Goal: Task Accomplishment & Management: Manage account settings

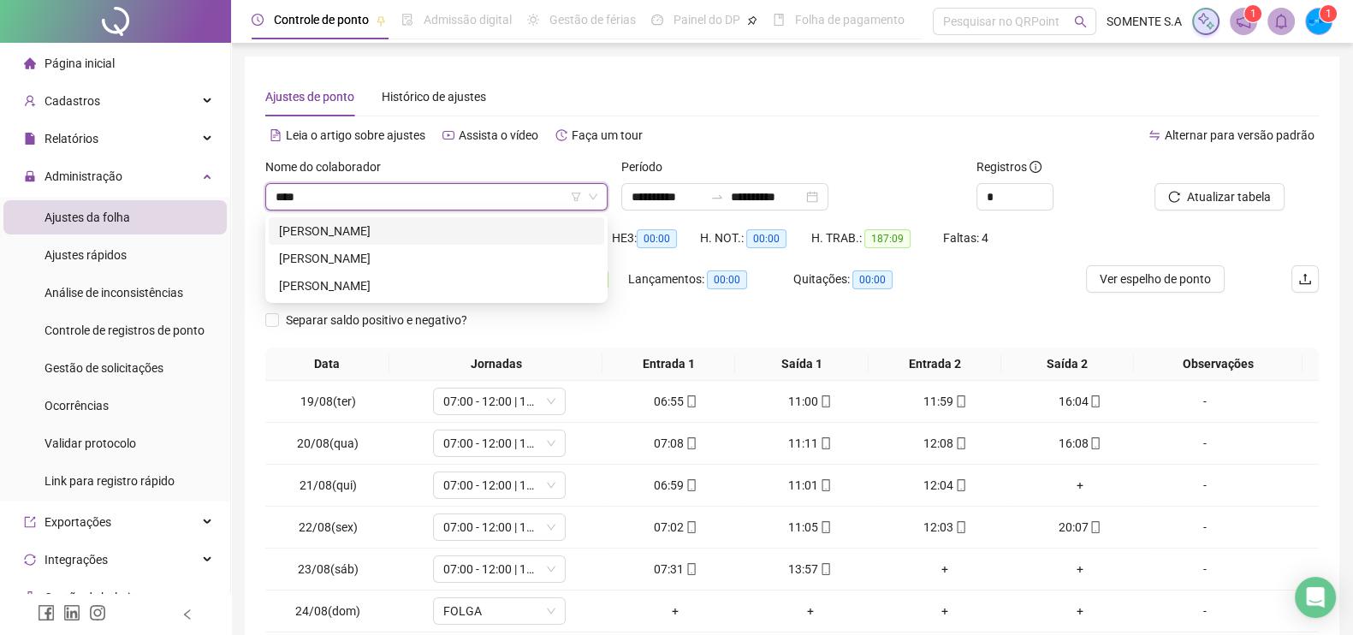
type input "*****"
click at [395, 264] on div "[PERSON_NAME]" at bounding box center [436, 258] width 315 height 19
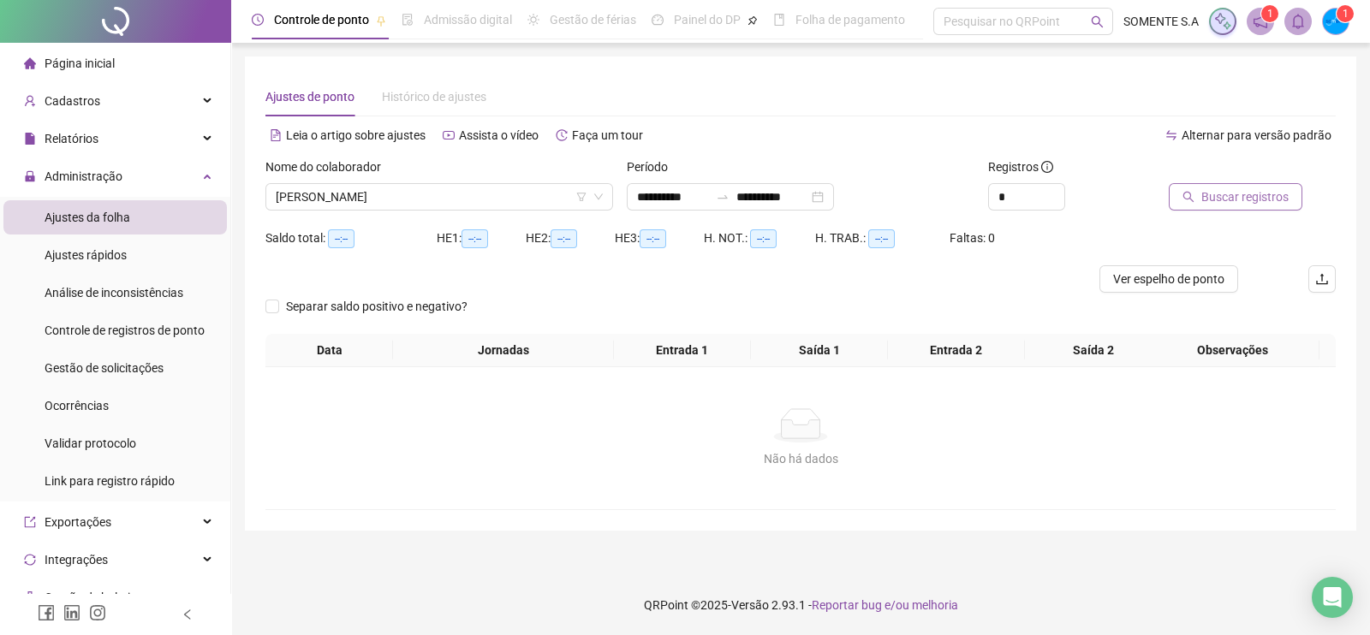
click at [1225, 200] on span "Buscar registros" at bounding box center [1244, 196] width 87 height 19
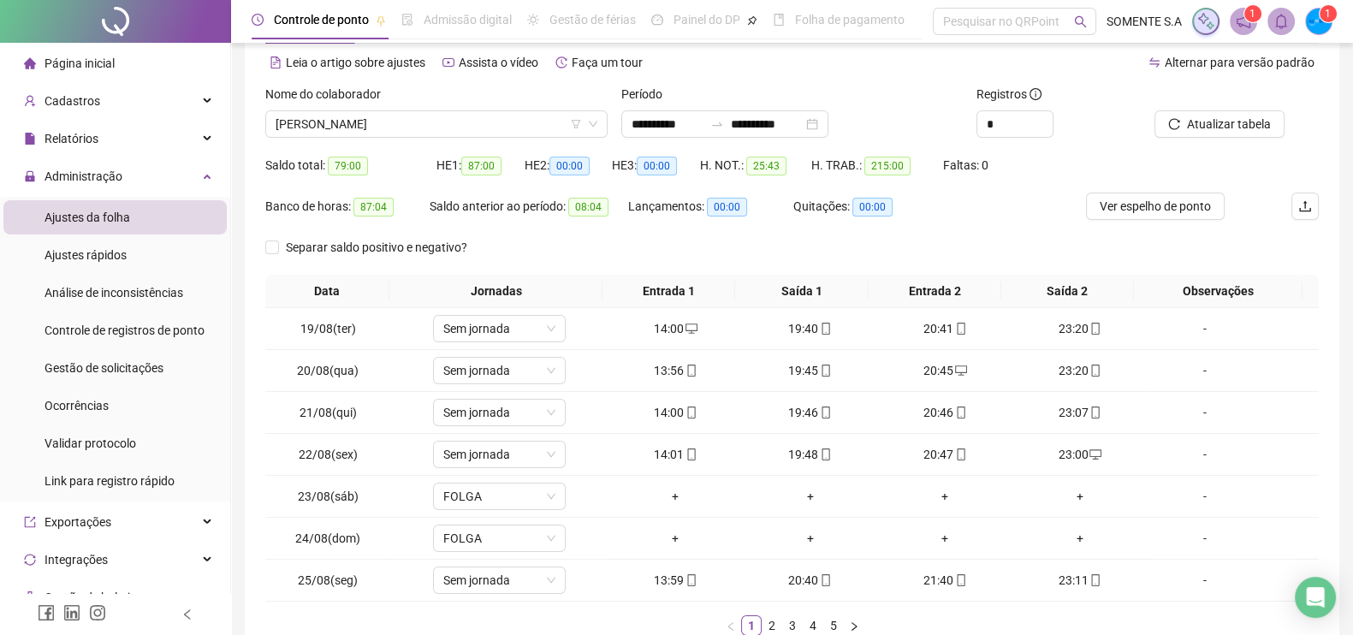
scroll to position [106, 0]
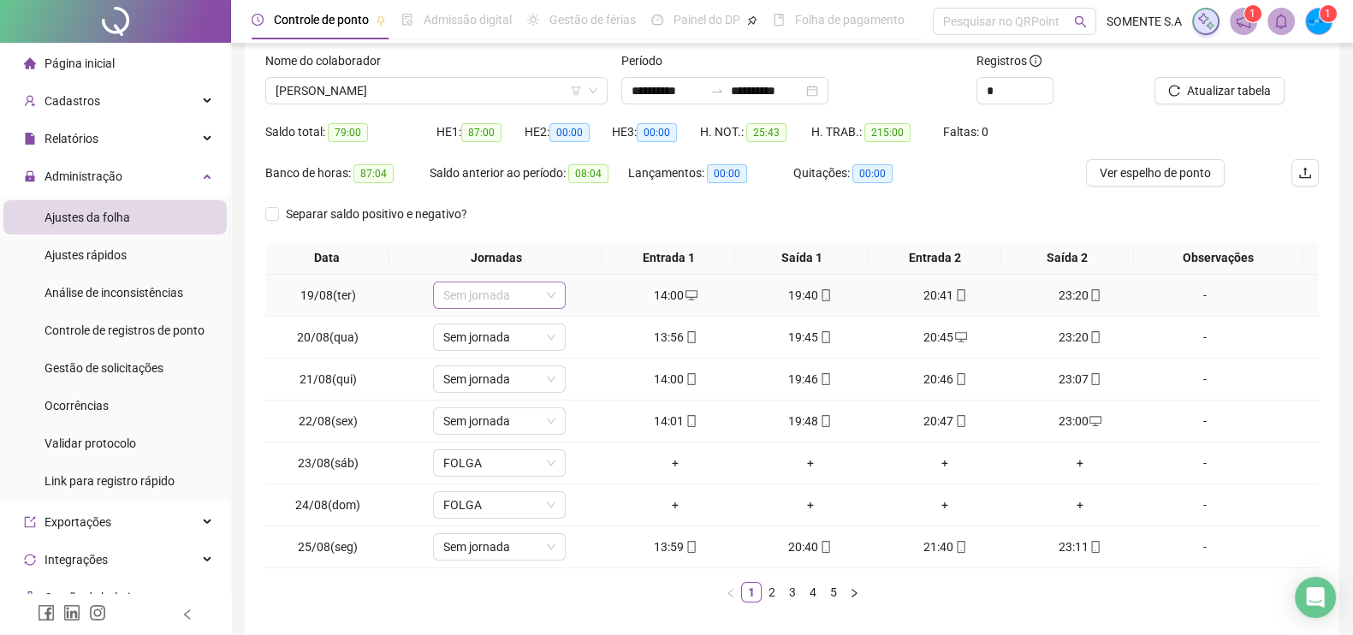
click at [513, 294] on span "Sem jornada" at bounding box center [499, 295] width 112 height 26
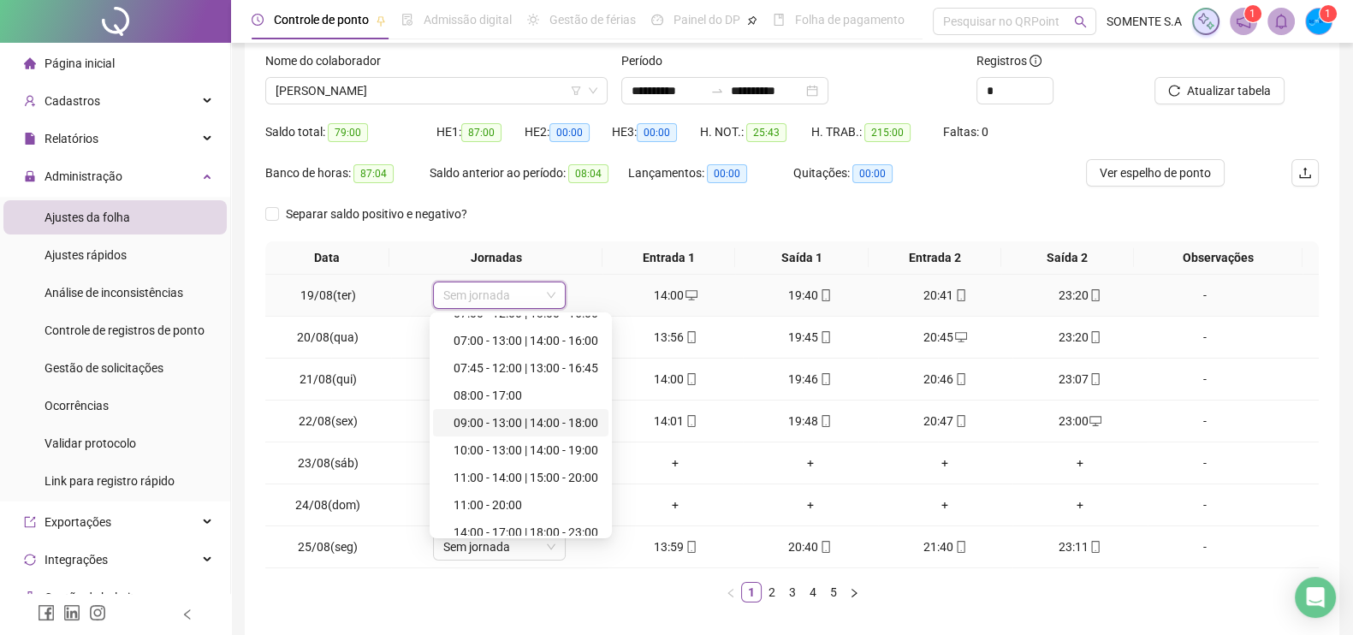
scroll to position [535, 0]
click at [509, 423] on div "14:00 - 17:00 | 18:00 - 23:00" at bounding box center [526, 424] width 145 height 19
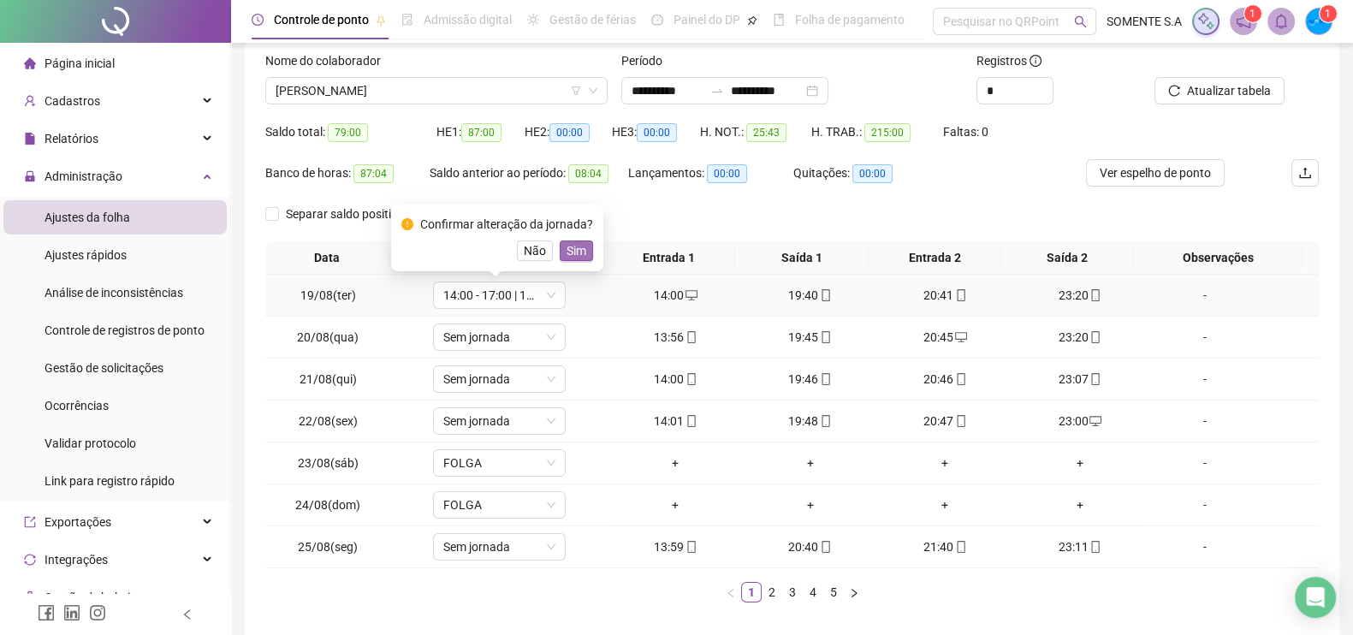
click at [573, 252] on span "Sim" at bounding box center [577, 250] width 20 height 19
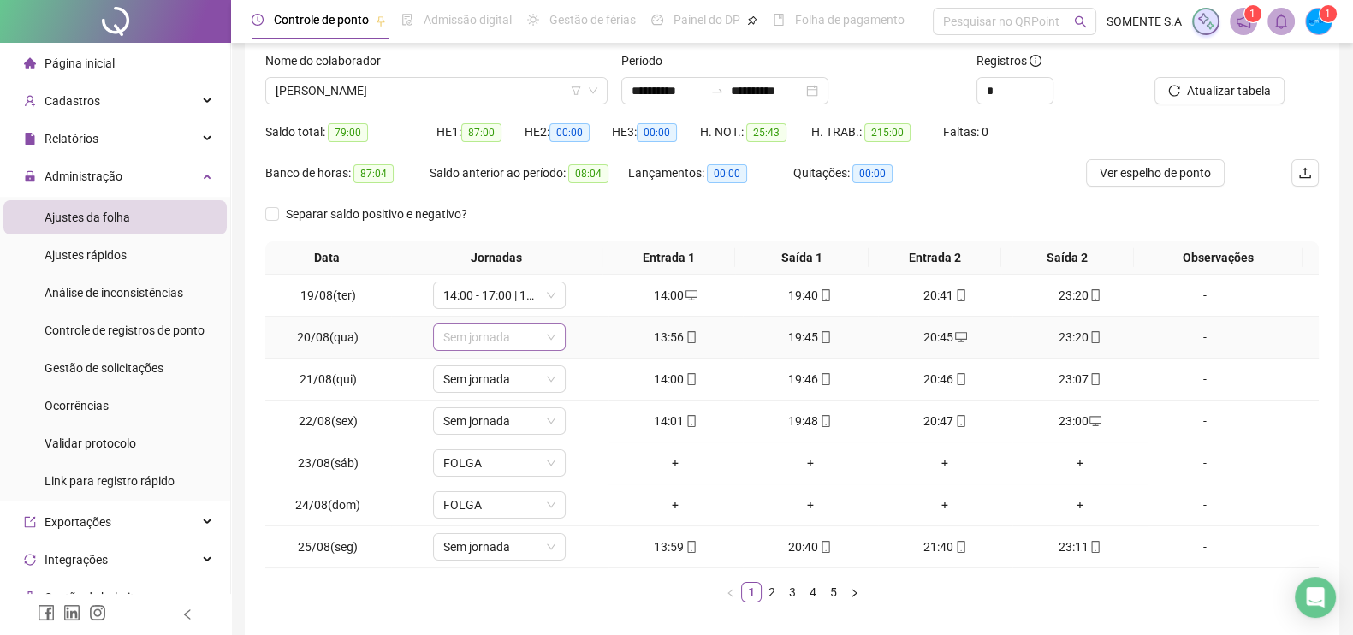
click at [497, 338] on span "Sem jornada" at bounding box center [499, 337] width 112 height 26
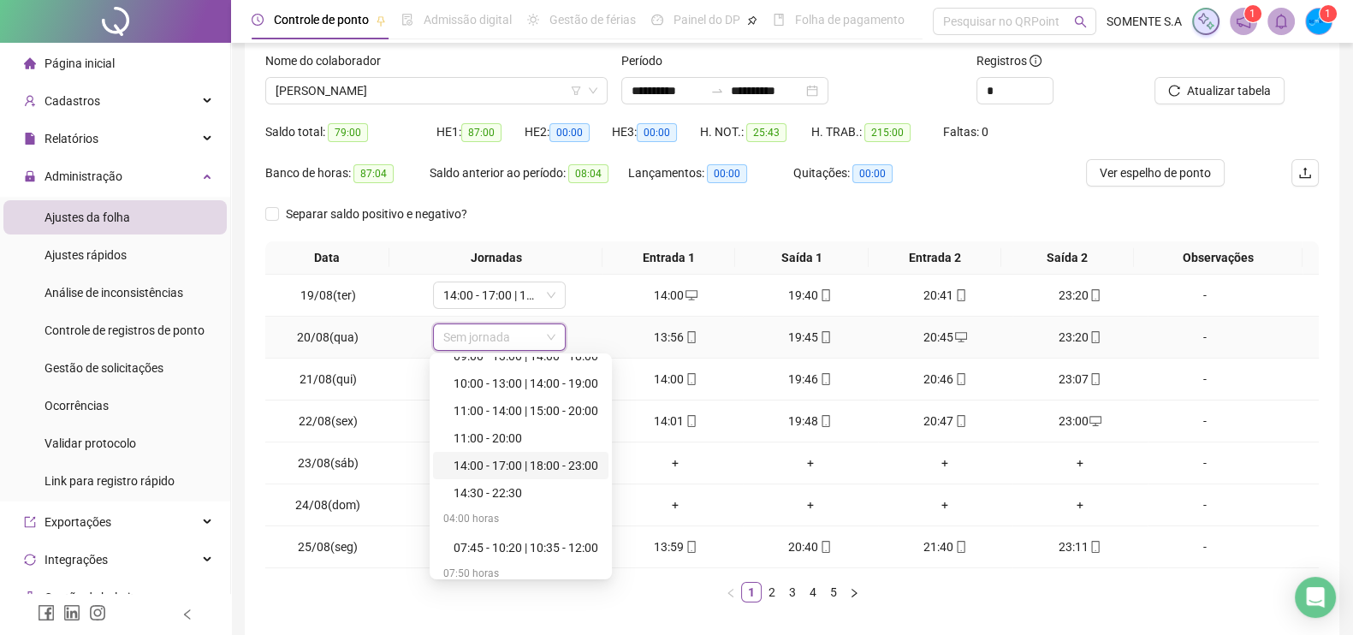
click at [511, 470] on div "14:00 - 17:00 | 18:00 - 23:00" at bounding box center [526, 465] width 145 height 19
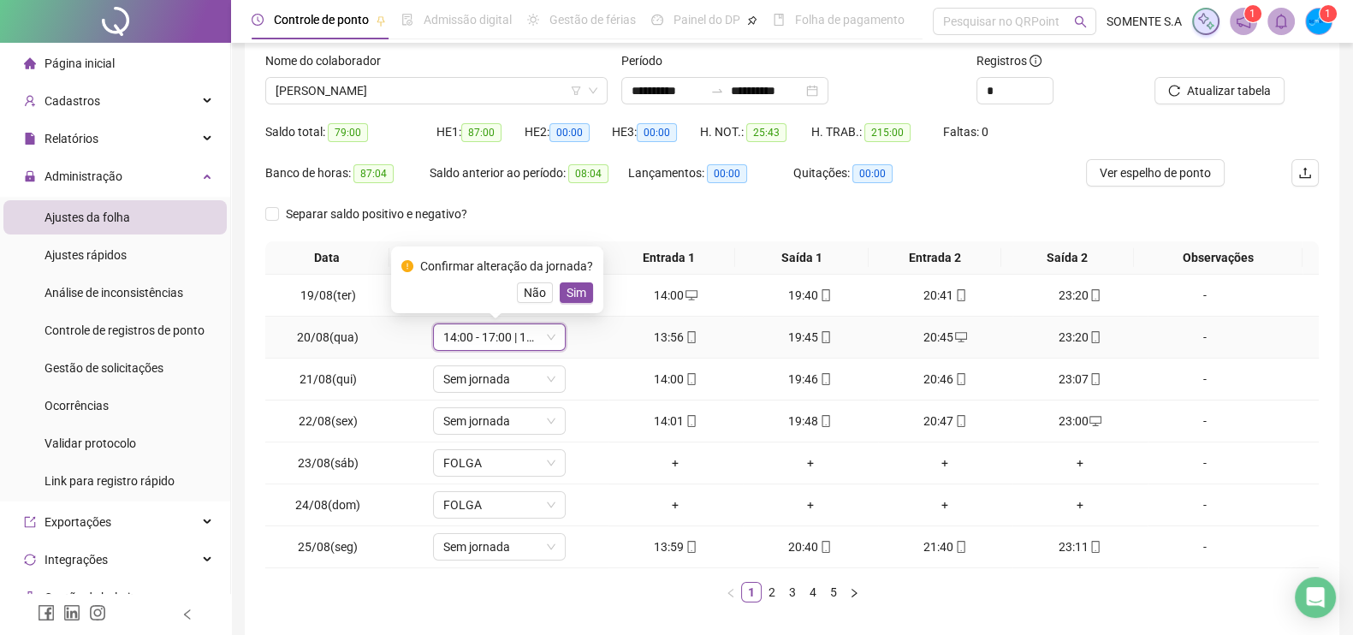
click at [567, 301] on div "Confirmar alteração da jornada? Não Sim" at bounding box center [497, 280] width 212 height 67
click at [571, 296] on span "Sim" at bounding box center [577, 292] width 20 height 19
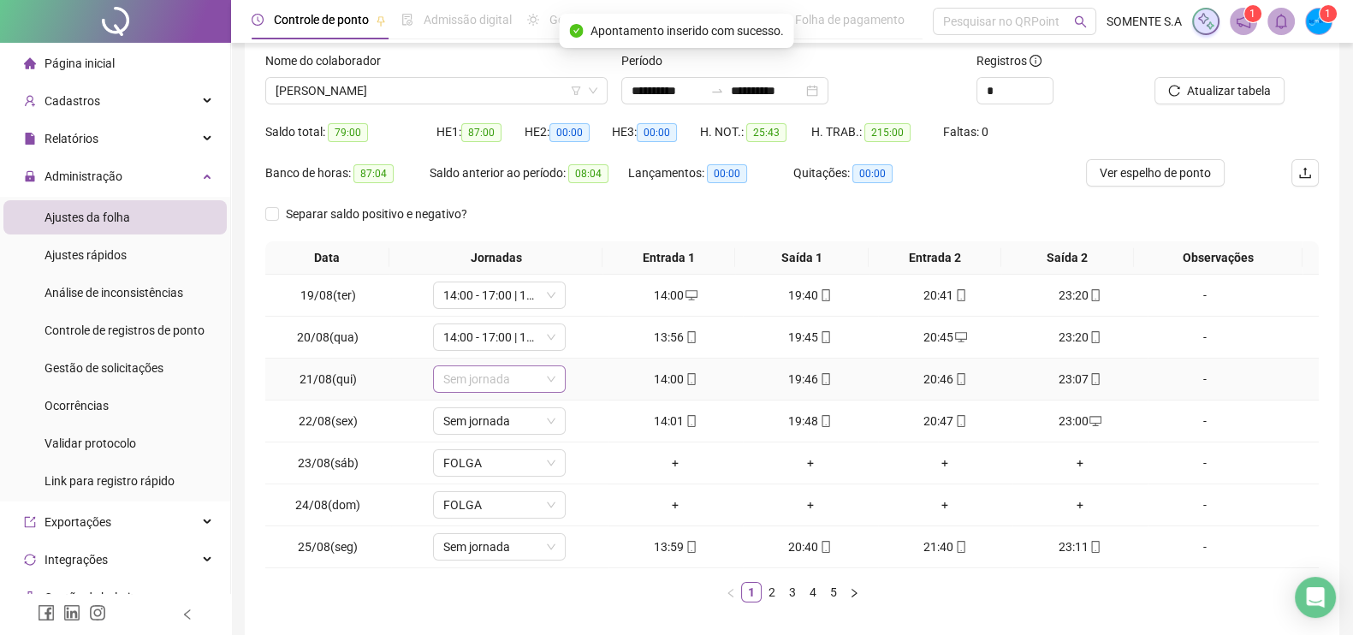
click at [496, 383] on span "Sem jornada" at bounding box center [499, 379] width 112 height 26
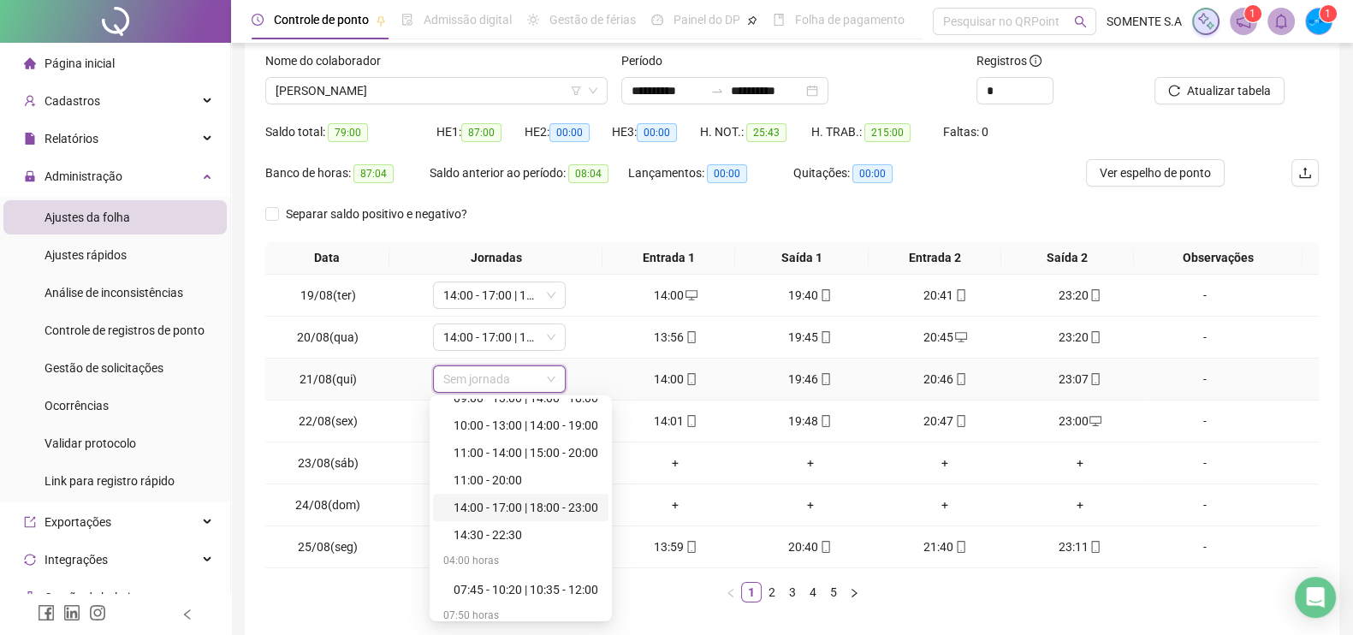
click at [496, 508] on div "14:00 - 17:00 | 18:00 - 23:00" at bounding box center [526, 507] width 145 height 19
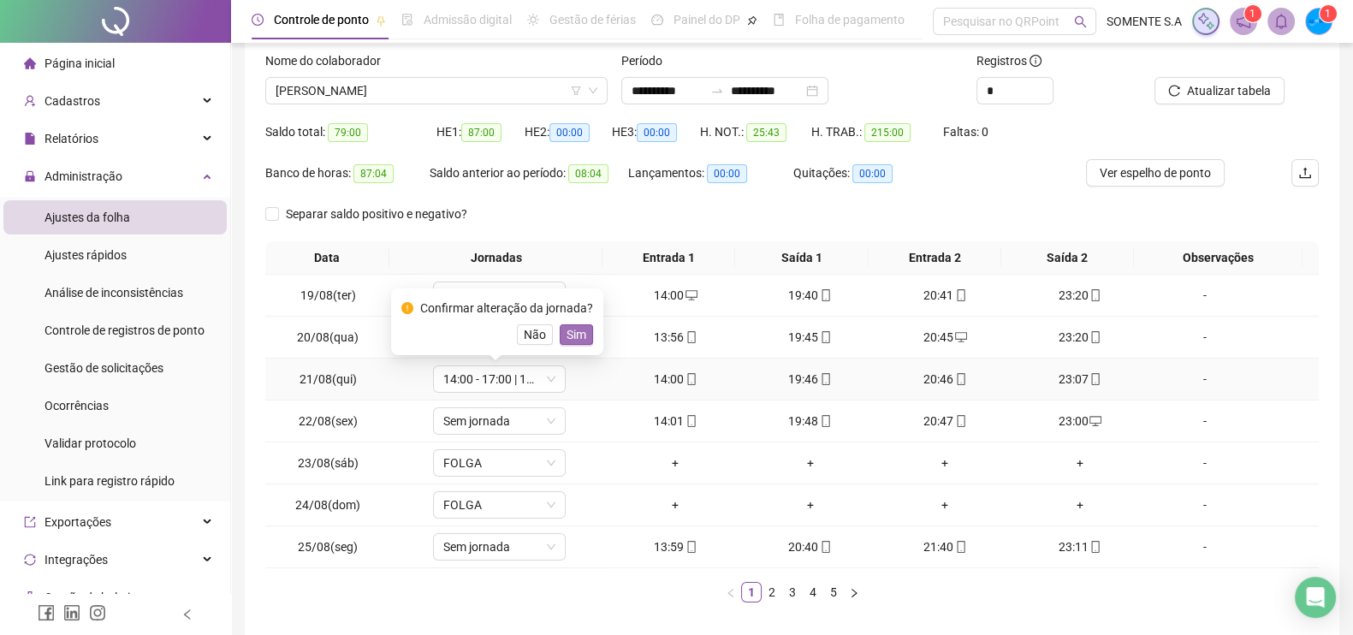
click at [576, 336] on span "Sim" at bounding box center [577, 334] width 20 height 19
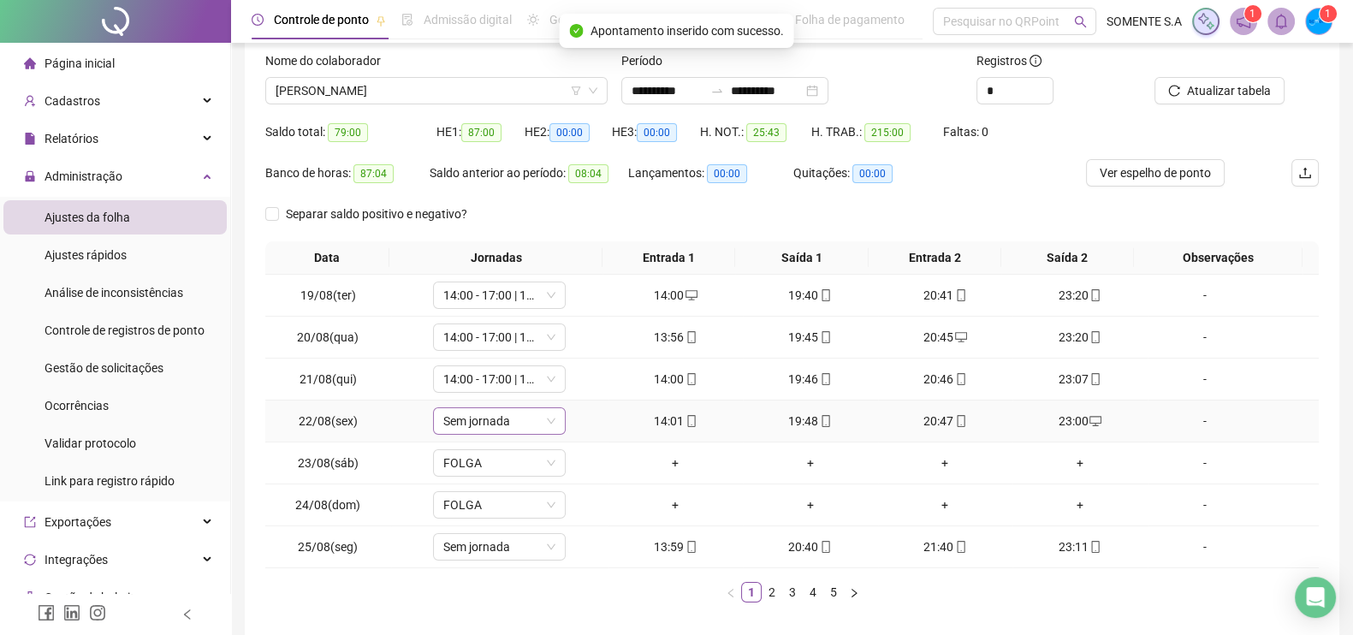
click at [467, 421] on span "Sem jornada" at bounding box center [499, 421] width 112 height 26
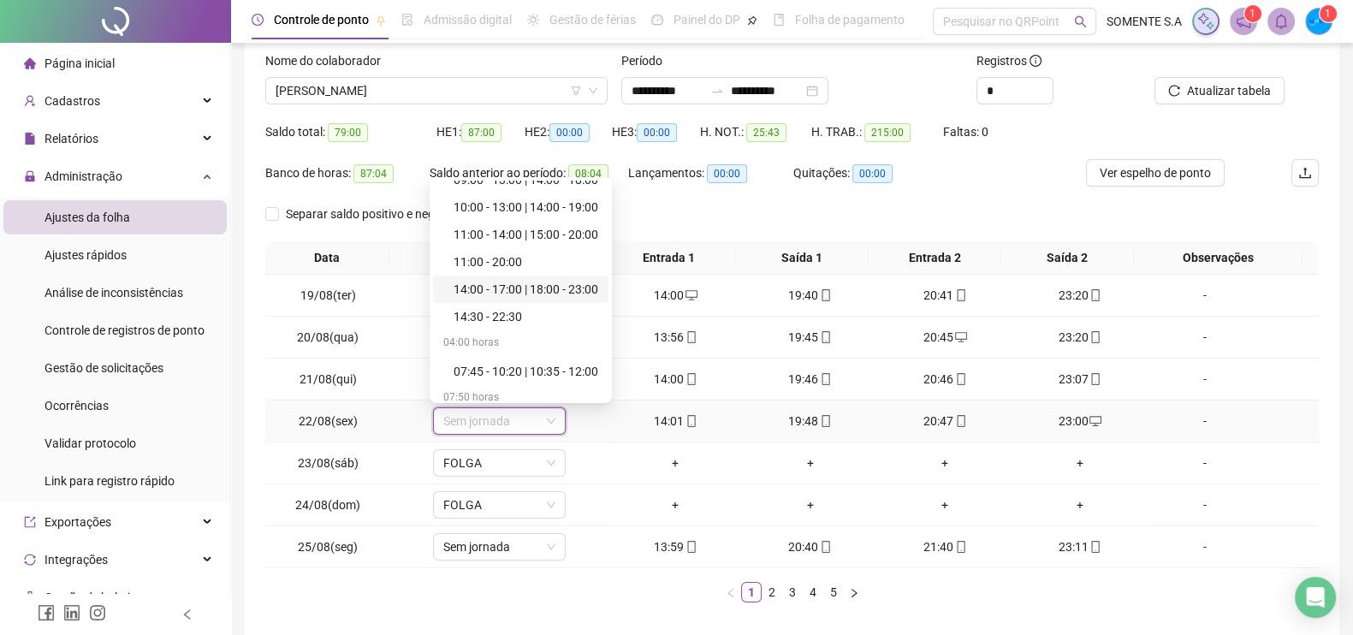
click at [518, 286] on div "14:00 - 17:00 | 18:00 - 23:00" at bounding box center [526, 289] width 145 height 19
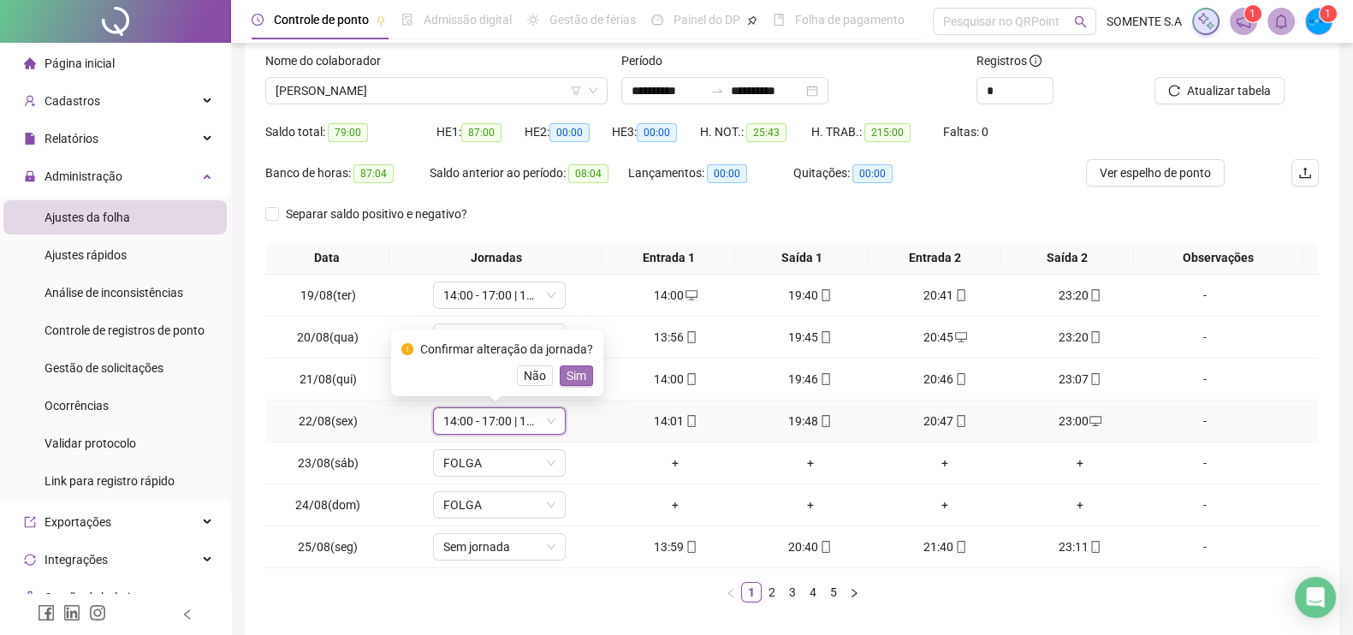
click at [578, 374] on span "Sim" at bounding box center [577, 375] width 20 height 19
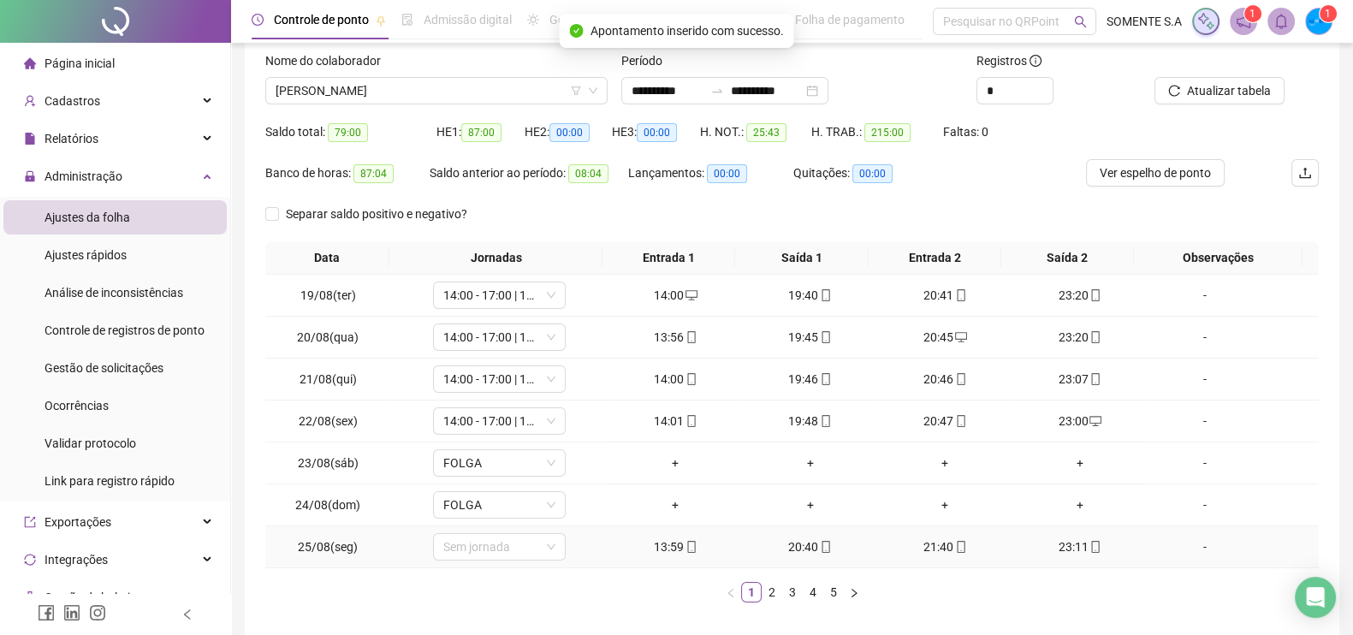
click at [502, 562] on td "Sem jornada" at bounding box center [499, 547] width 217 height 42
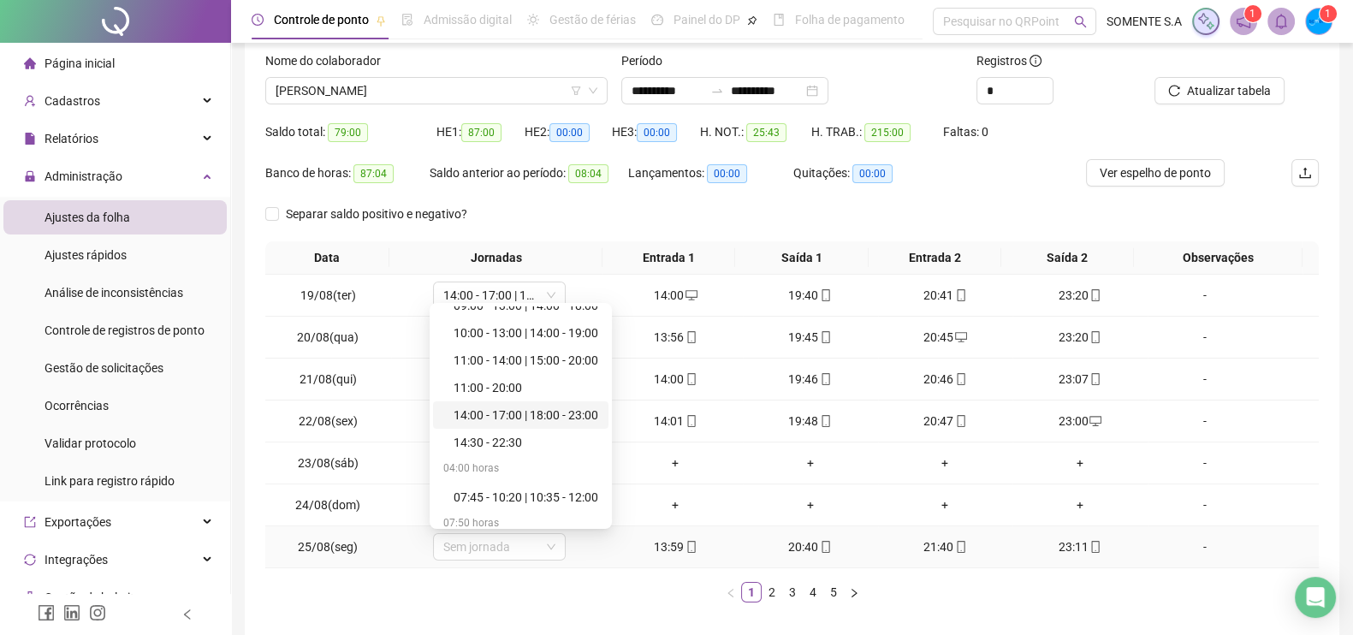
click at [508, 420] on div "14:00 - 17:00 | 18:00 - 23:00" at bounding box center [526, 415] width 145 height 19
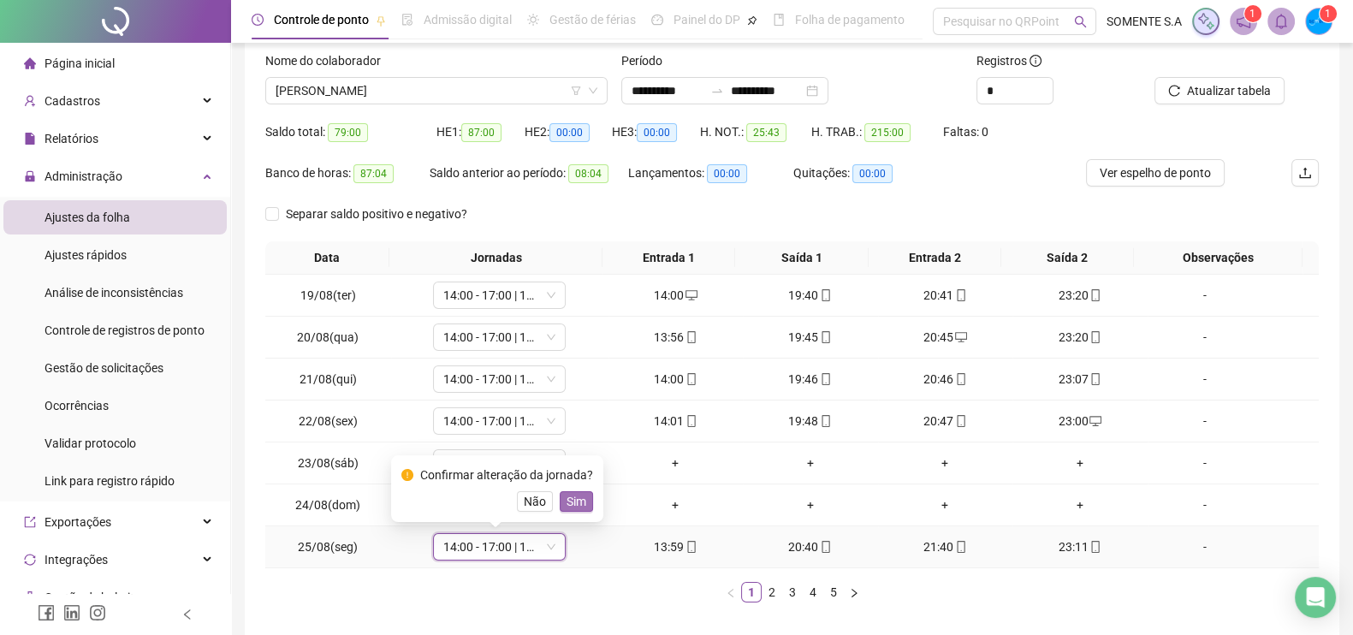
click at [578, 499] on span "Sim" at bounding box center [577, 501] width 20 height 19
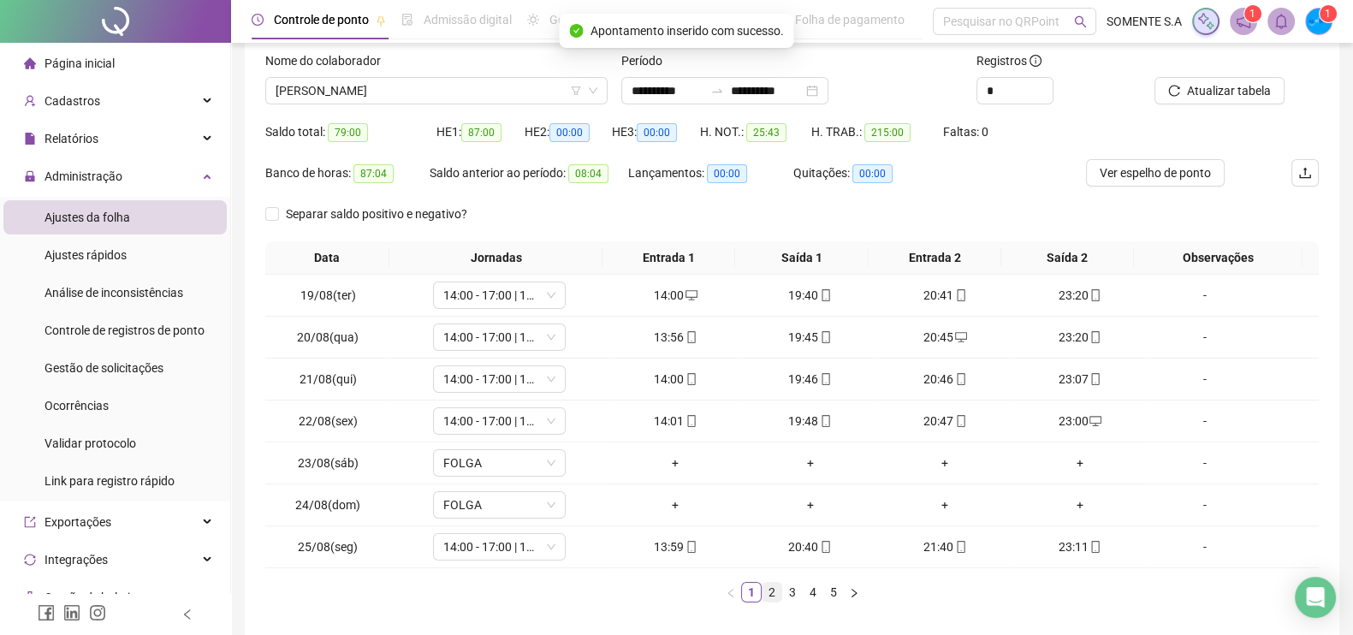
click at [765, 591] on link "2" at bounding box center [772, 592] width 19 height 19
click at [468, 298] on span "Sem jornada" at bounding box center [499, 295] width 112 height 26
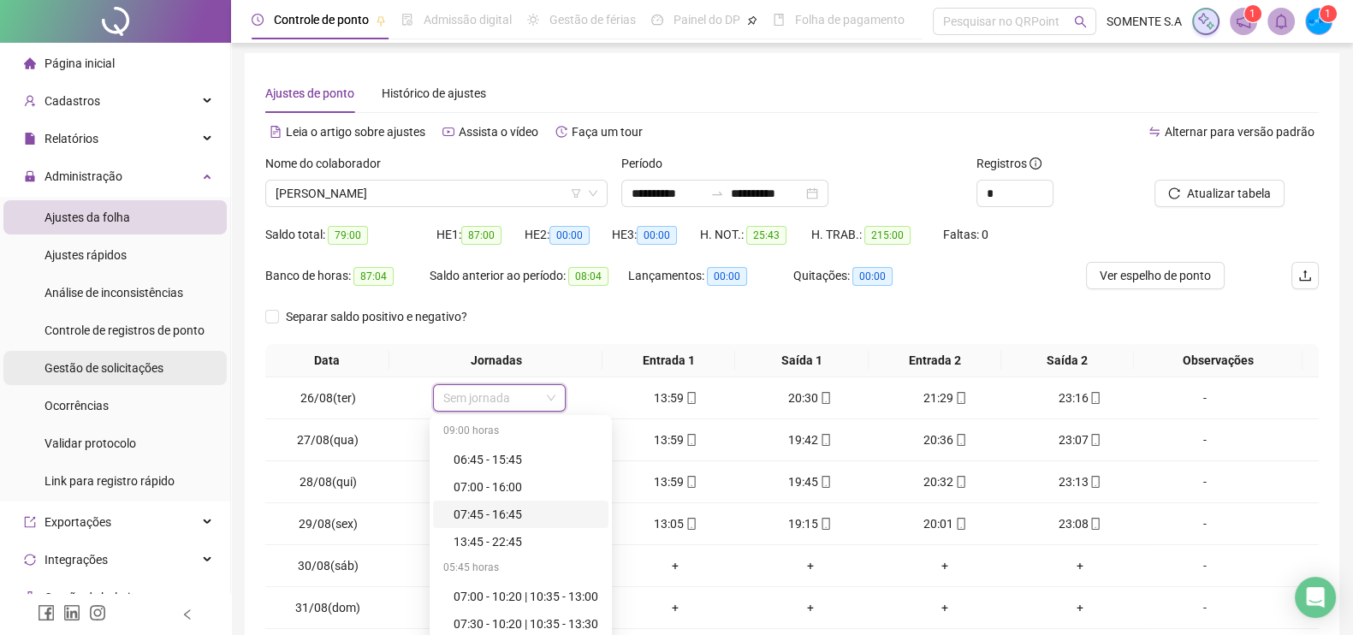
scroll to position [0, 0]
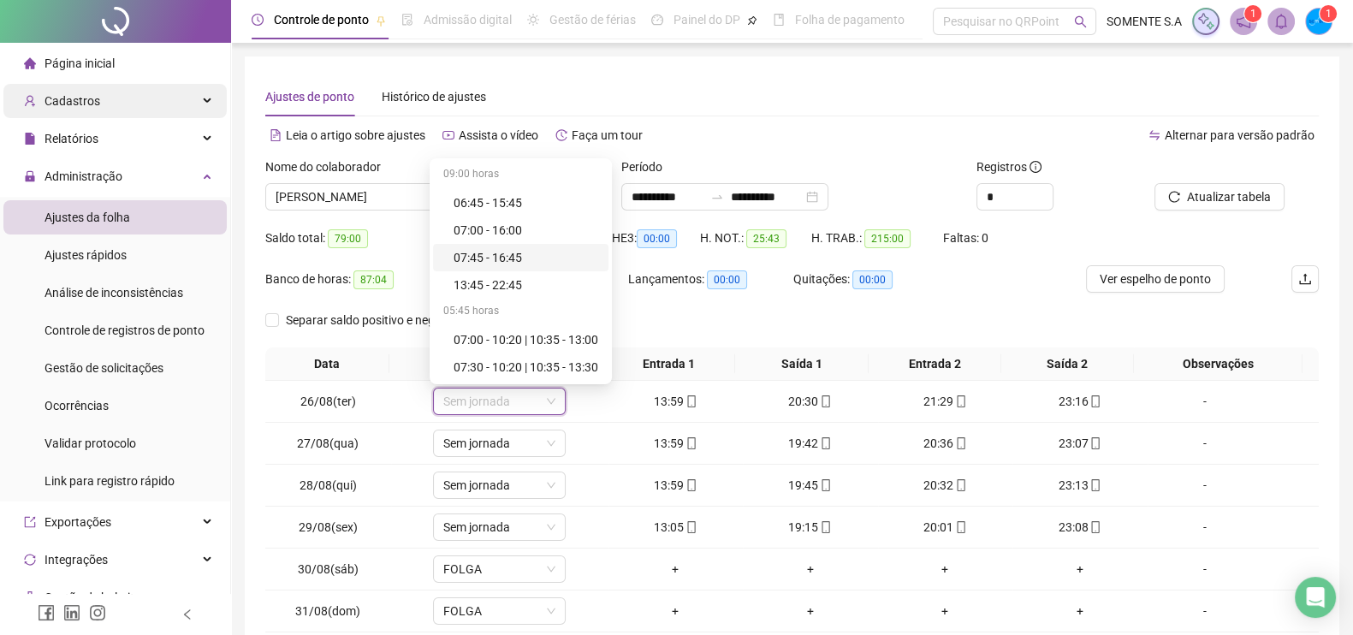
click at [125, 107] on div "Cadastros" at bounding box center [114, 101] width 223 height 34
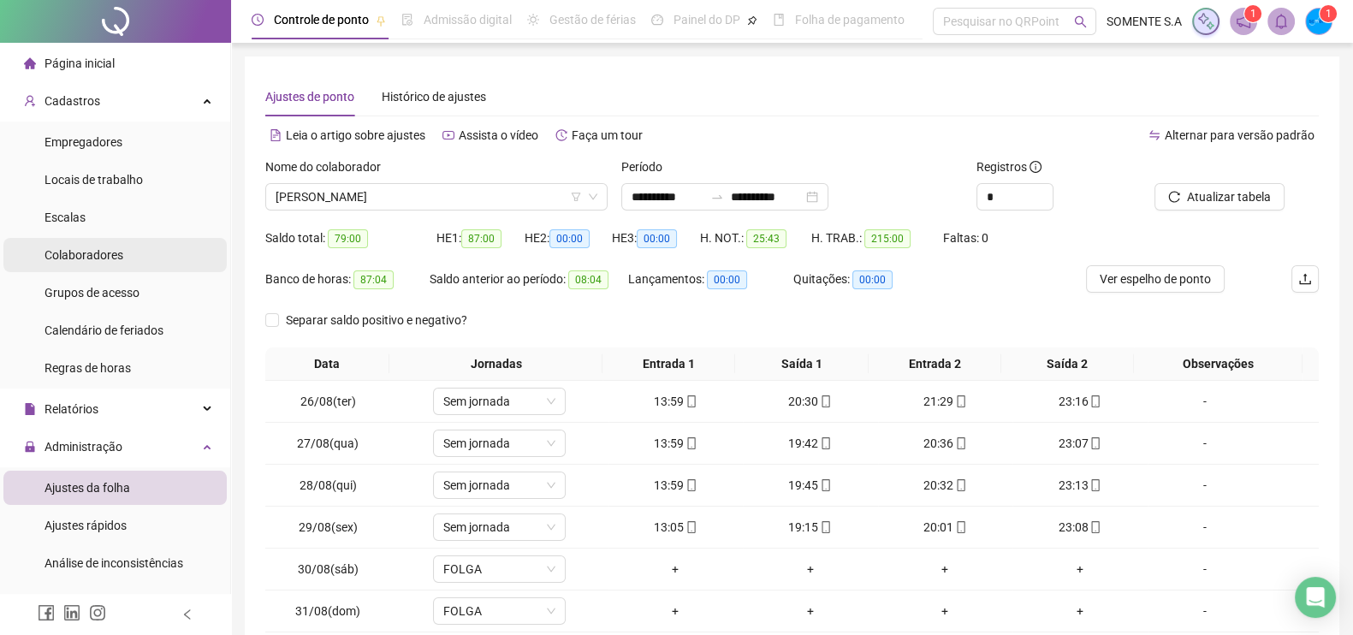
click at [124, 256] on li "Colaboradores" at bounding box center [114, 255] width 223 height 34
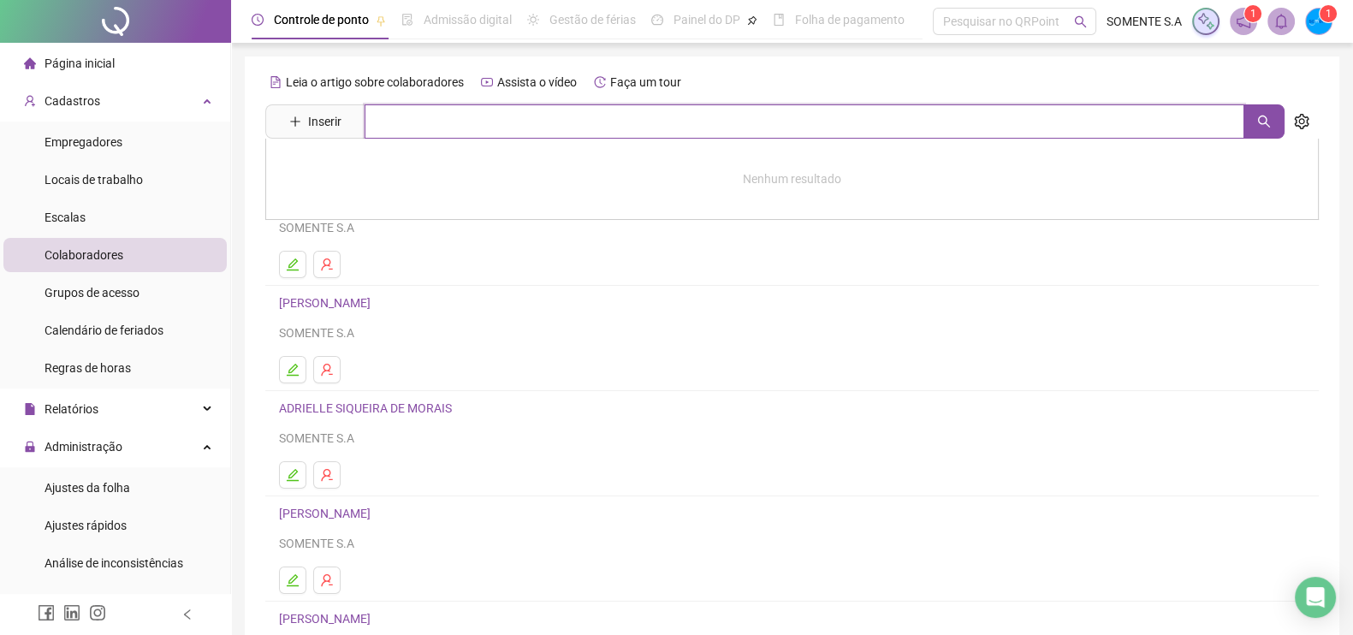
click at [418, 115] on input "text" at bounding box center [805, 121] width 880 height 34
type input "**********"
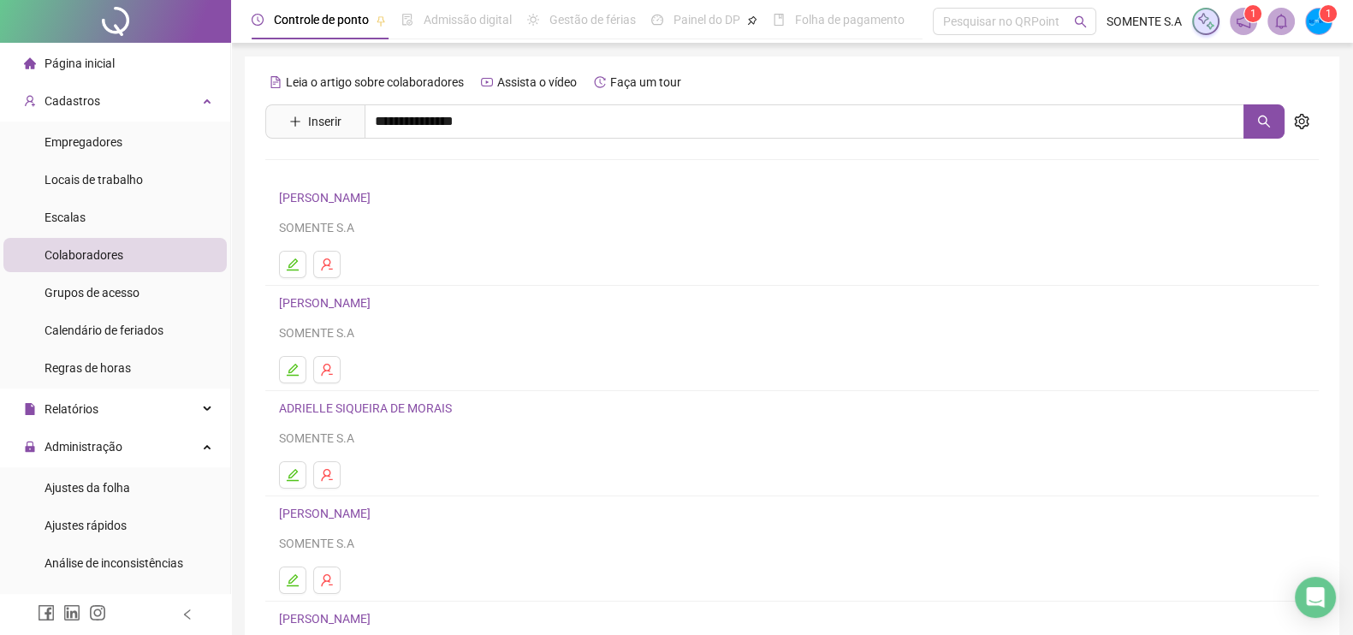
click at [389, 169] on link "[PERSON_NAME]" at bounding box center [343, 172] width 92 height 14
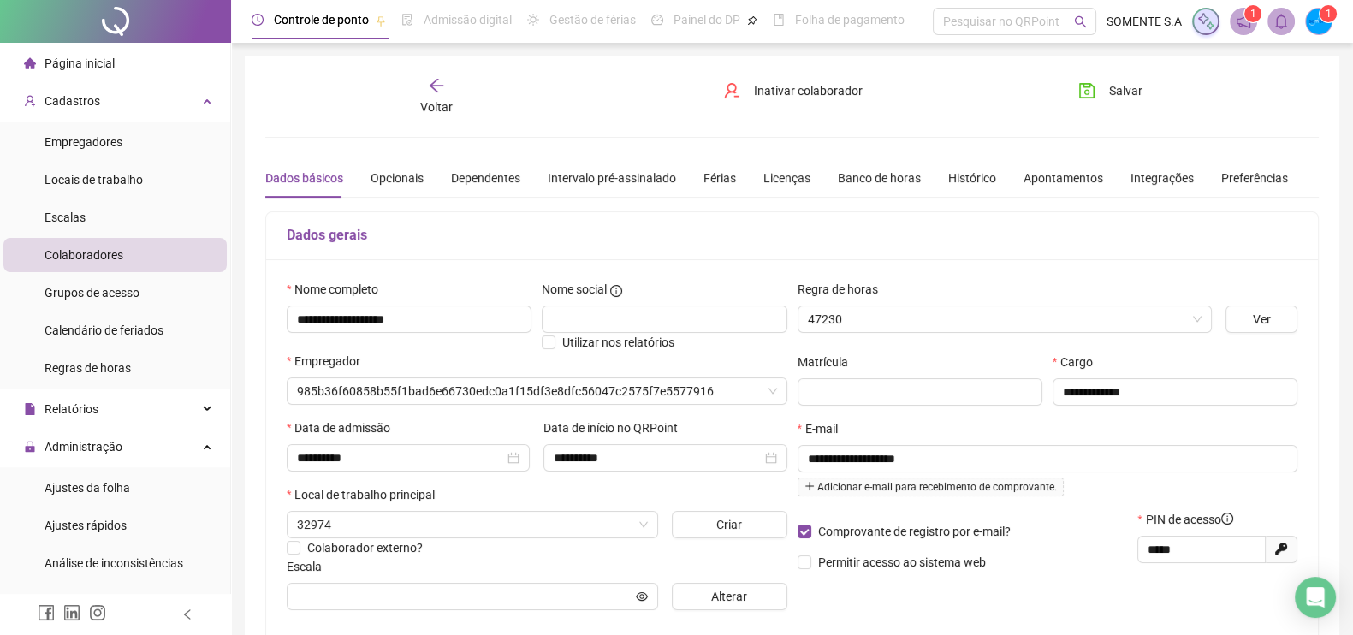
type input "**********"
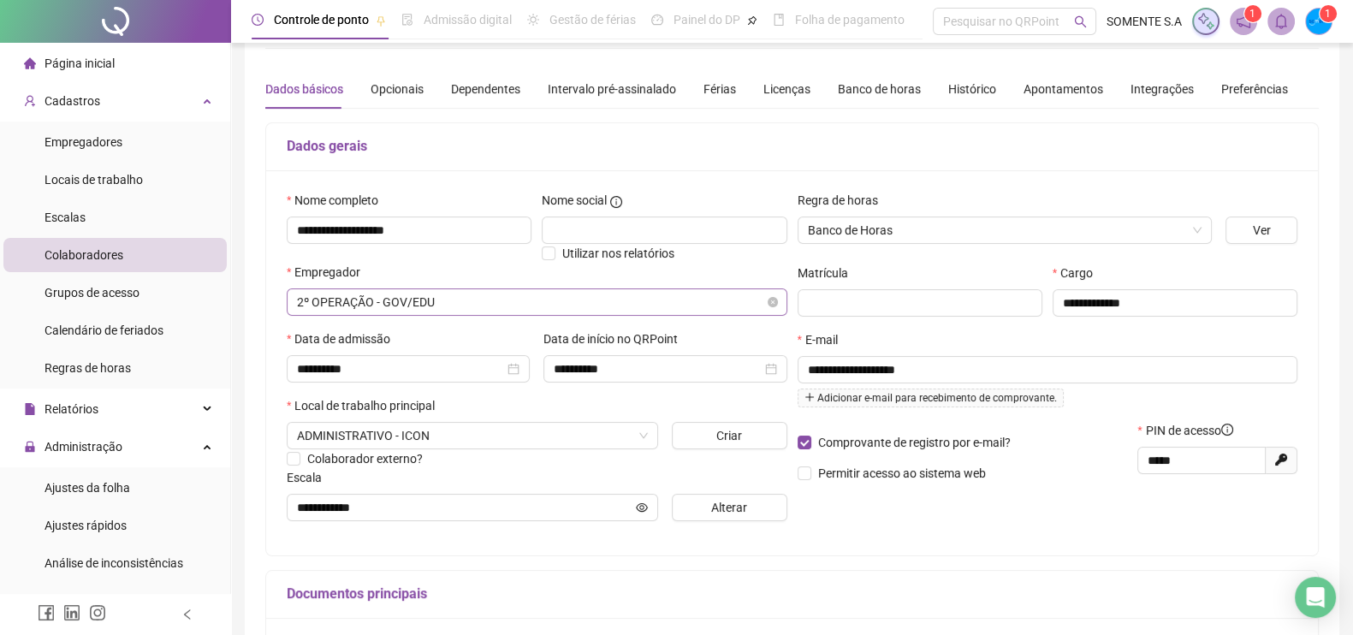
scroll to position [213, 0]
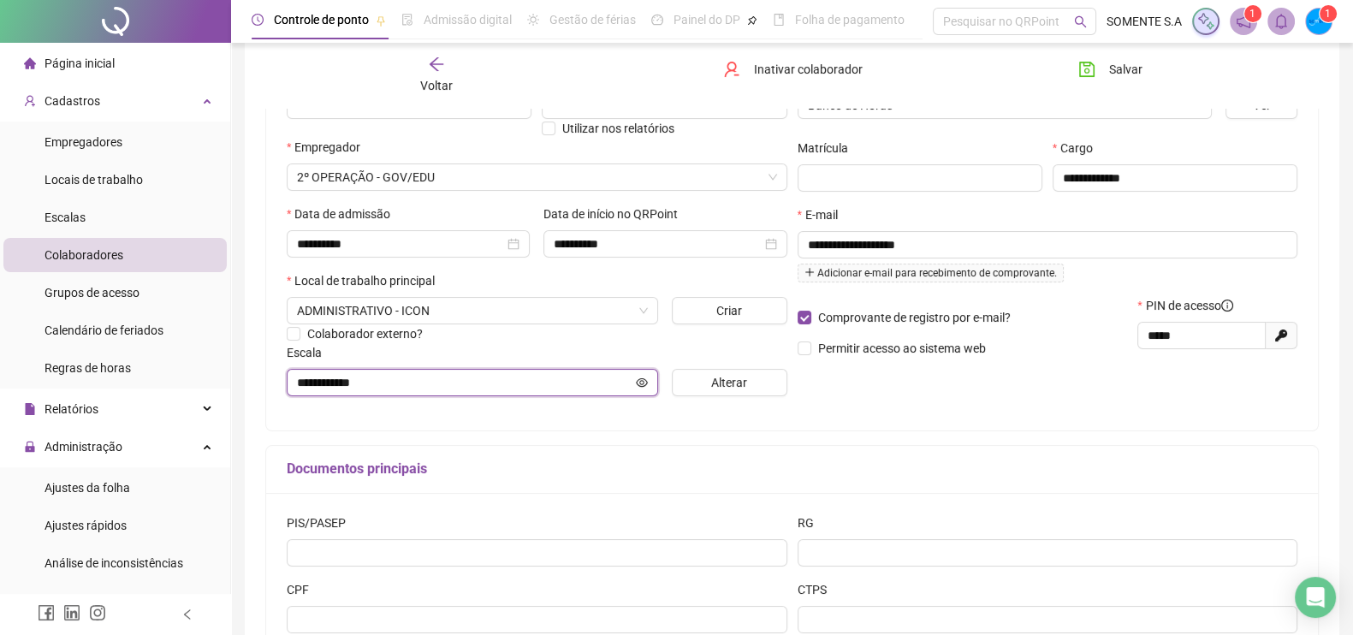
click at [647, 387] on icon "eye" at bounding box center [642, 383] width 12 height 12
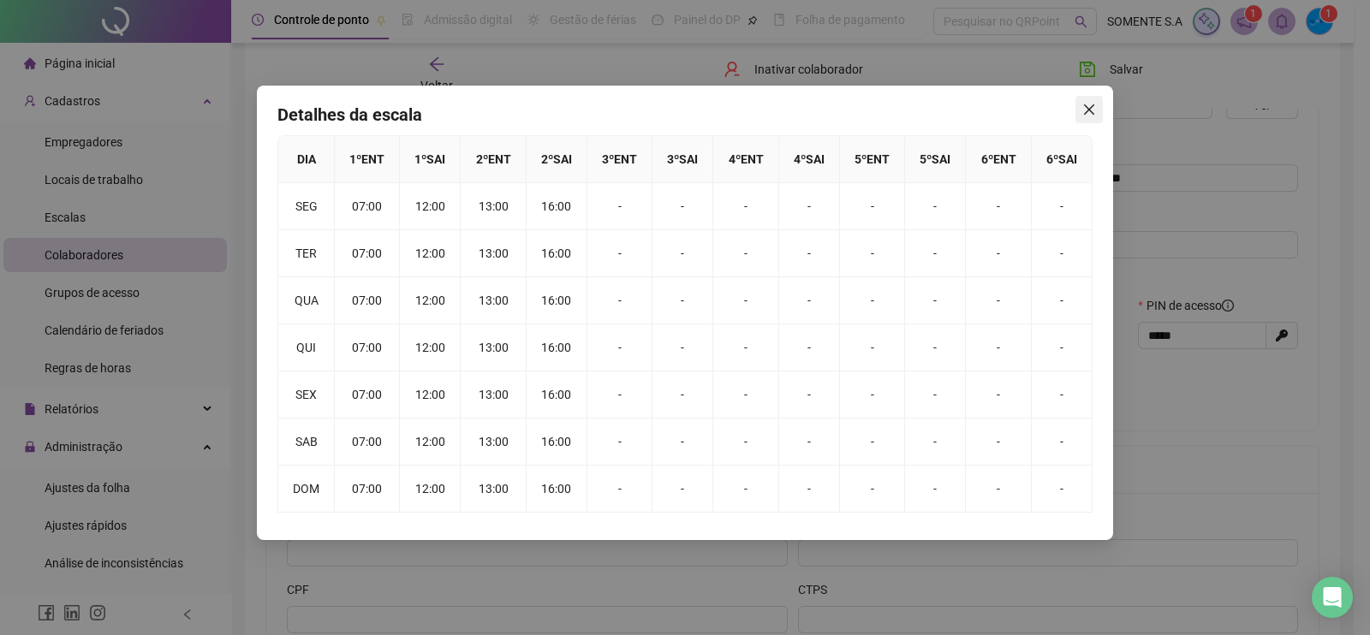
click at [1090, 117] on button "Close" at bounding box center [1088, 109] width 27 height 27
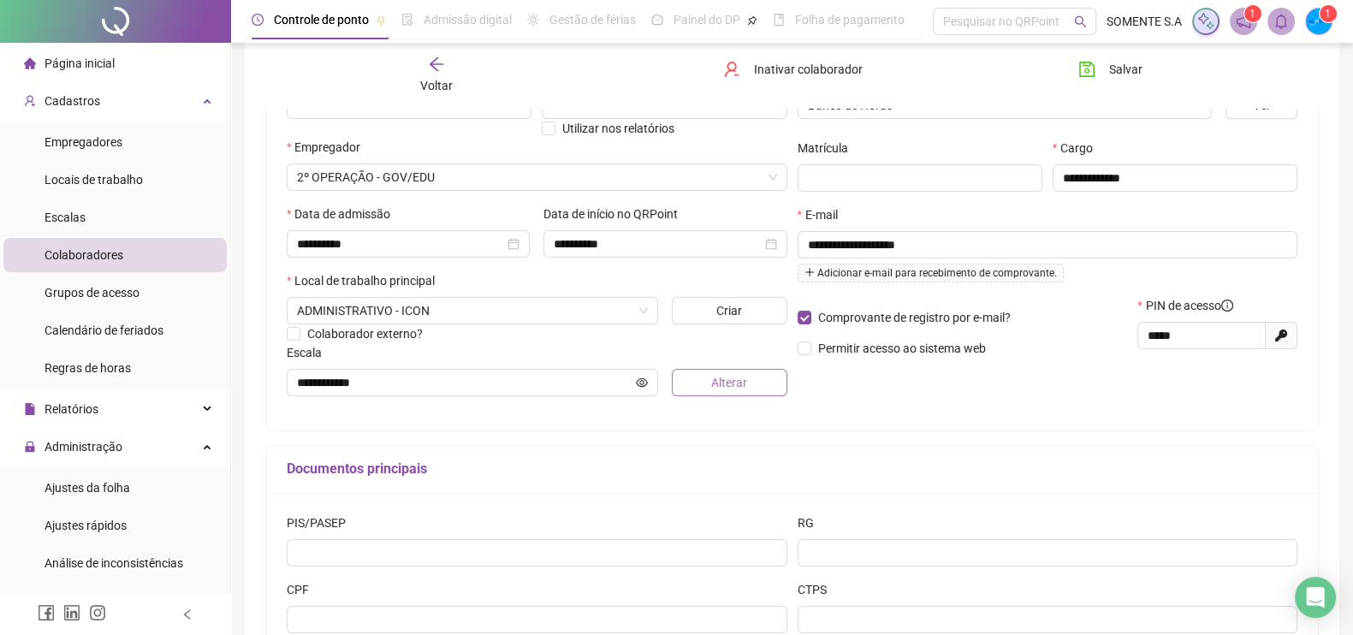
click at [716, 371] on button "Alterar" at bounding box center [729, 382] width 115 height 27
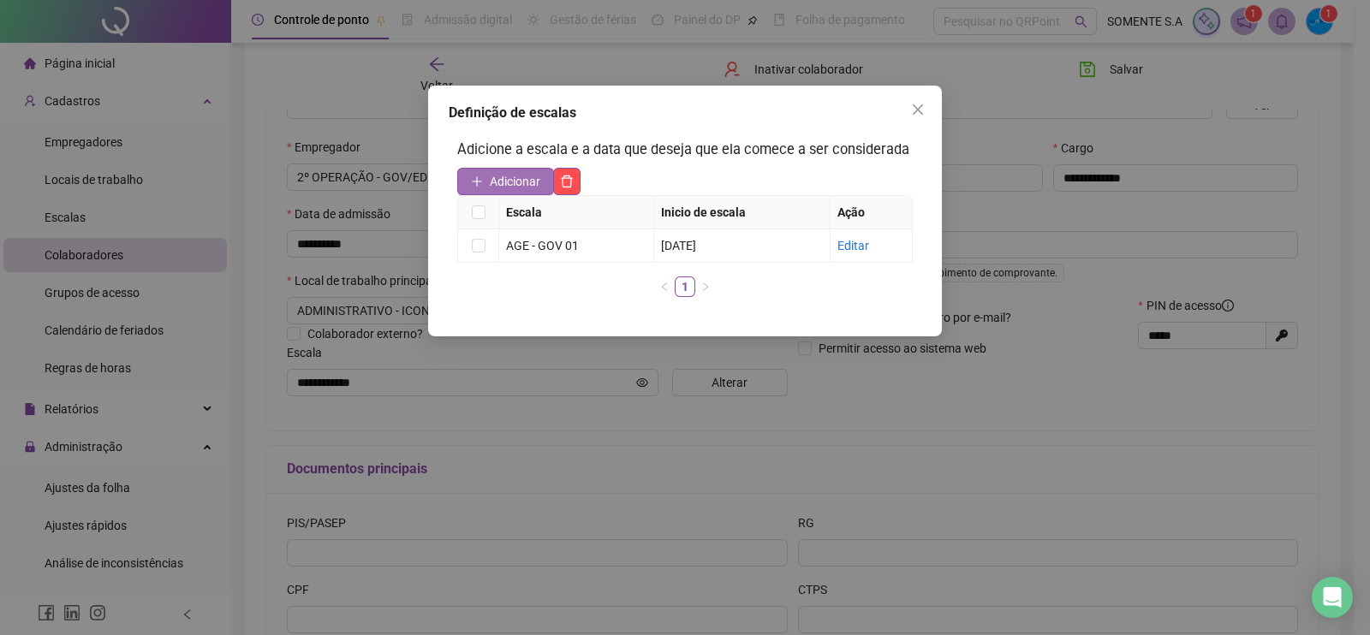
click at [482, 181] on icon "plus" at bounding box center [477, 181] width 12 height 12
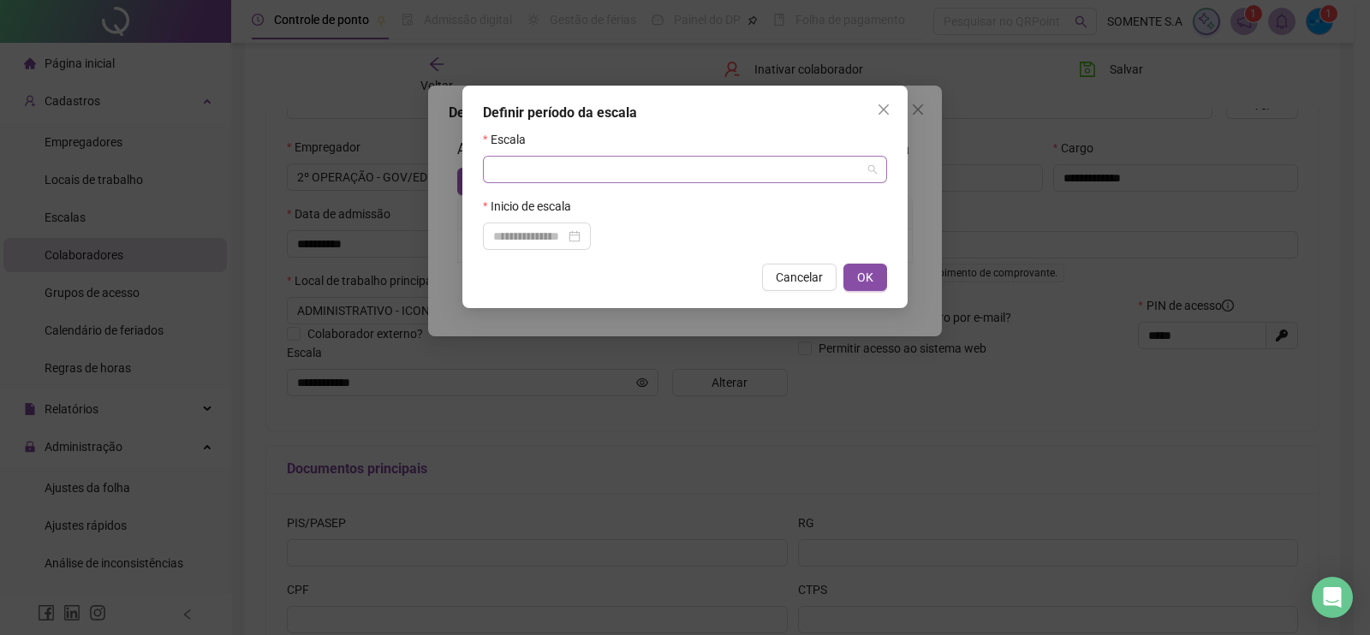
click at [605, 171] on input "search" at bounding box center [677, 170] width 368 height 26
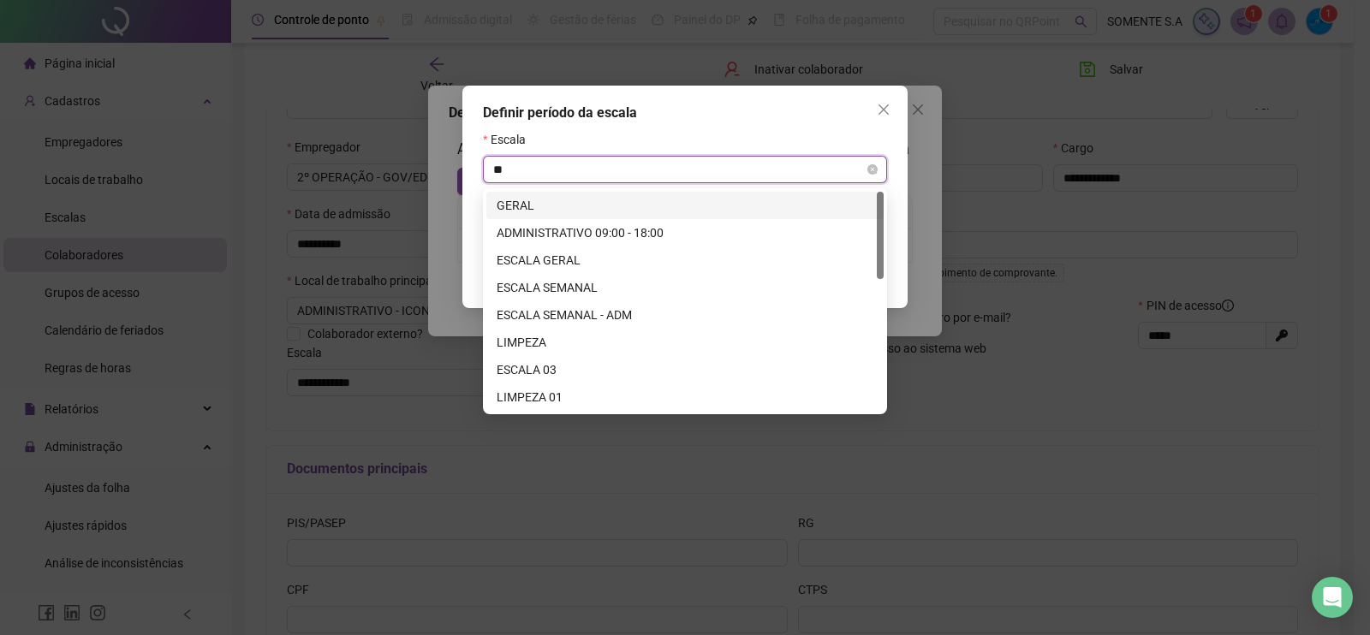
type input "***"
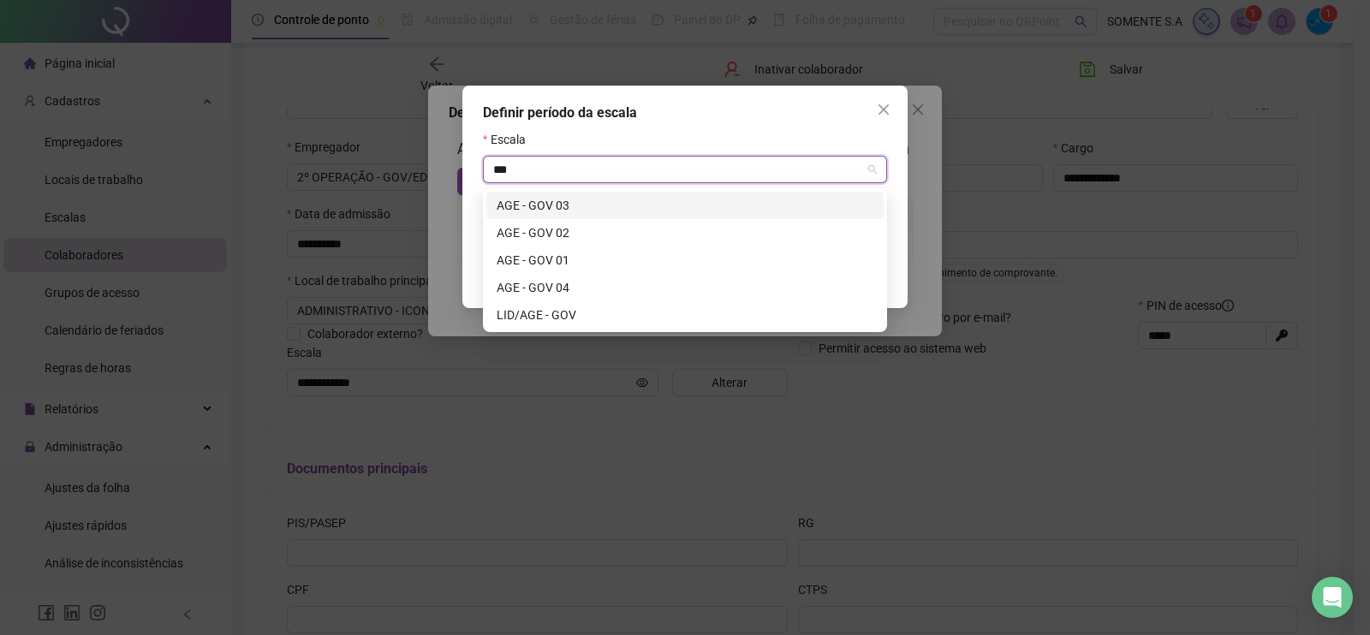
click at [548, 211] on div "AGE - GOV 03" at bounding box center [684, 205] width 377 height 19
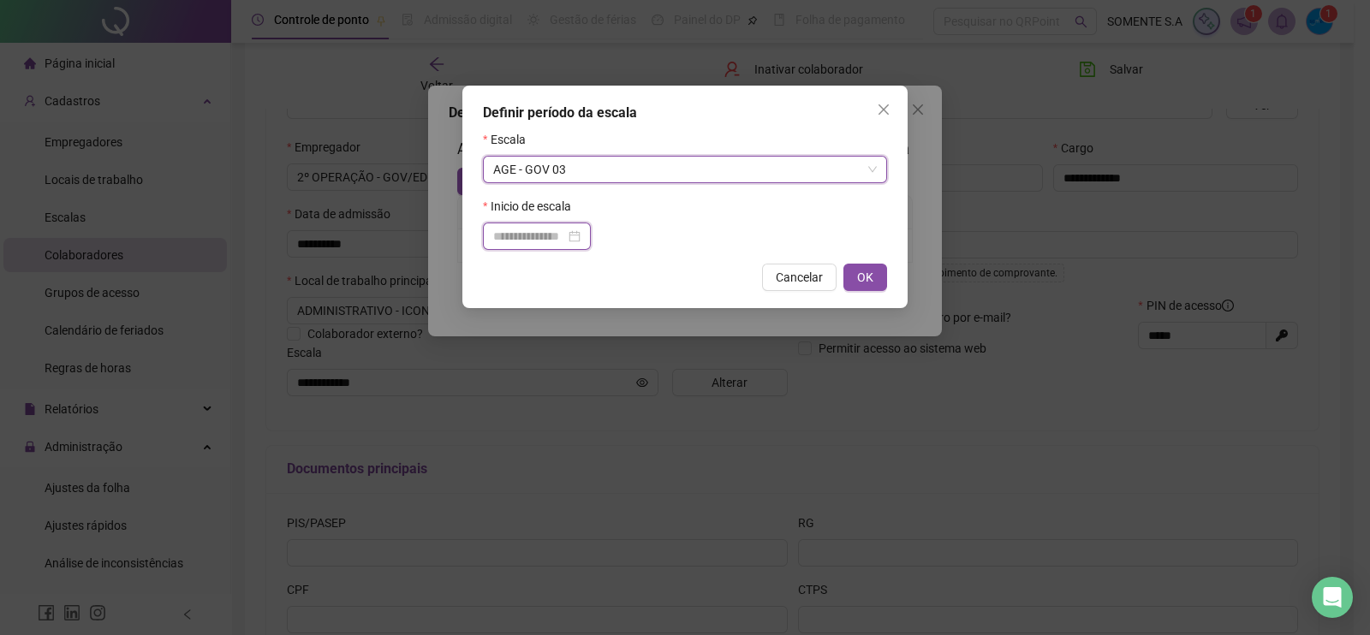
click at [565, 234] on input at bounding box center [529, 236] width 72 height 19
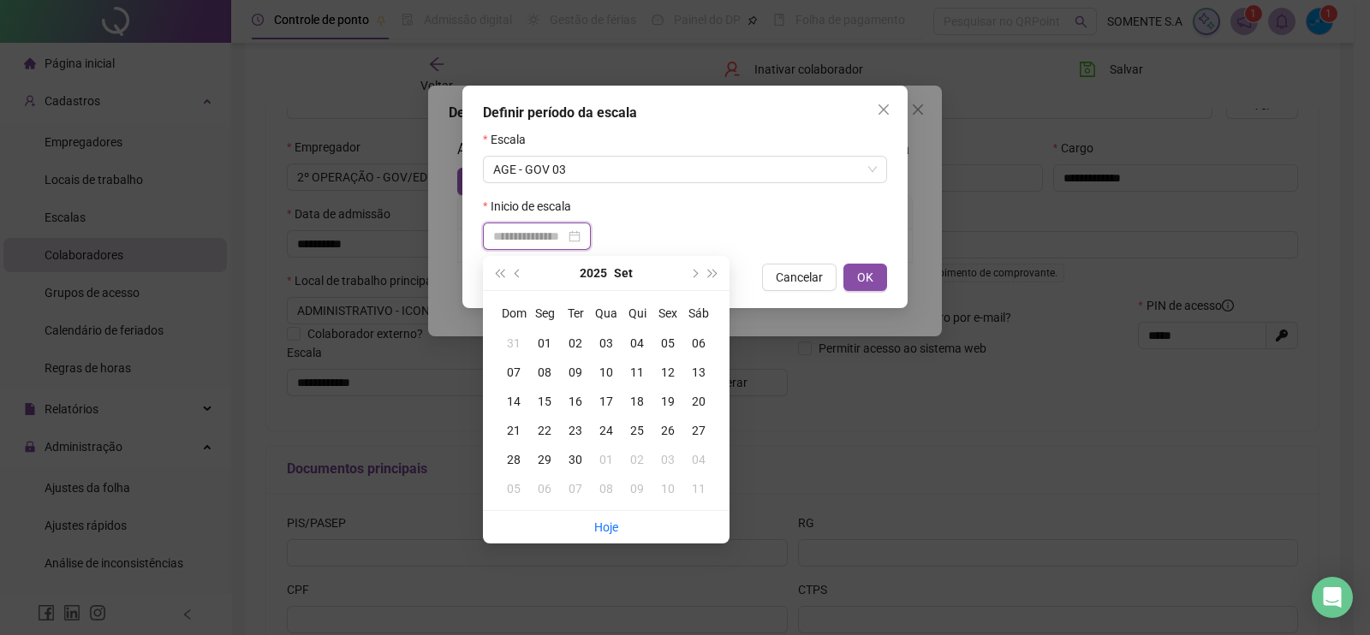
type input "**********"
click at [547, 347] on div "01" at bounding box center [544, 343] width 31 height 19
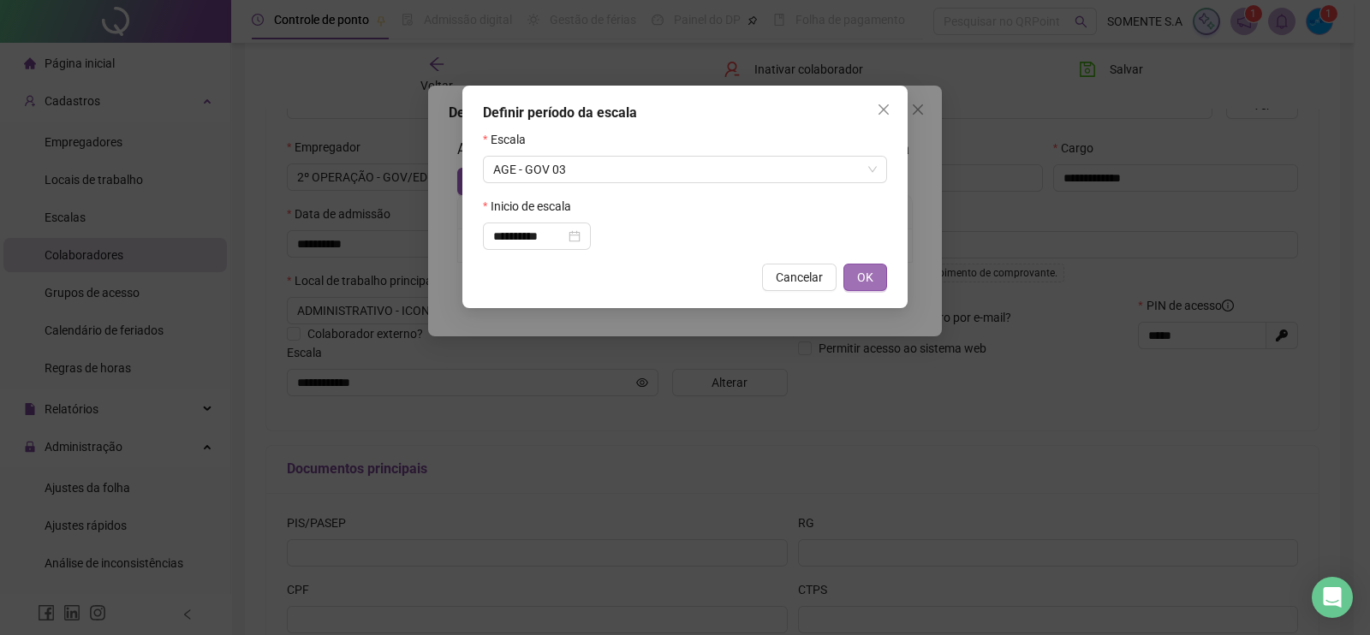
click at [861, 284] on span "OK" at bounding box center [865, 277] width 16 height 19
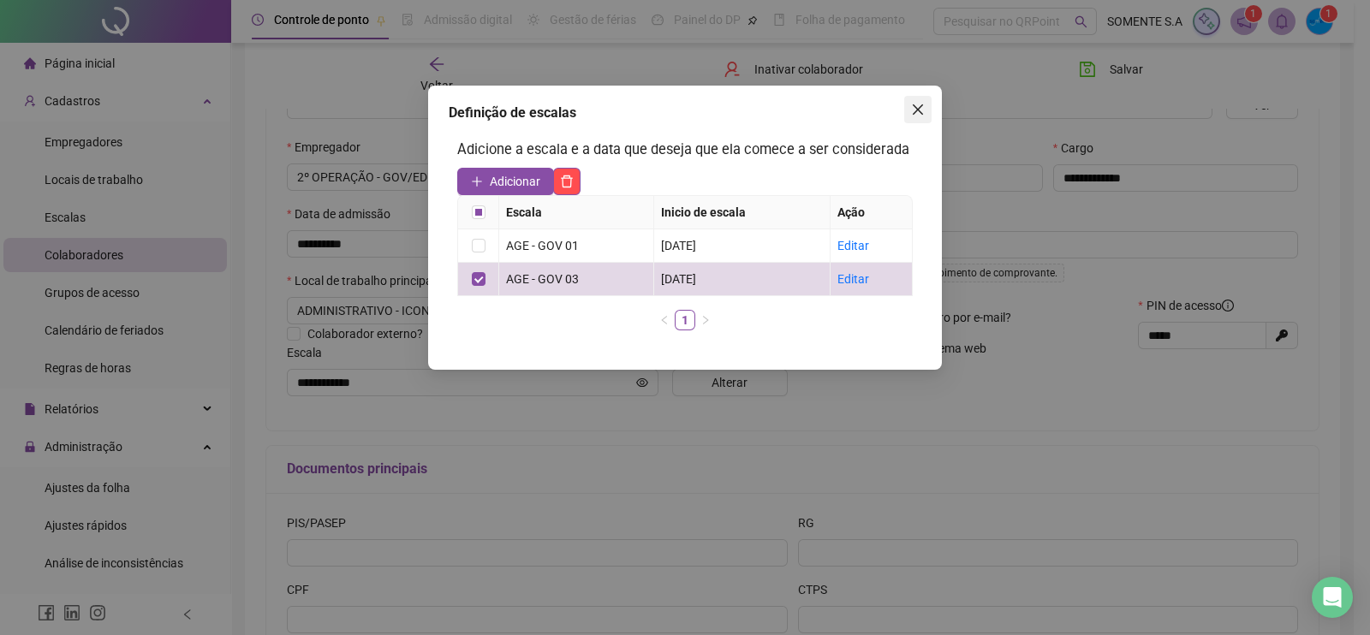
click at [916, 113] on icon "close" at bounding box center [918, 110] width 14 height 14
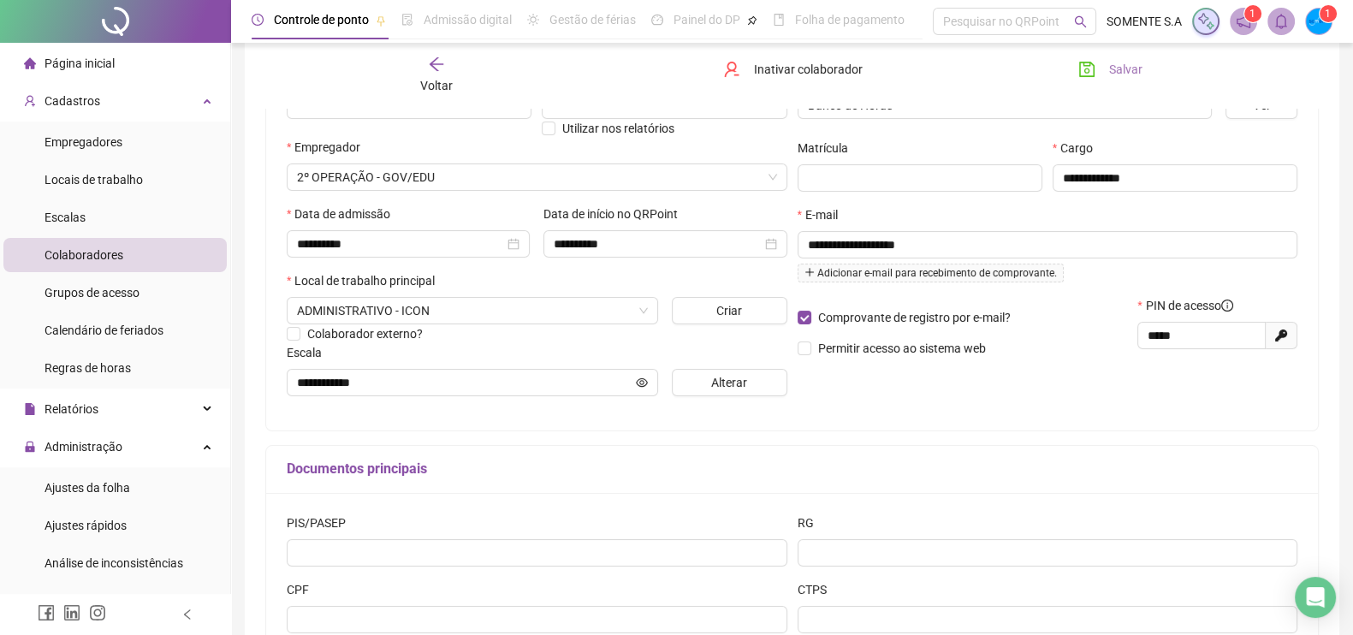
click at [1105, 74] on button "Salvar" at bounding box center [1111, 69] width 90 height 27
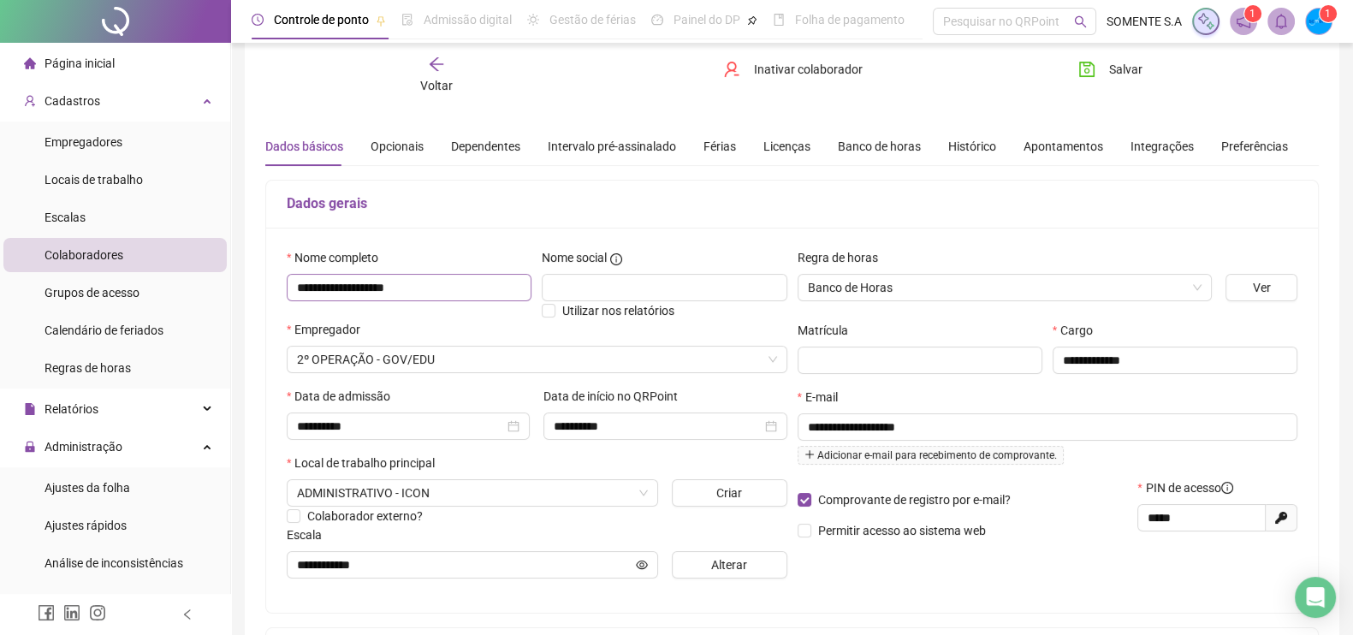
scroll to position [0, 0]
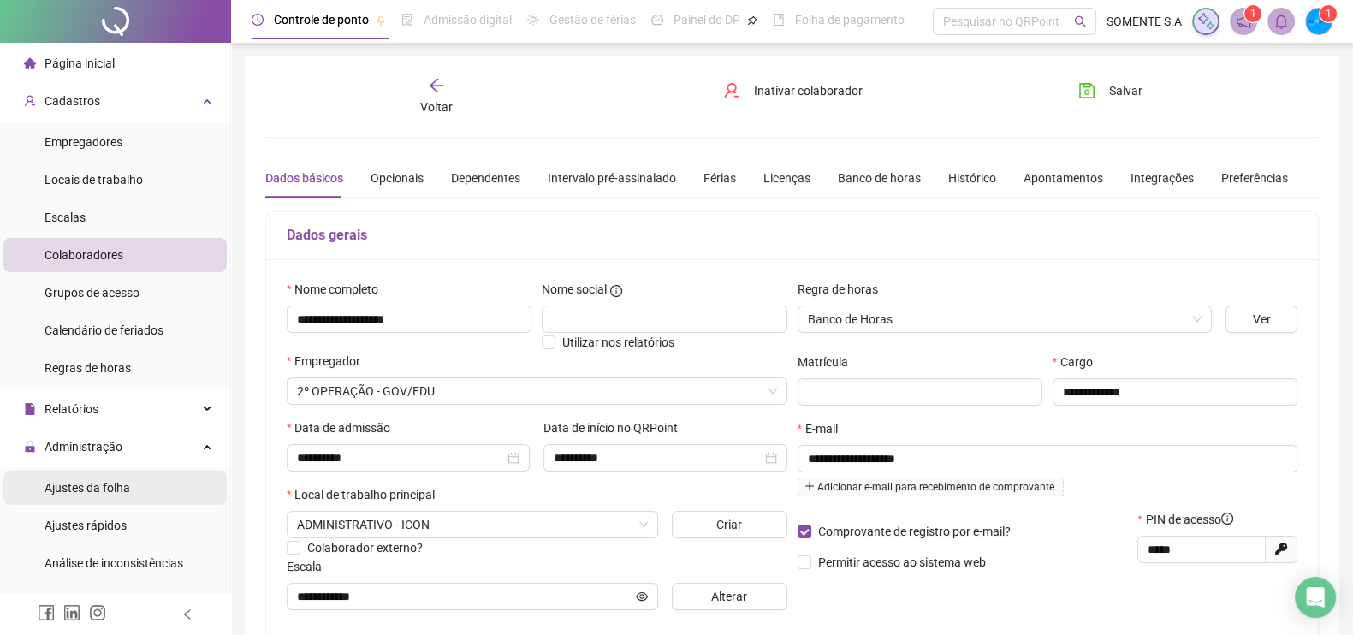
click at [122, 489] on span "Ajustes da folha" at bounding box center [88, 488] width 86 height 14
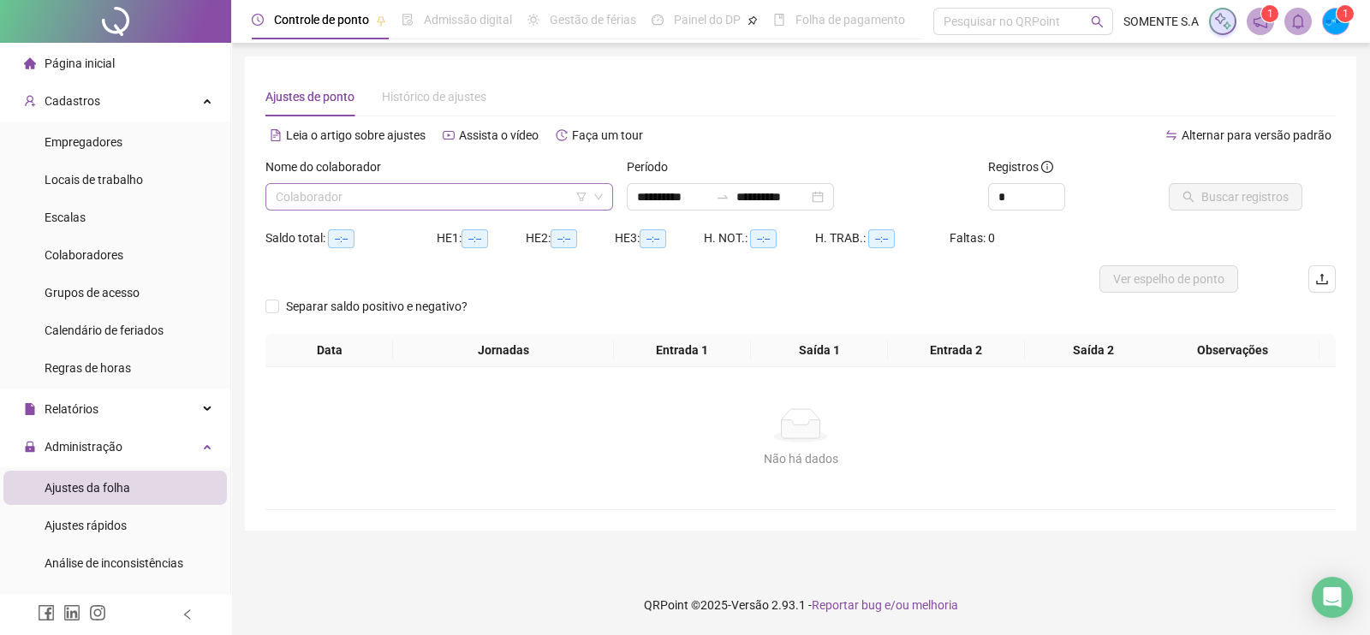
click at [463, 190] on input "search" at bounding box center [432, 197] width 312 height 26
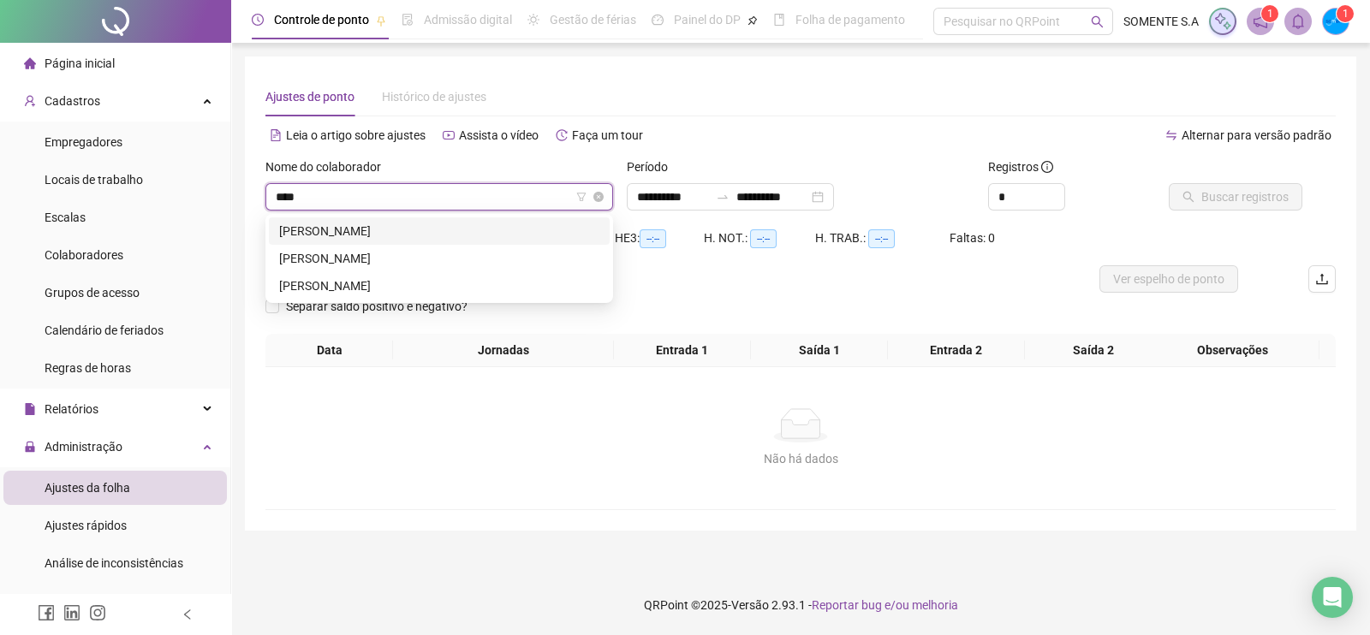
type input "*****"
drag, startPoint x: 394, startPoint y: 263, endPoint x: 471, endPoint y: 257, distance: 77.3
click at [395, 263] on div "[PERSON_NAME]" at bounding box center [439, 258] width 320 height 19
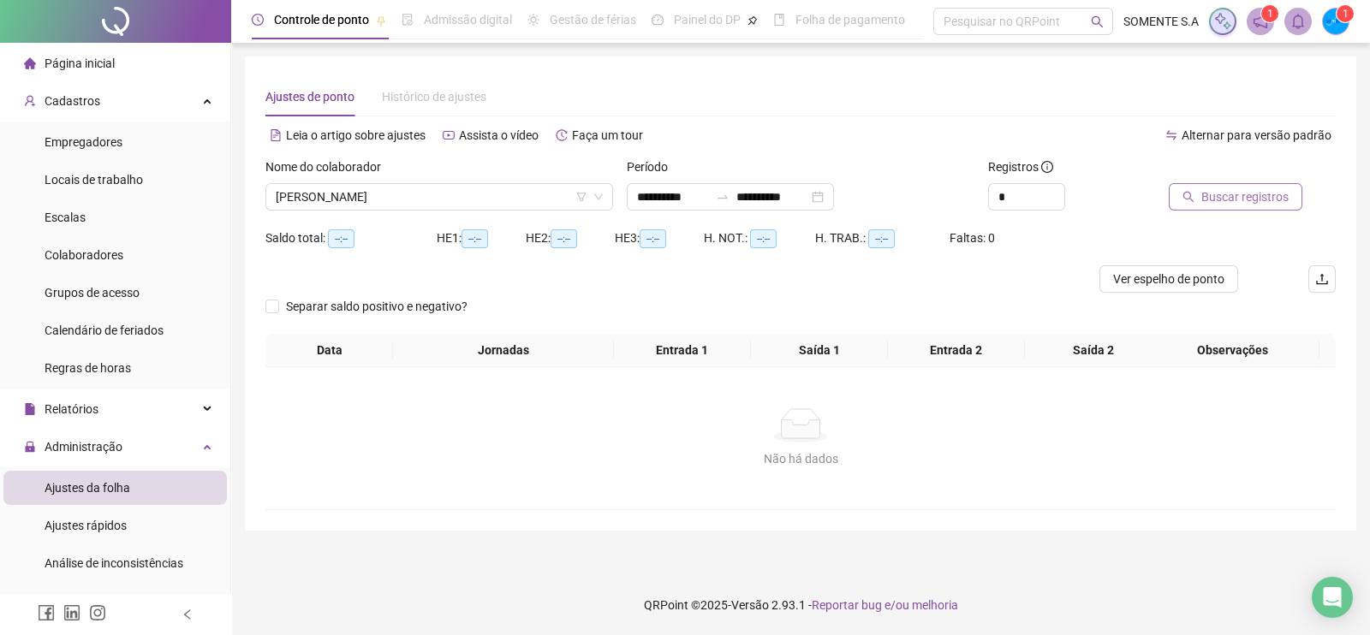
click at [1195, 201] on button "Buscar registros" at bounding box center [1235, 196] width 134 height 27
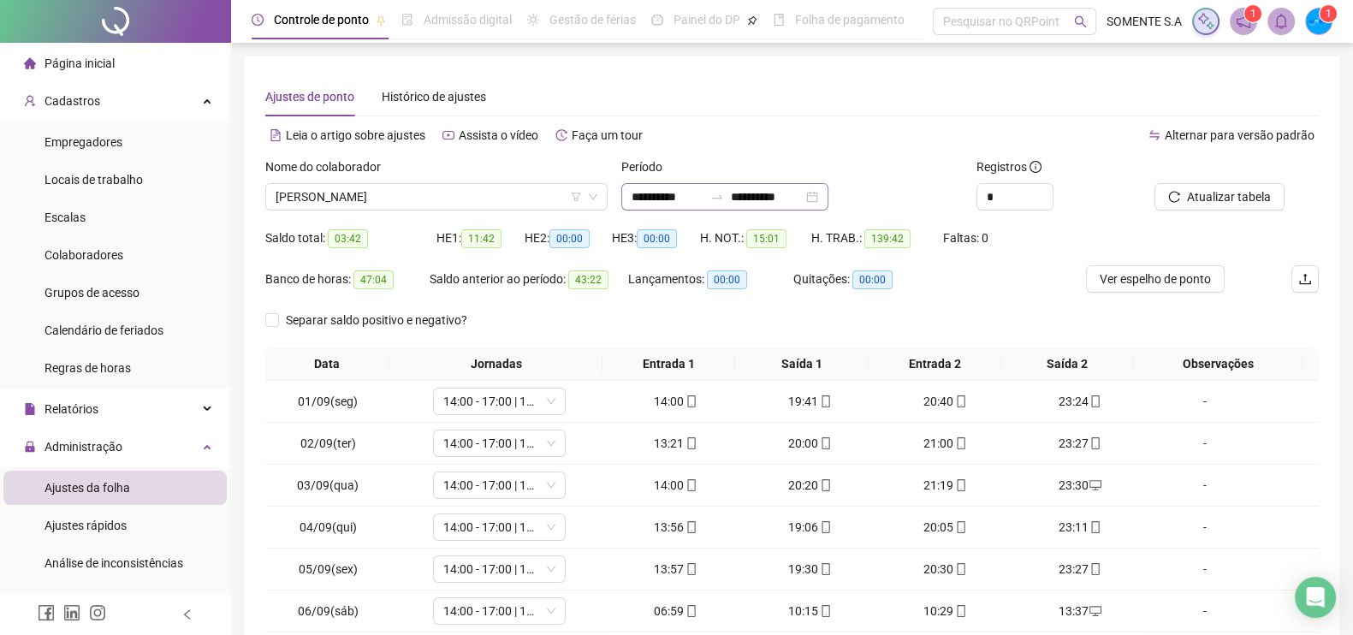
click at [829, 193] on div "**********" at bounding box center [724, 196] width 207 height 27
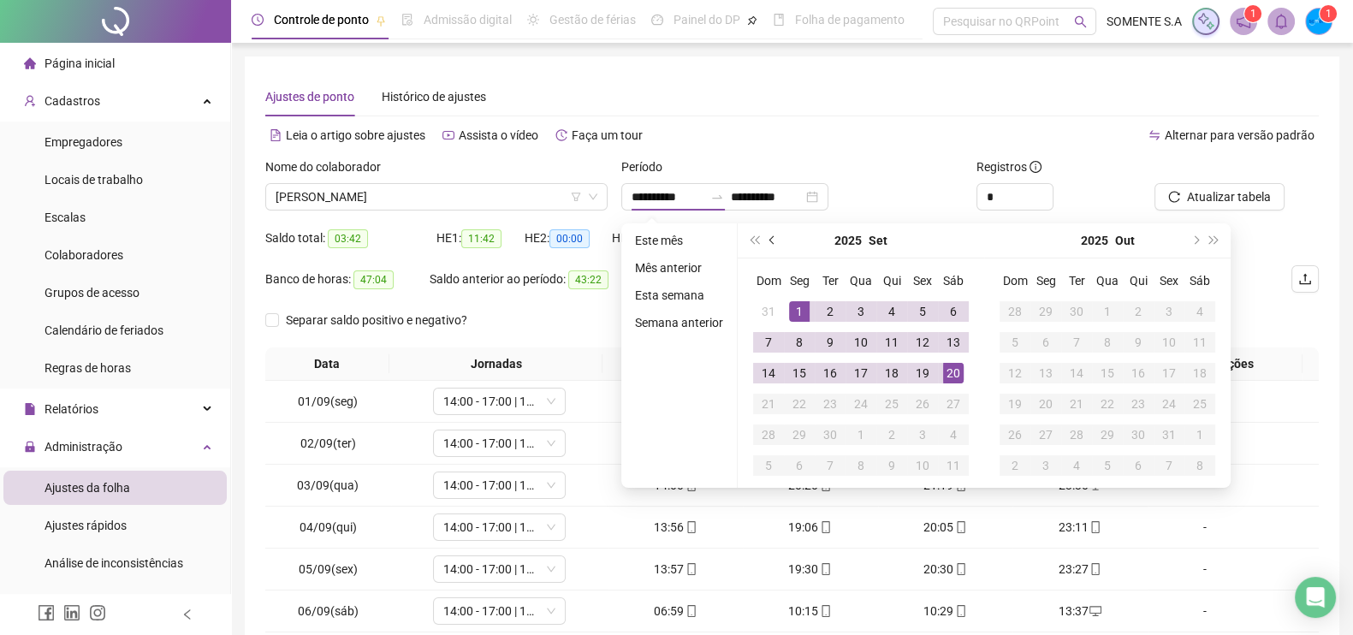
click at [769, 246] on button "prev-year" at bounding box center [772, 240] width 19 height 34
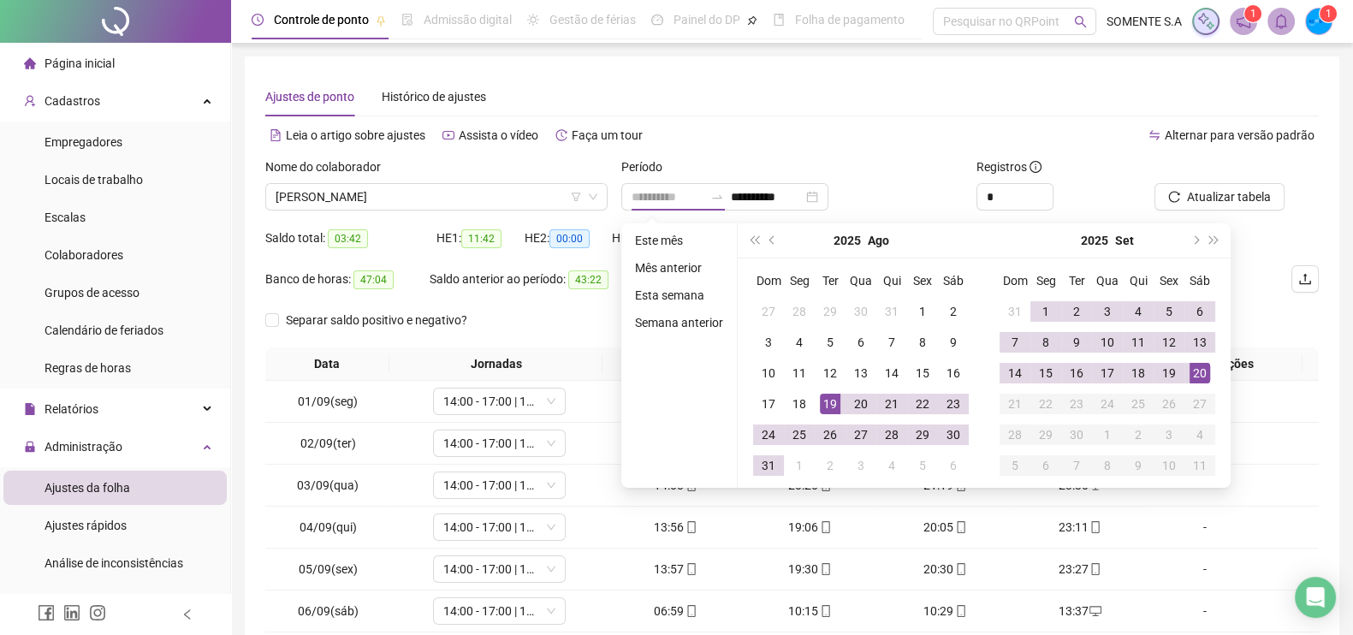
type input "**********"
click at [822, 403] on div "19" at bounding box center [830, 404] width 21 height 21
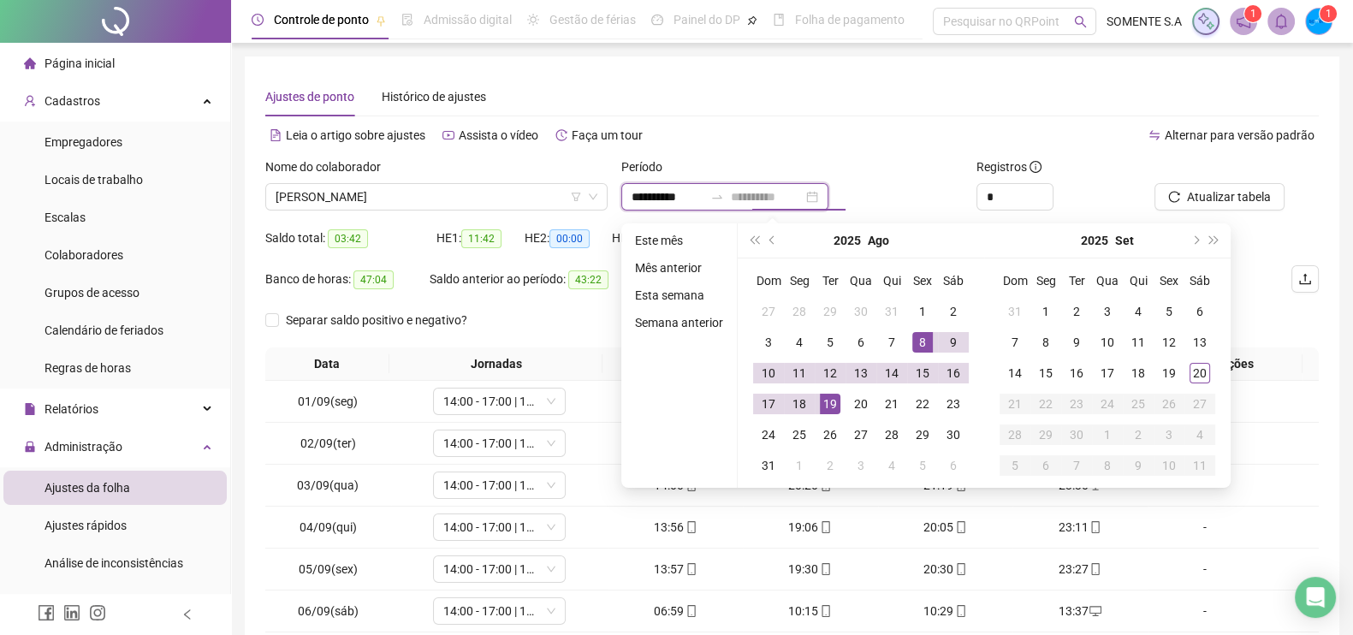
type input "**********"
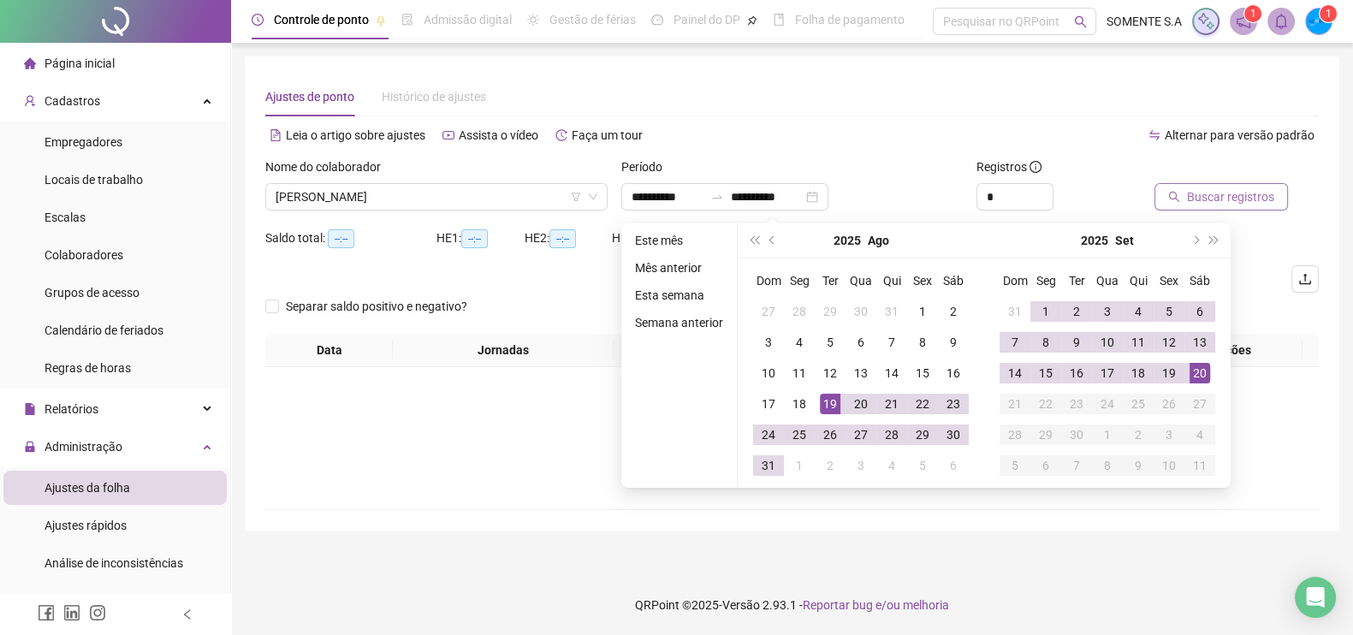
click at [1199, 198] on button "Buscar registros" at bounding box center [1222, 196] width 134 height 27
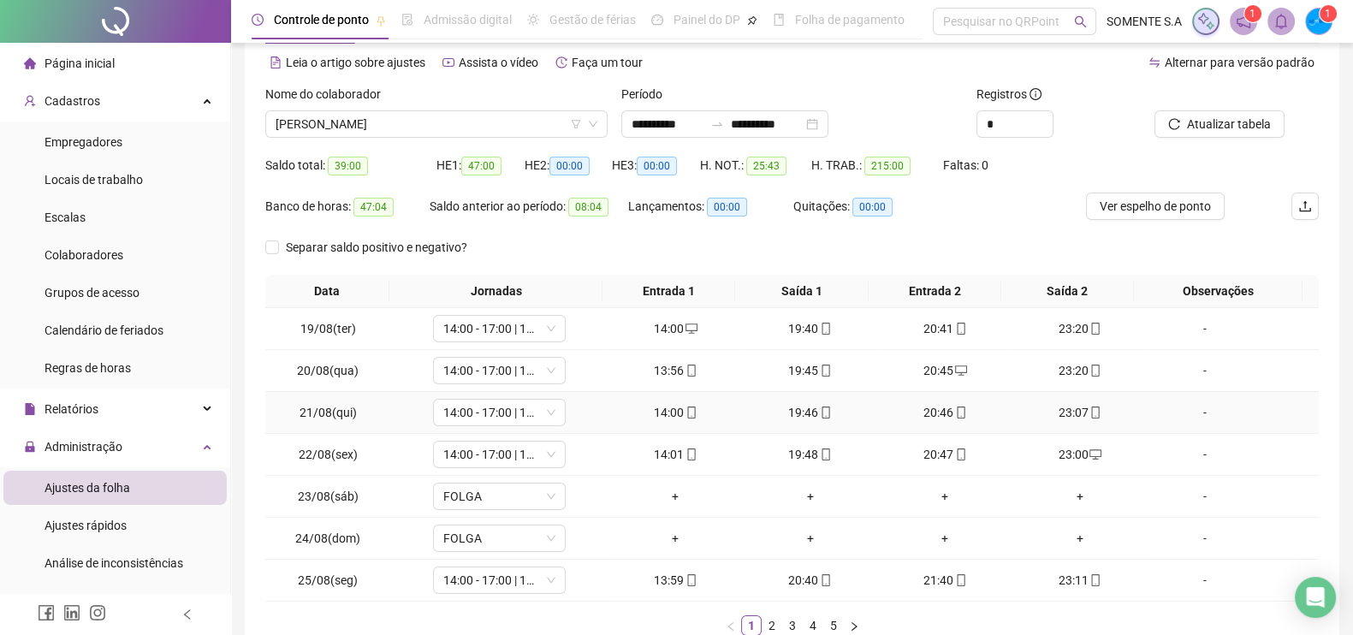
scroll to position [106, 0]
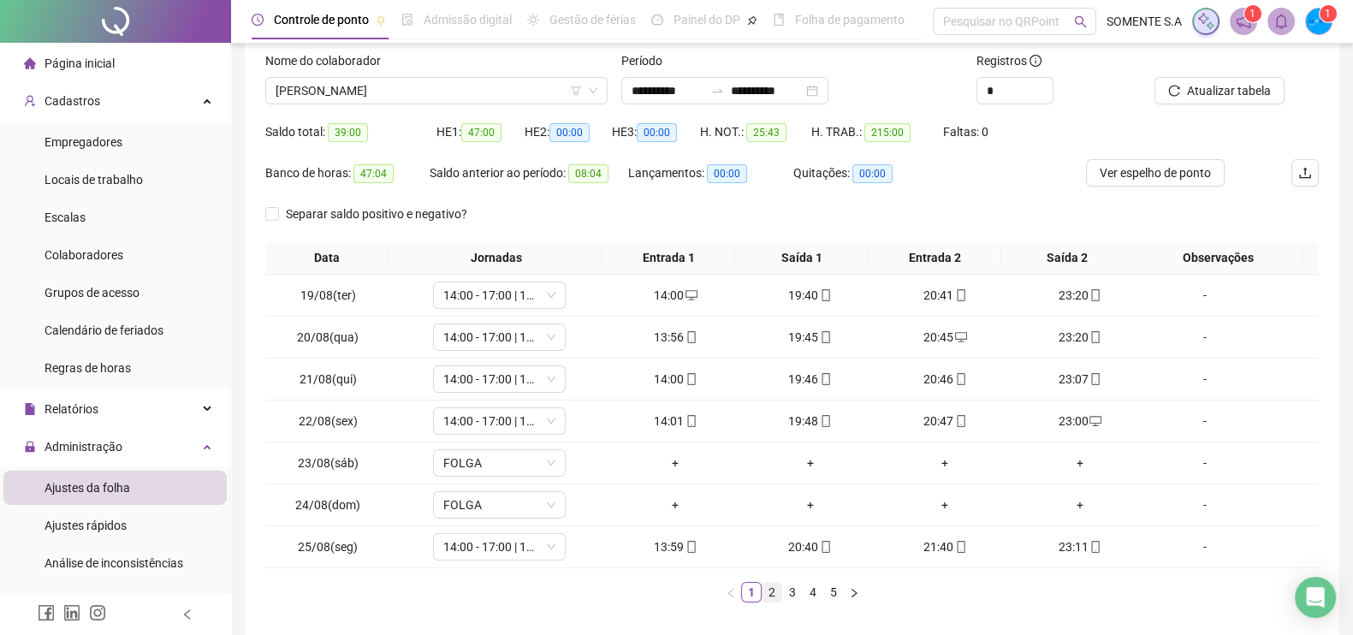
click at [770, 595] on link "2" at bounding box center [772, 592] width 19 height 19
click at [752, 587] on link "1" at bounding box center [751, 592] width 19 height 19
click at [774, 585] on link "2" at bounding box center [772, 592] width 19 height 19
click at [793, 587] on link "3" at bounding box center [792, 592] width 19 height 19
click at [775, 587] on link "2" at bounding box center [772, 592] width 19 height 19
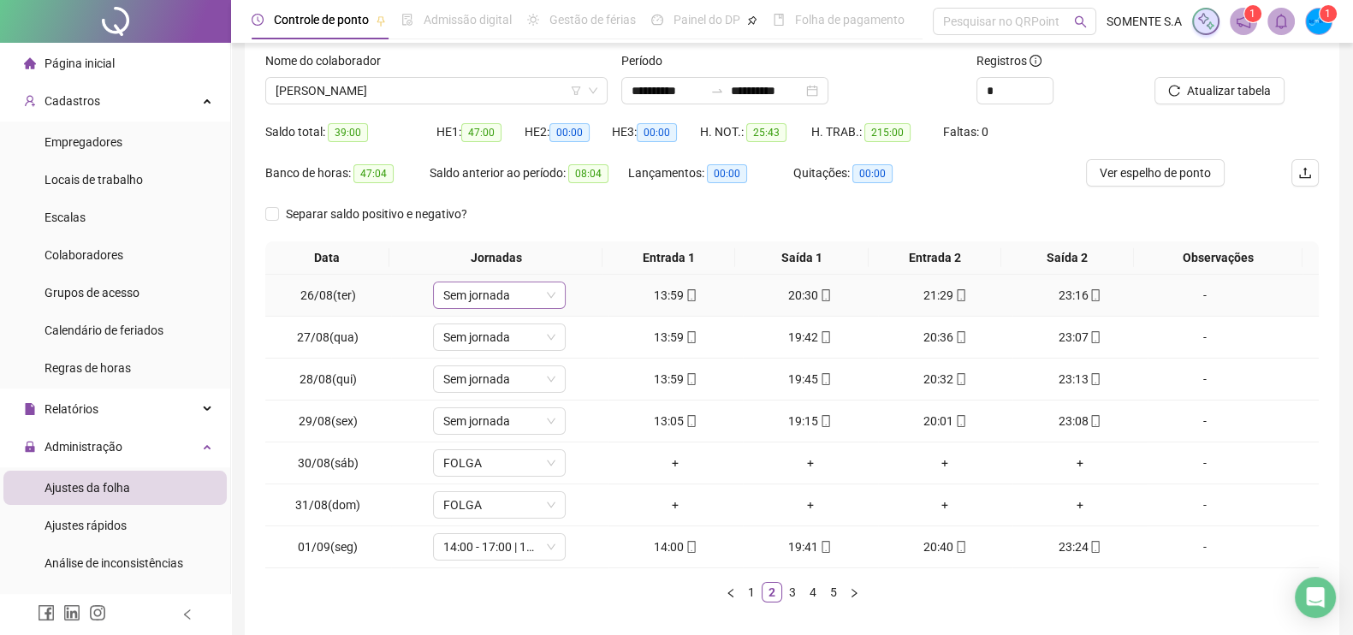
click at [520, 292] on span "Sem jornada" at bounding box center [499, 295] width 112 height 26
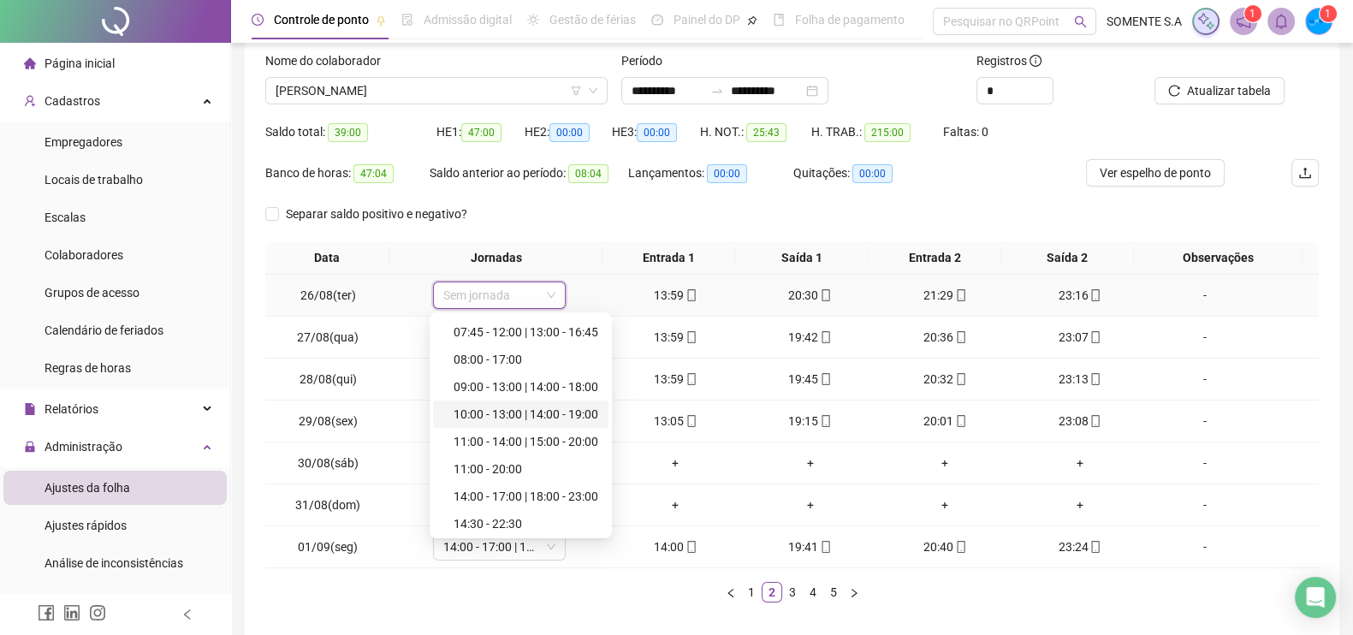
scroll to position [535, 0]
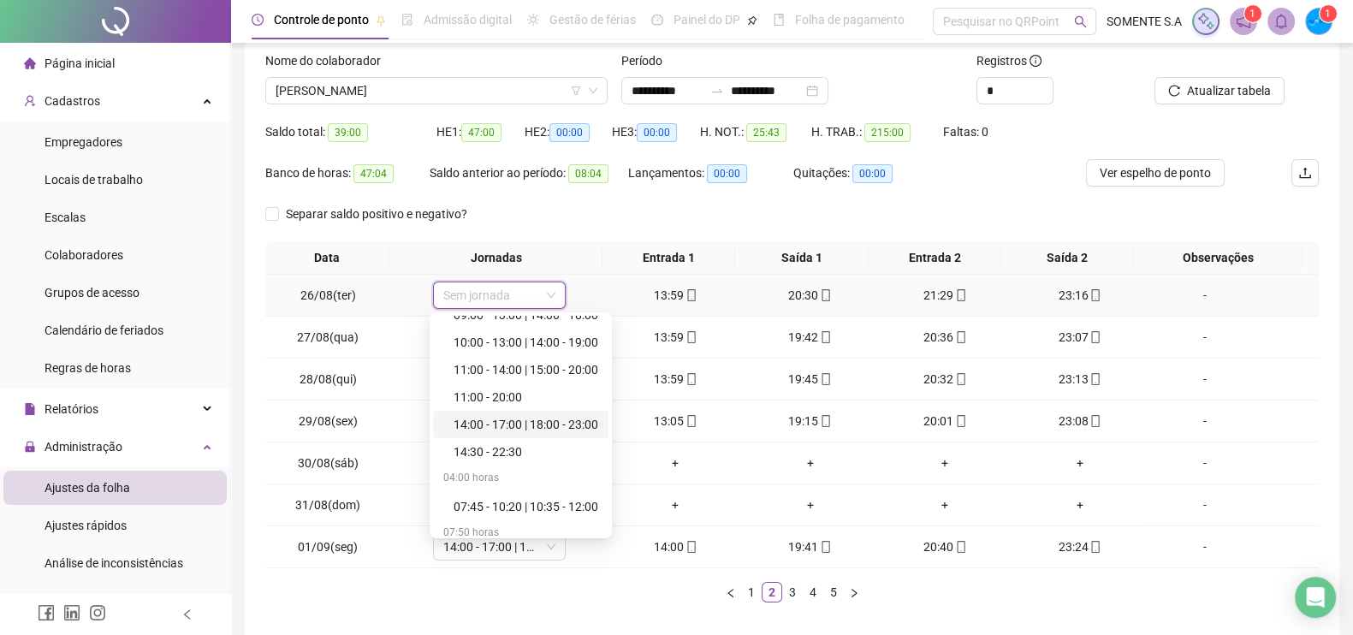
click at [494, 428] on div "14:00 - 17:00 | 18:00 - 23:00" at bounding box center [526, 424] width 145 height 19
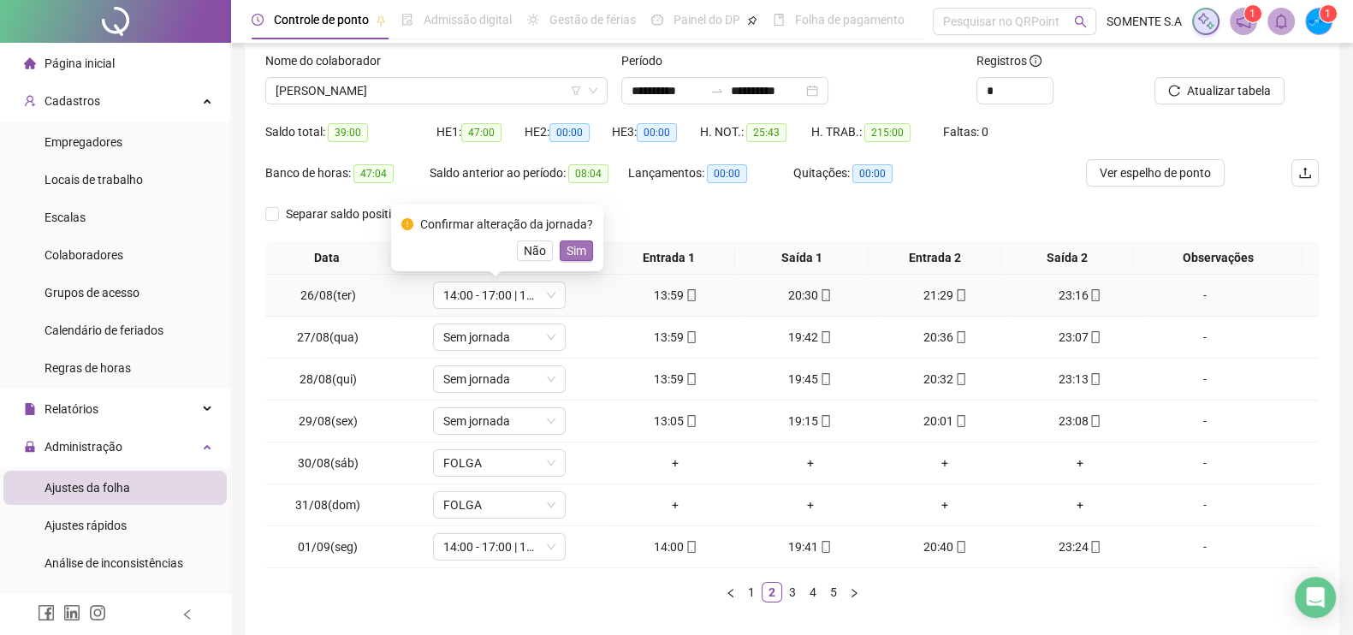
click at [579, 257] on span "Sim" at bounding box center [577, 250] width 20 height 19
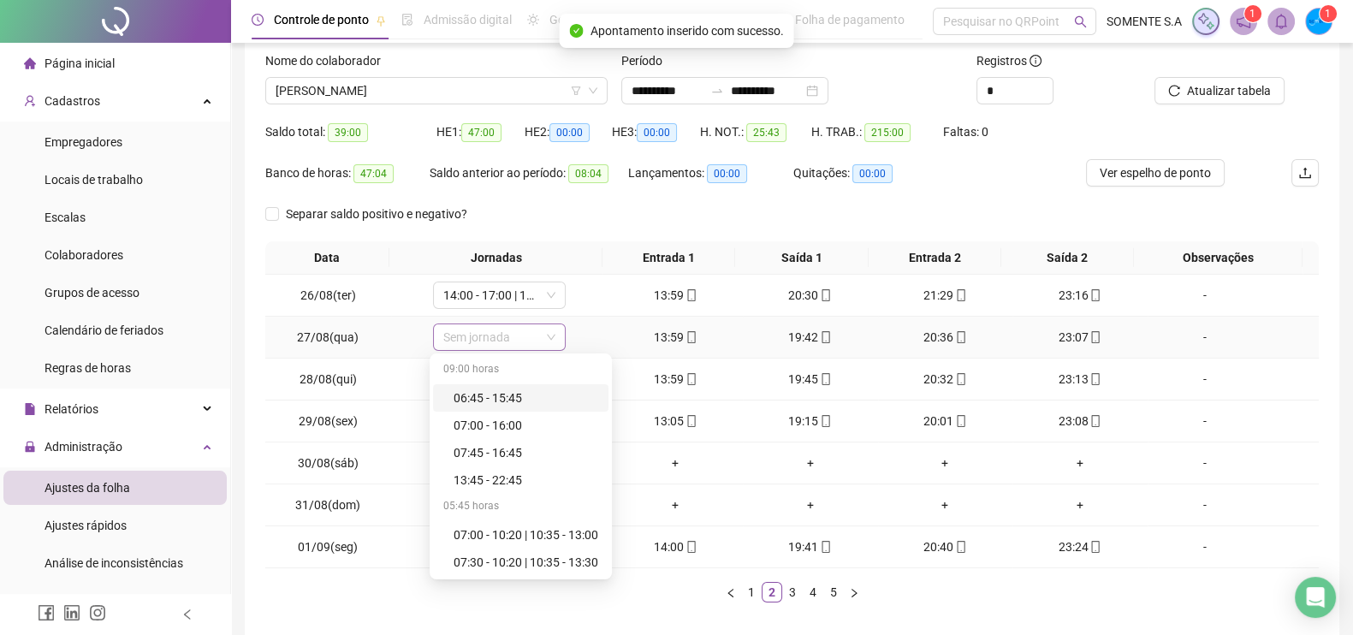
click at [475, 338] on span "Sem jornada" at bounding box center [499, 337] width 112 height 26
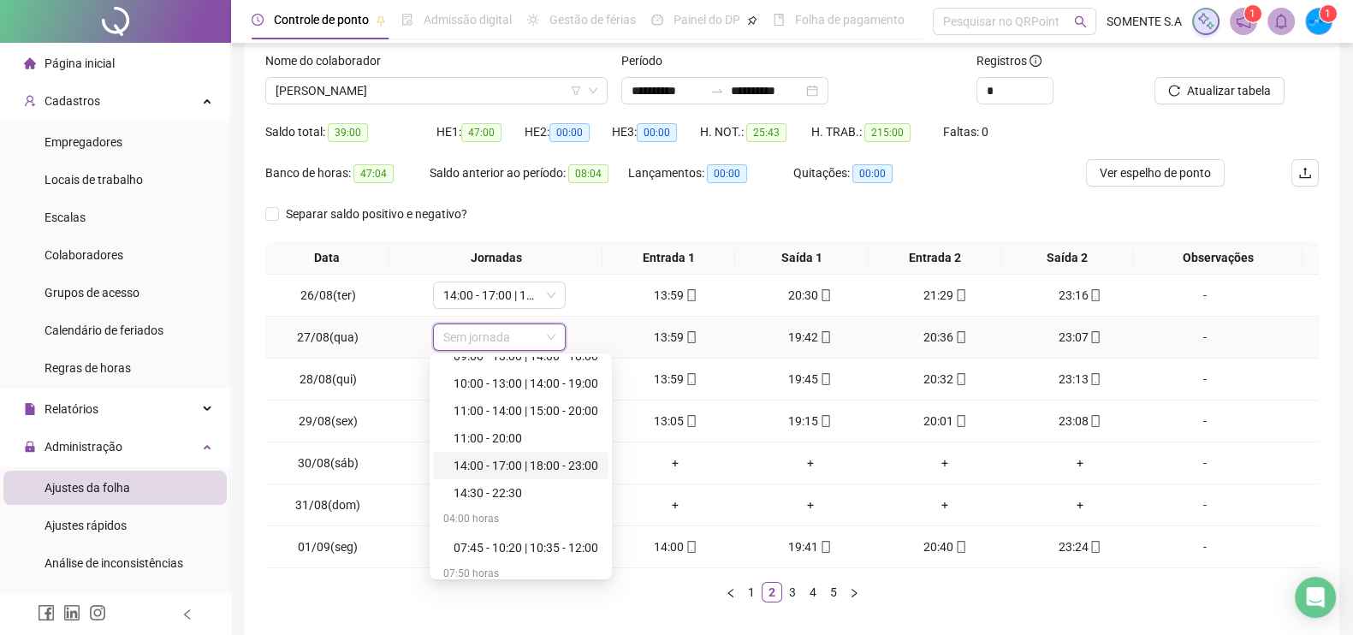
click at [549, 469] on div "14:00 - 17:00 | 18:00 - 23:00" at bounding box center [526, 465] width 145 height 19
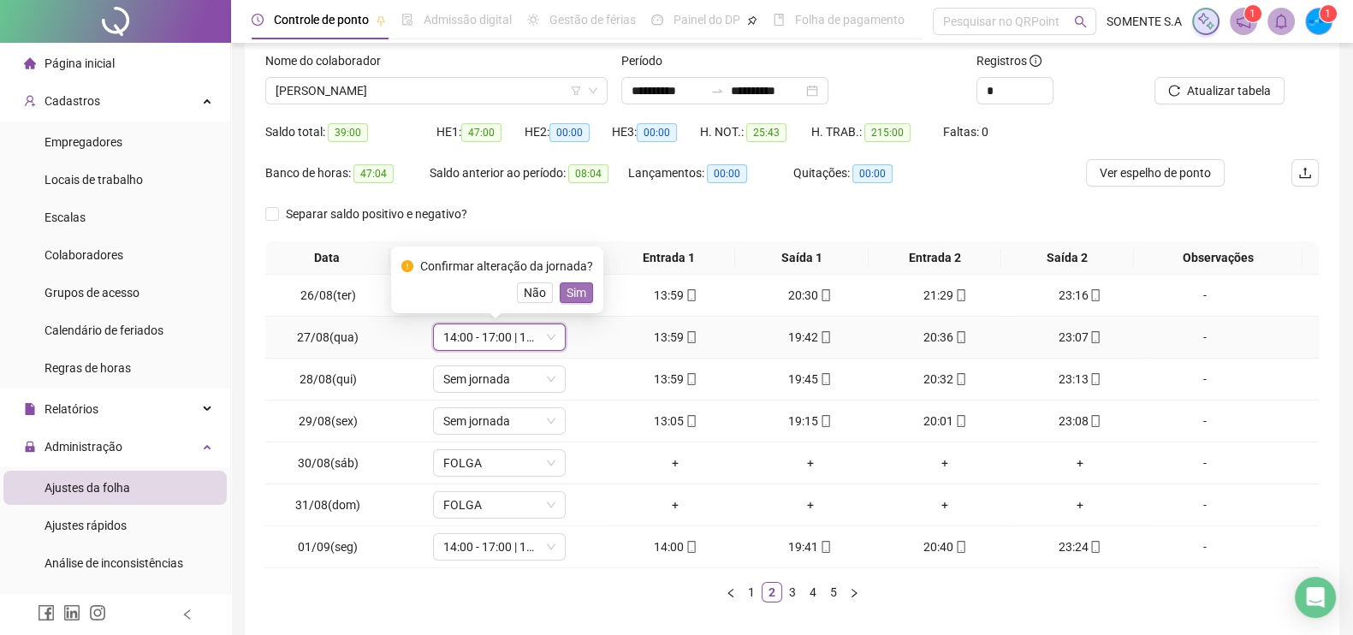
click at [570, 295] on span "Sim" at bounding box center [577, 292] width 20 height 19
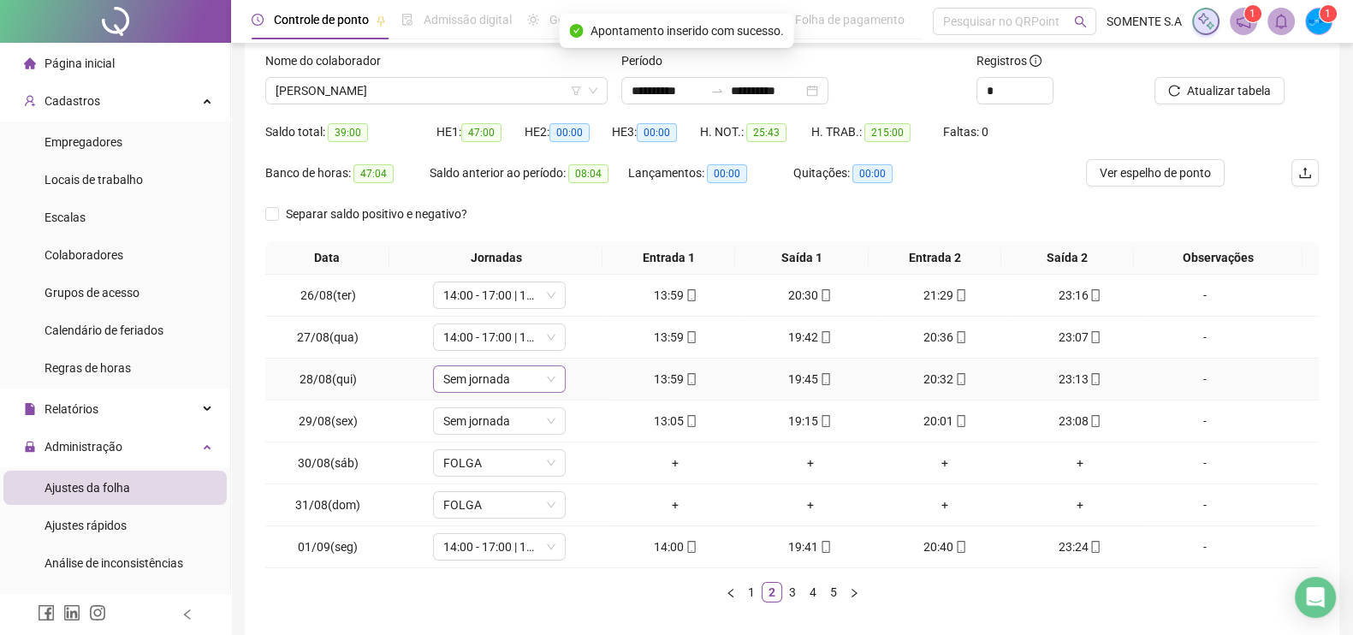
click at [500, 383] on span "Sem jornada" at bounding box center [499, 379] width 112 height 26
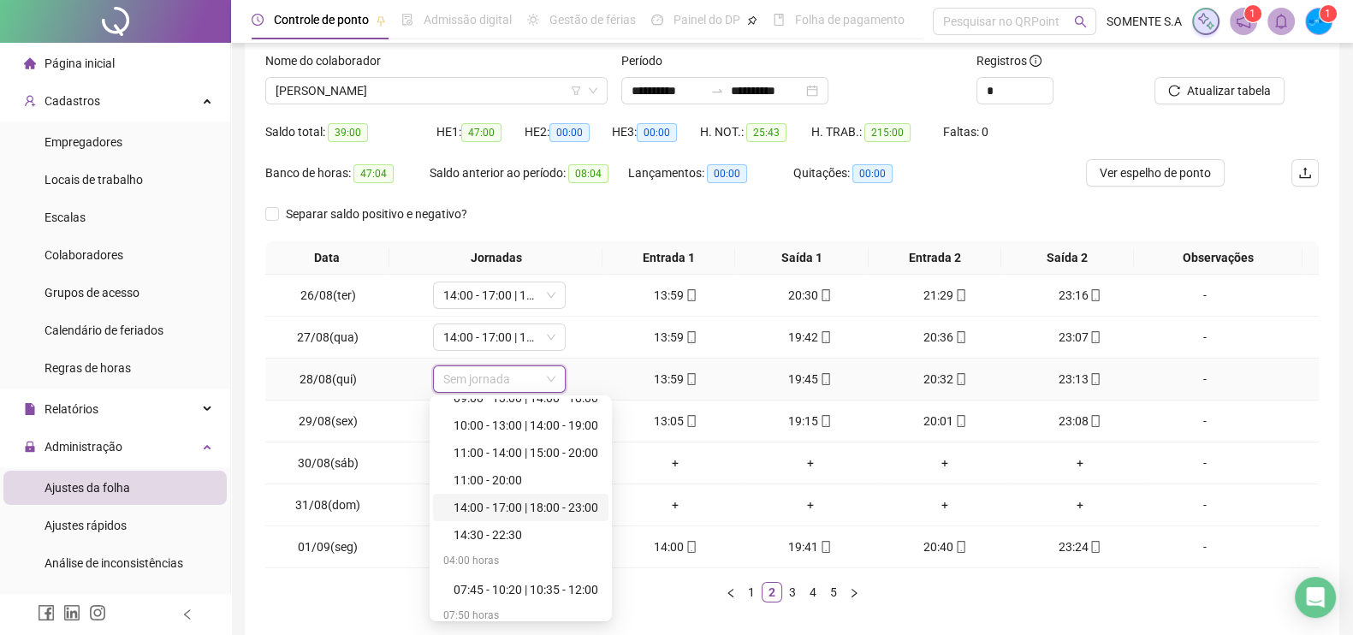
click at [517, 512] on div "14:00 - 17:00 | 18:00 - 23:00" at bounding box center [526, 507] width 145 height 19
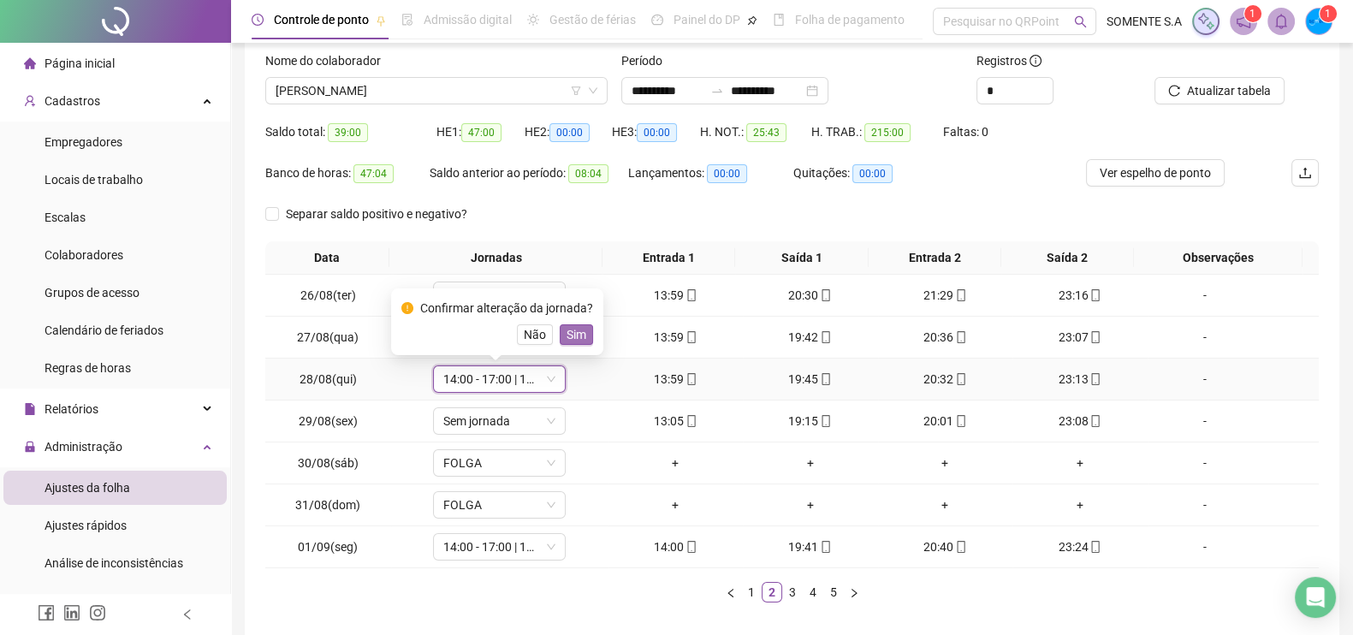
click at [569, 325] on span "Sim" at bounding box center [577, 334] width 20 height 19
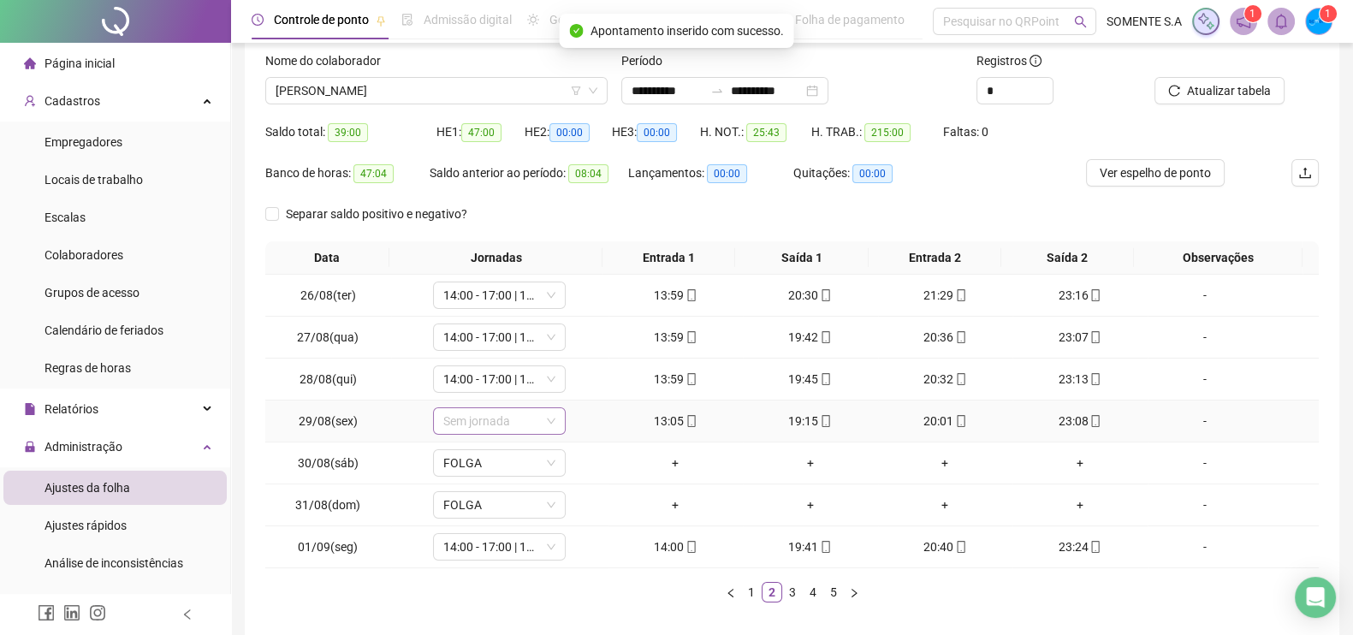
click at [478, 427] on span "Sem jornada" at bounding box center [499, 421] width 112 height 26
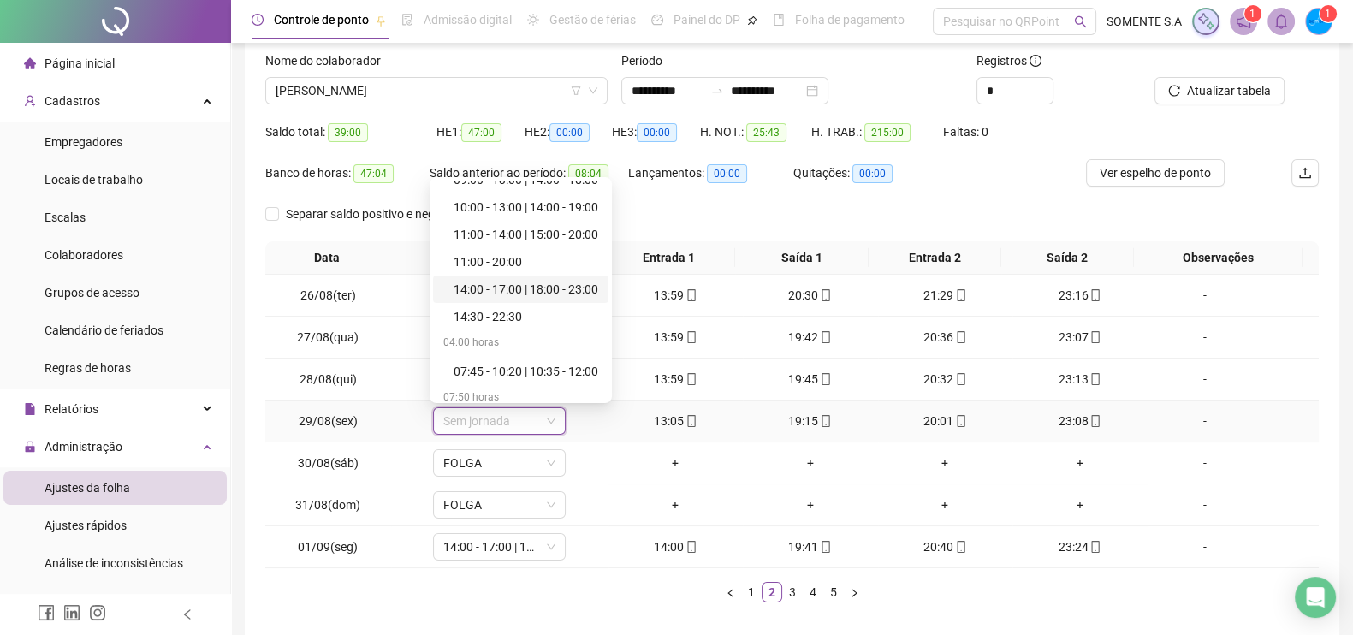
click at [472, 290] on div "14:00 - 17:00 | 18:00 - 23:00" at bounding box center [526, 289] width 145 height 19
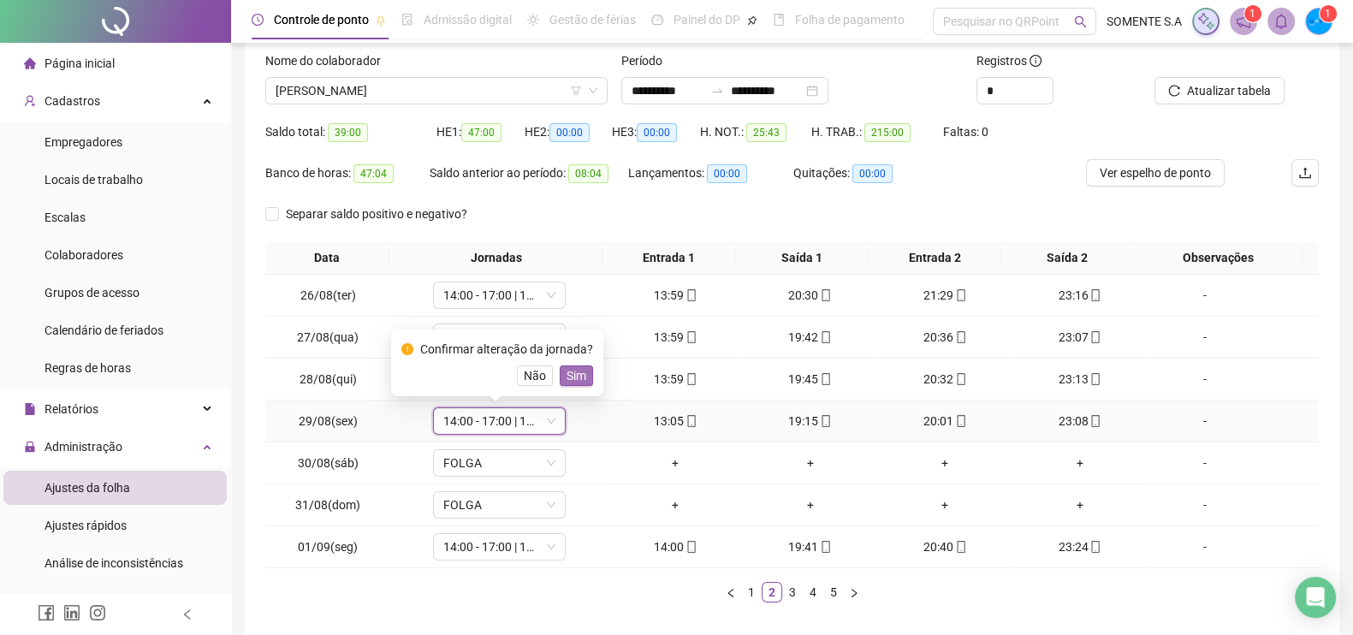
click at [582, 378] on span "Sim" at bounding box center [577, 375] width 20 height 19
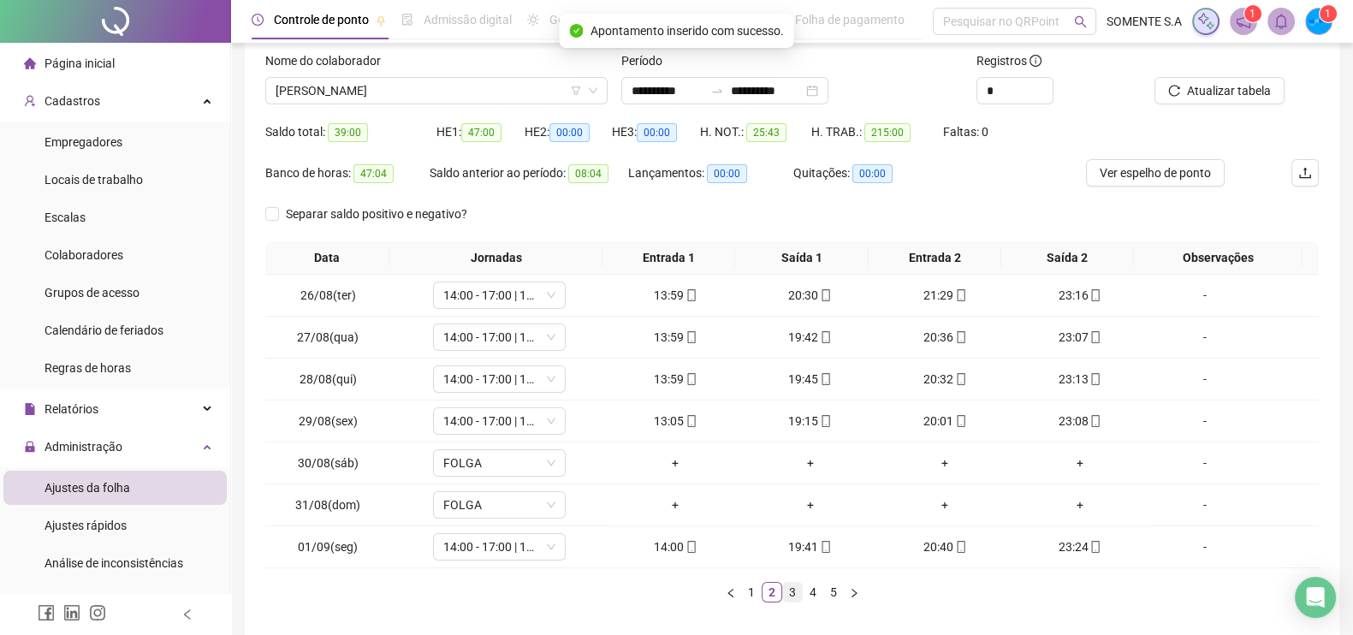
click at [788, 588] on link "3" at bounding box center [792, 592] width 19 height 19
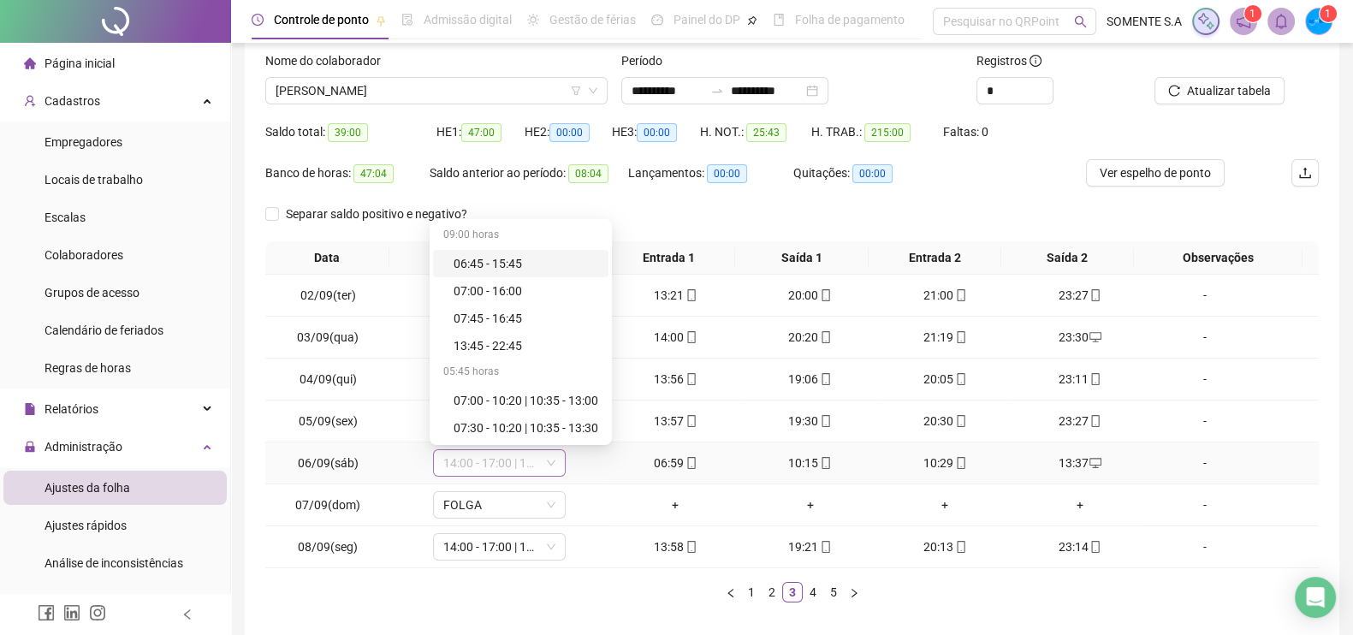
click at [496, 460] on span "14:00 - 17:00 | 18:00 - 23:00" at bounding box center [499, 463] width 112 height 26
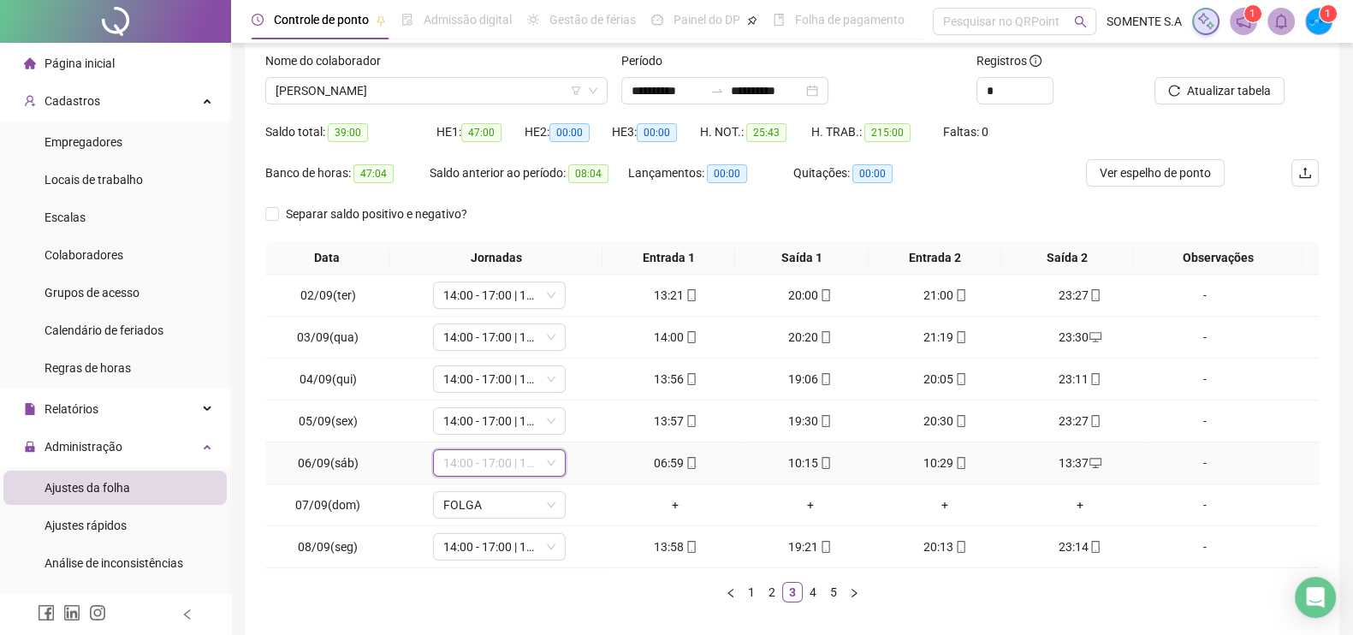
click at [519, 460] on span "14:00 - 17:00 | 18:00 - 23:00" at bounding box center [499, 463] width 112 height 26
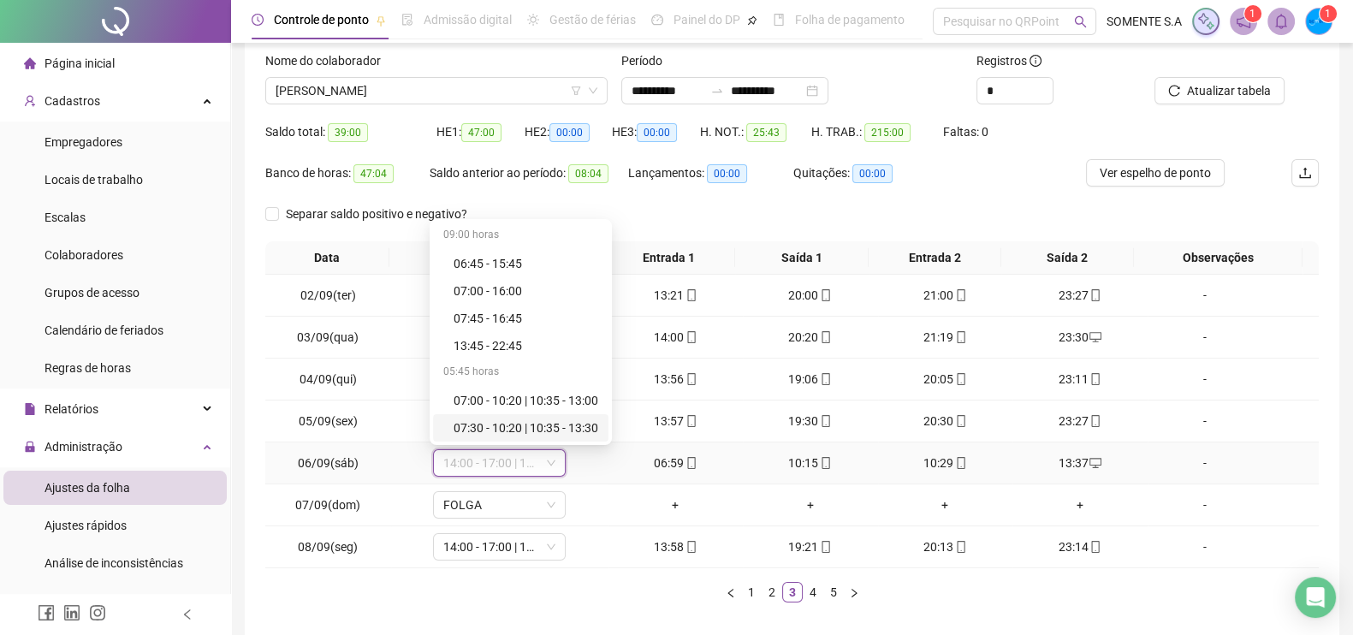
click at [513, 422] on div "07:30 - 10:20 | 10:35 - 13:30" at bounding box center [526, 428] width 145 height 19
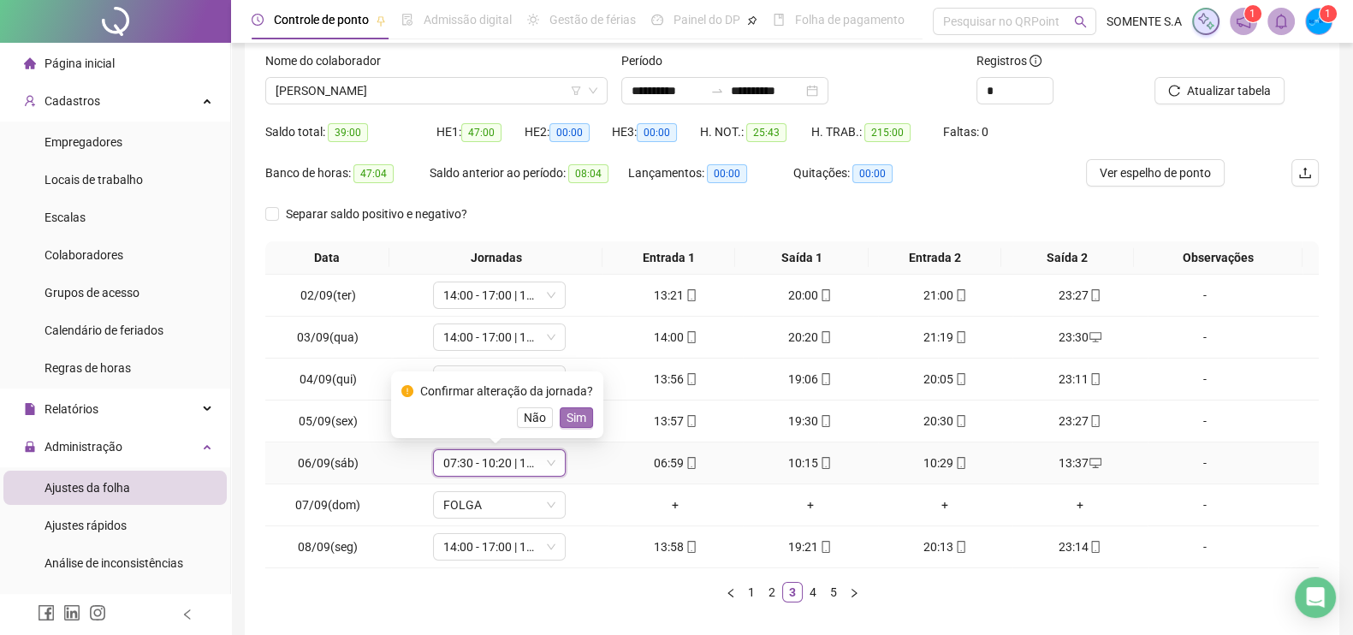
click at [569, 420] on span "Sim" at bounding box center [577, 417] width 20 height 19
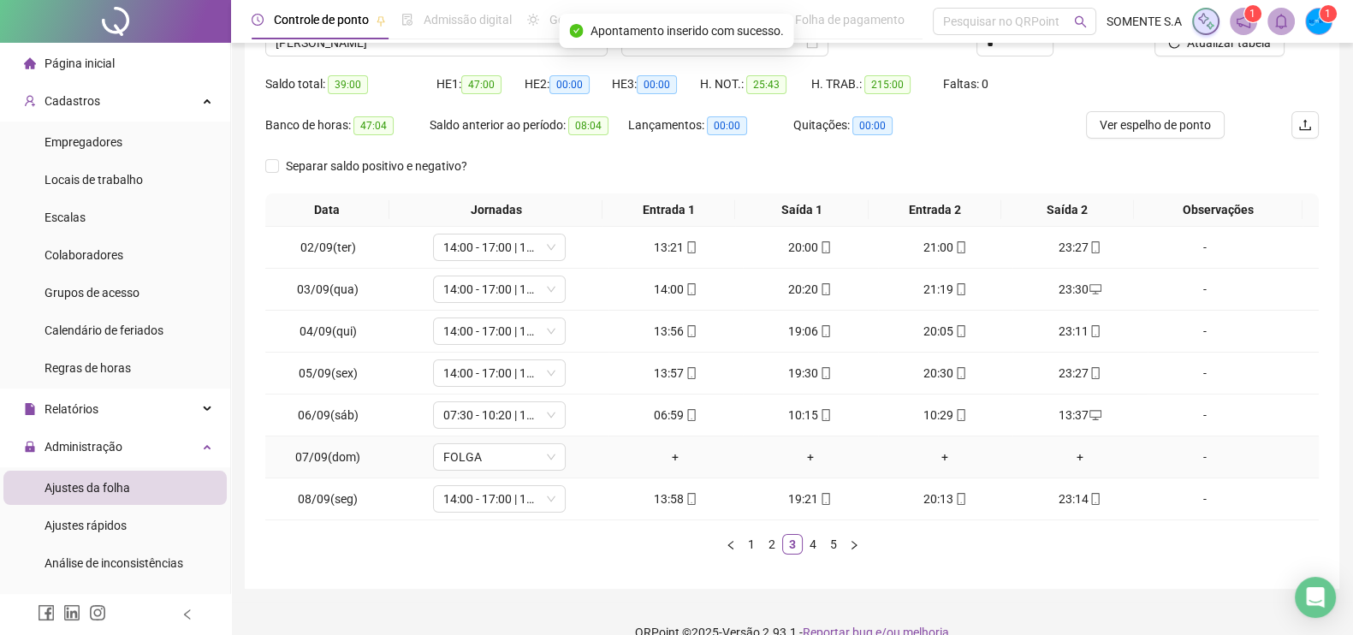
scroll to position [180, 0]
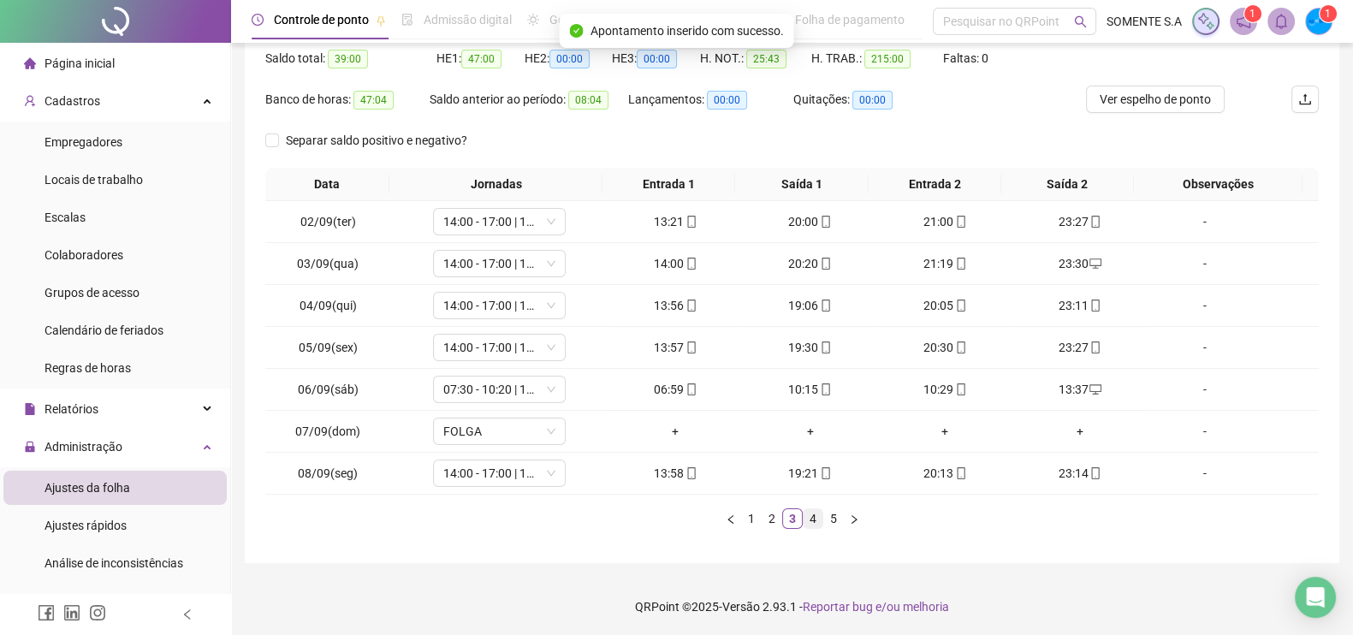
click at [811, 514] on link "4" at bounding box center [813, 518] width 19 height 19
click at [833, 516] on link "5" at bounding box center [833, 518] width 19 height 19
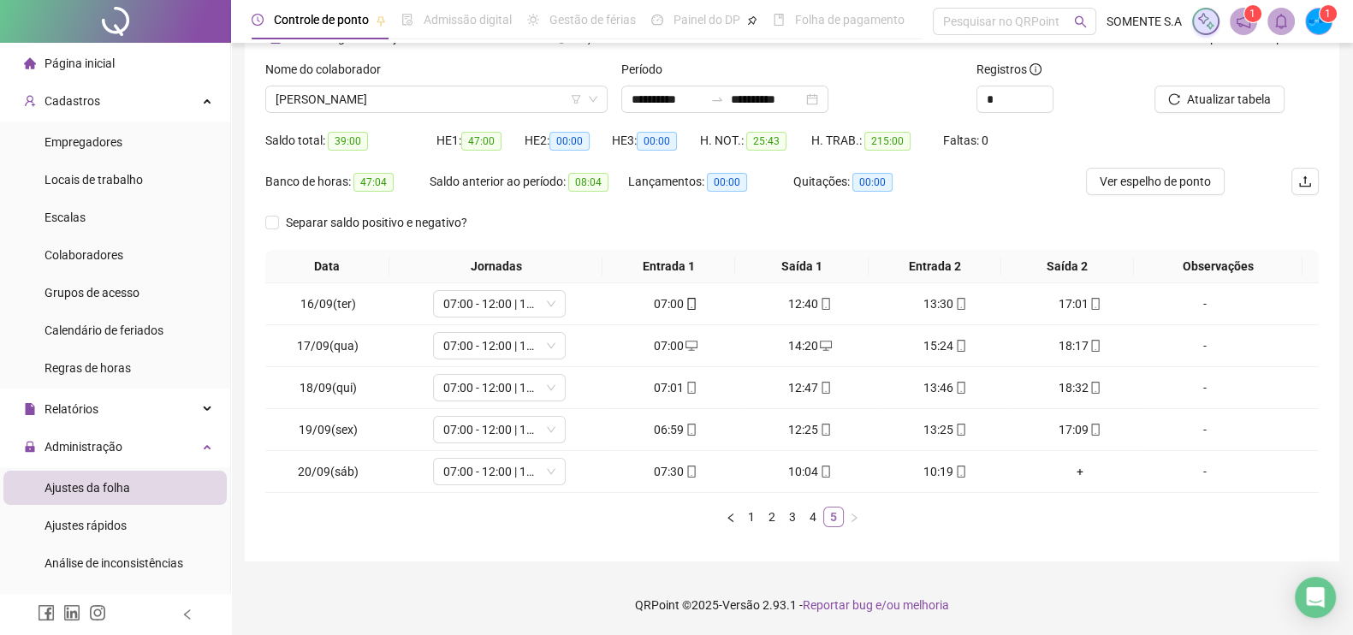
scroll to position [97, 0]
click at [514, 479] on span "07:00 - 12:00 | 13:00 - 16:00" at bounding box center [499, 473] width 112 height 26
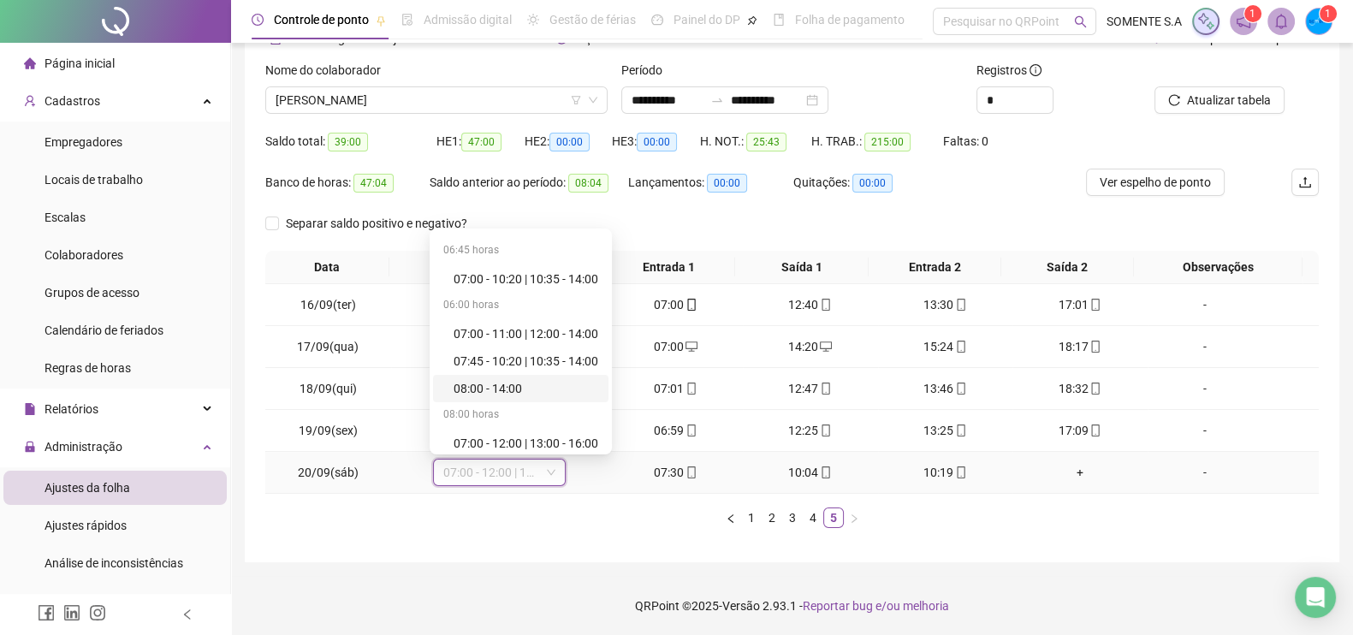
scroll to position [106, 0]
click at [522, 327] on div "07:30 - 10:20 | 10:35 - 13:30" at bounding box center [526, 331] width 145 height 19
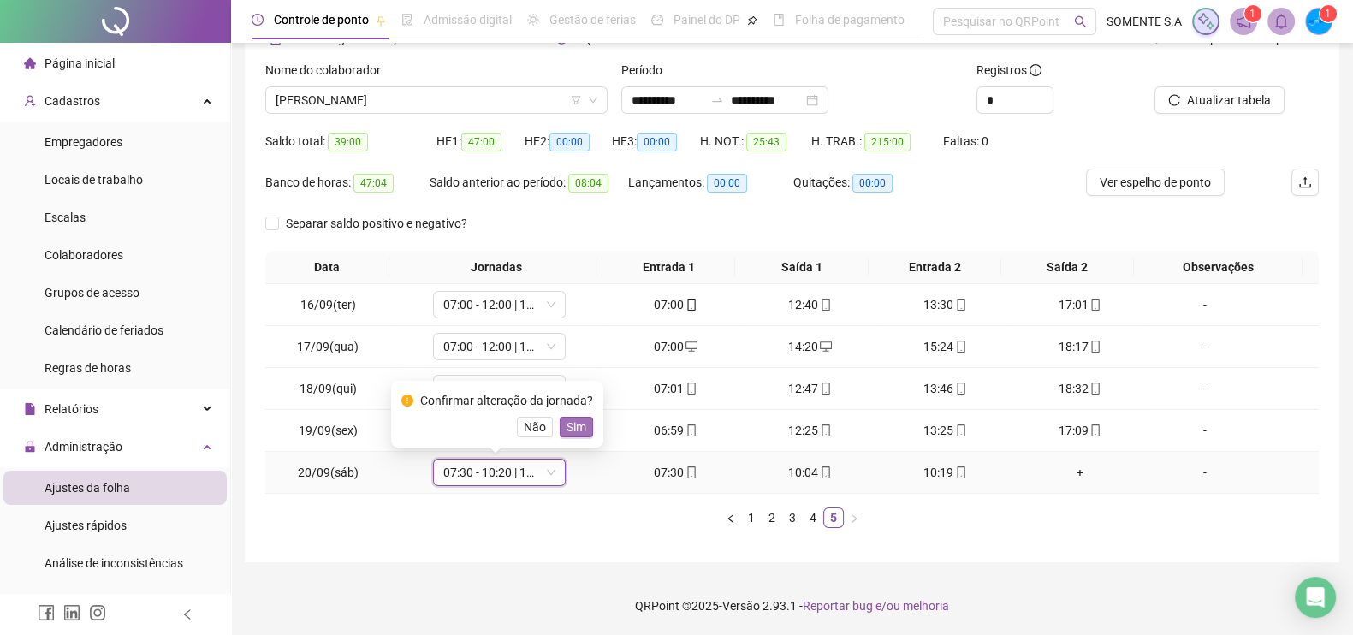
click at [568, 427] on span "Sim" at bounding box center [577, 427] width 20 height 19
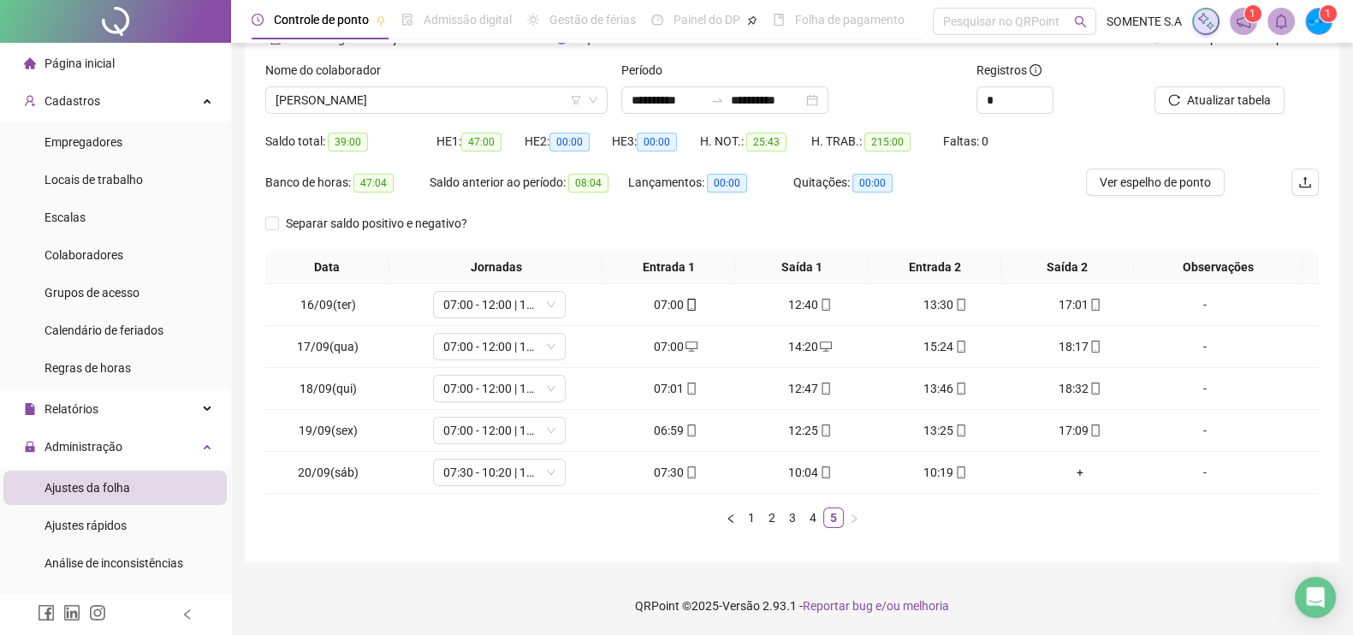
click at [1111, 557] on div "**********" at bounding box center [792, 261] width 1095 height 603
click at [829, 100] on div "**********" at bounding box center [724, 99] width 207 height 27
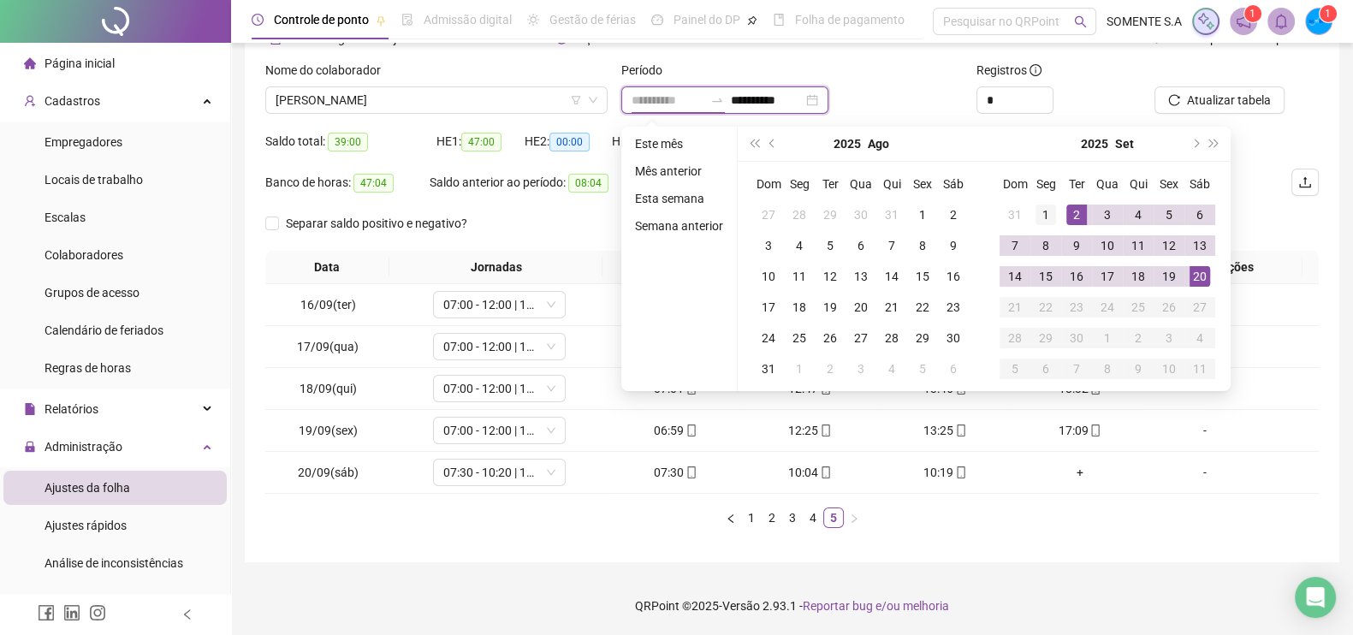
type input "**********"
click at [1045, 217] on div "1" at bounding box center [1046, 215] width 21 height 21
click at [1240, 96] on div "**********" at bounding box center [792, 260] width 1054 height 561
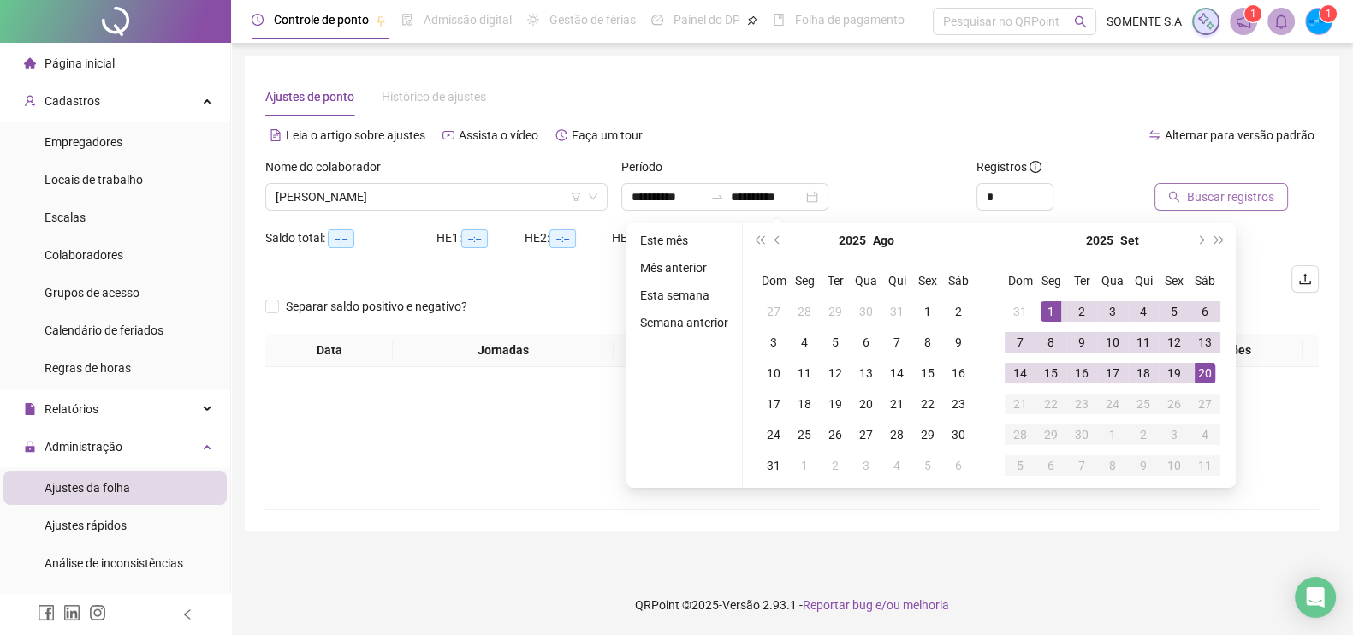
scroll to position [0, 0]
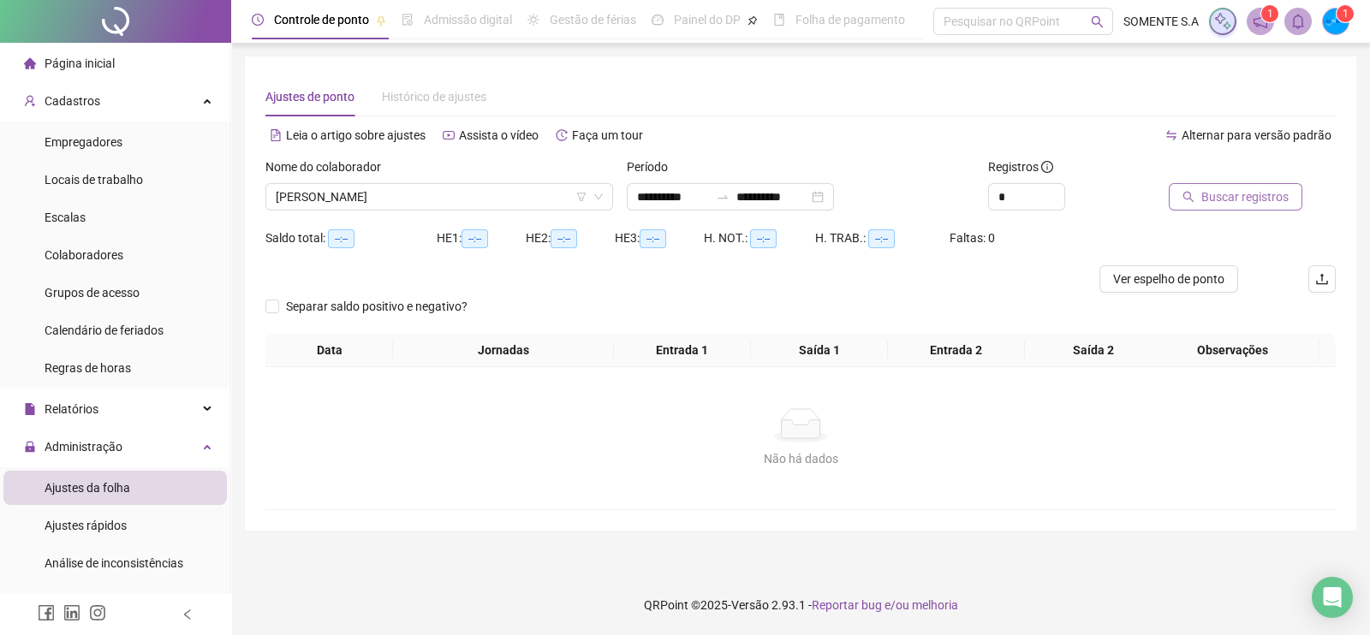
click at [1193, 191] on icon "search" at bounding box center [1188, 197] width 12 height 12
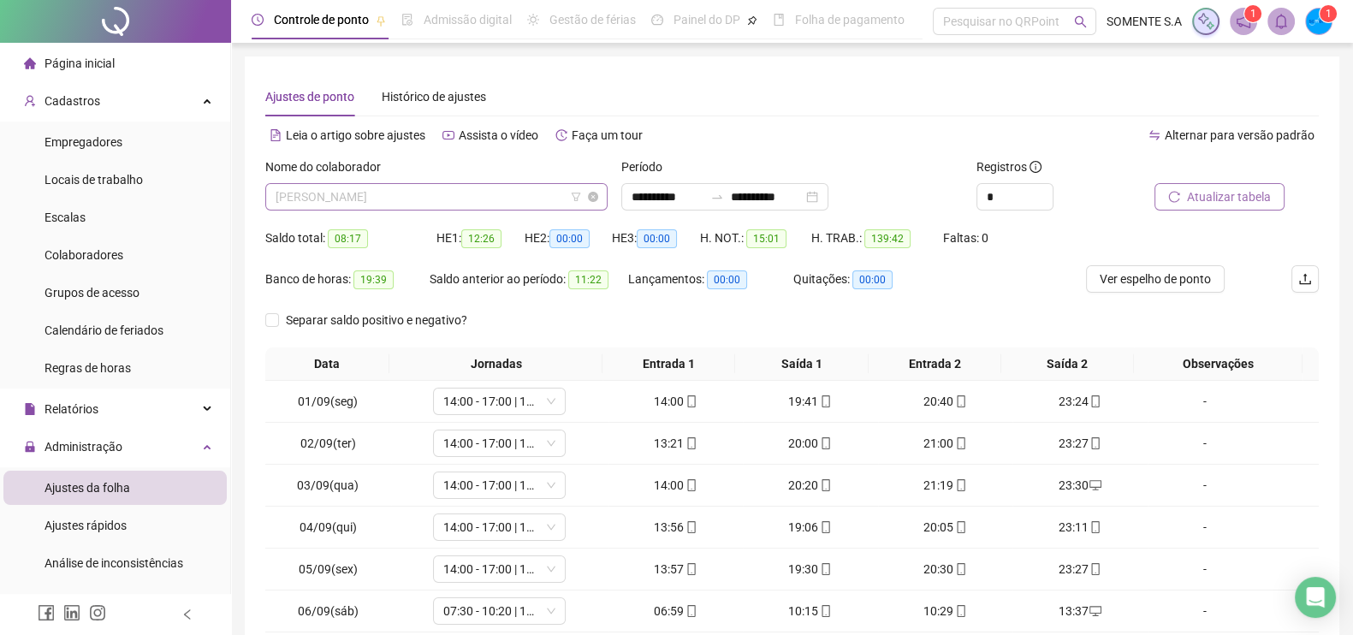
click at [453, 183] on div "[PERSON_NAME]" at bounding box center [436, 196] width 342 height 27
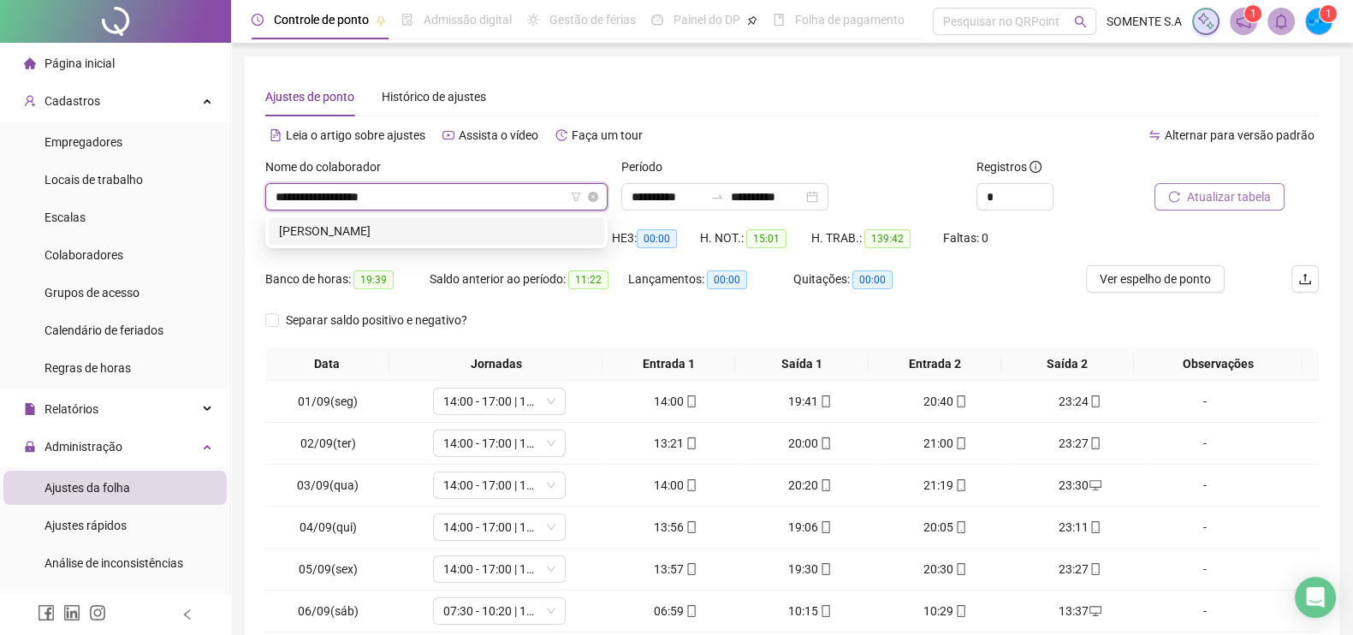
type input "**********"
click at [479, 224] on div "[PERSON_NAME]" at bounding box center [436, 231] width 315 height 19
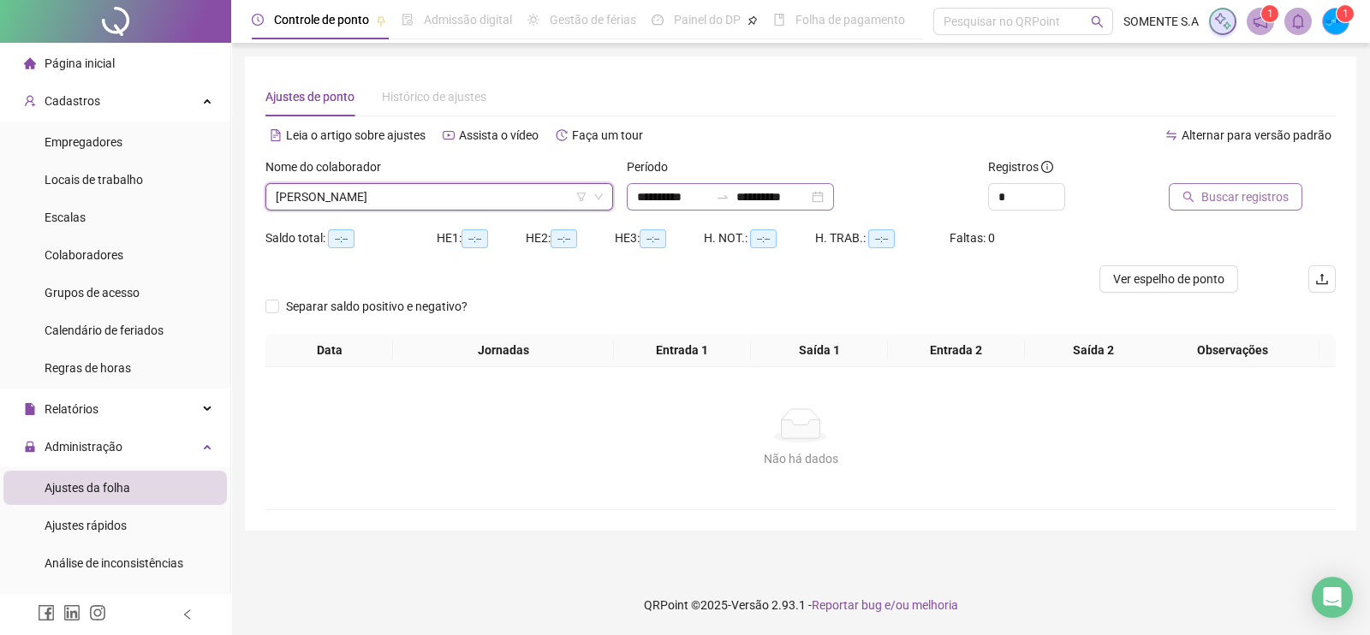
click at [834, 194] on div "**********" at bounding box center [730, 196] width 207 height 27
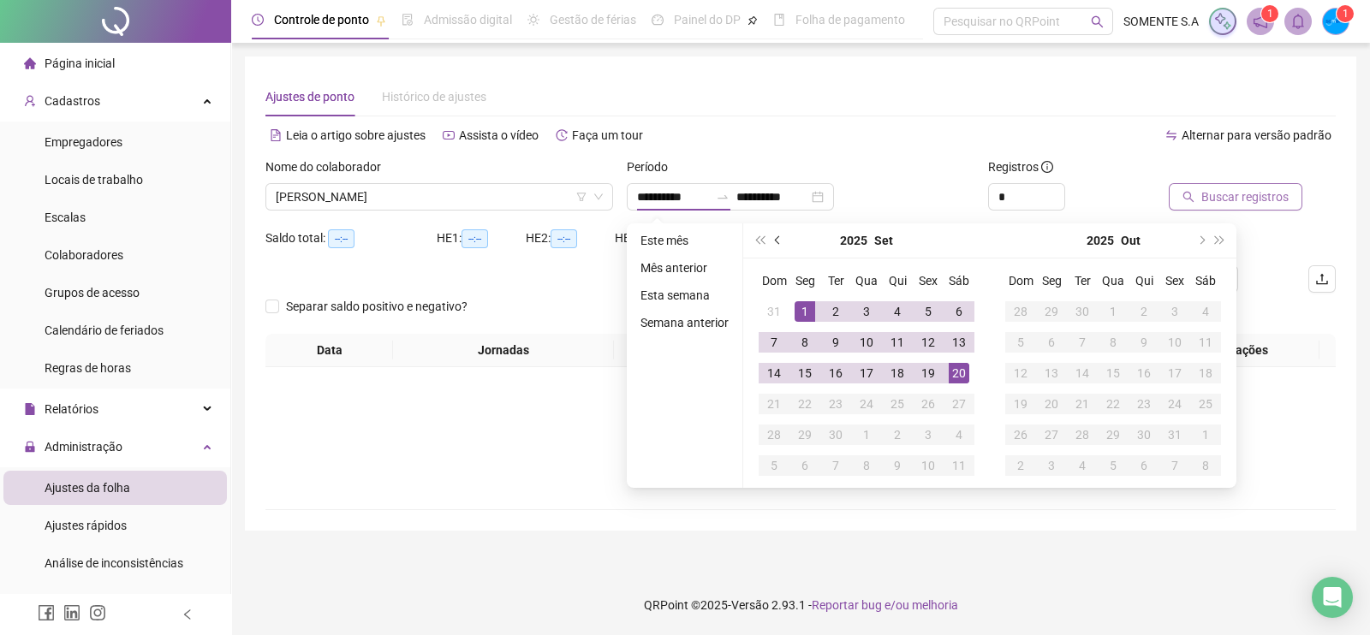
click at [780, 241] on button "prev-year" at bounding box center [778, 240] width 19 height 34
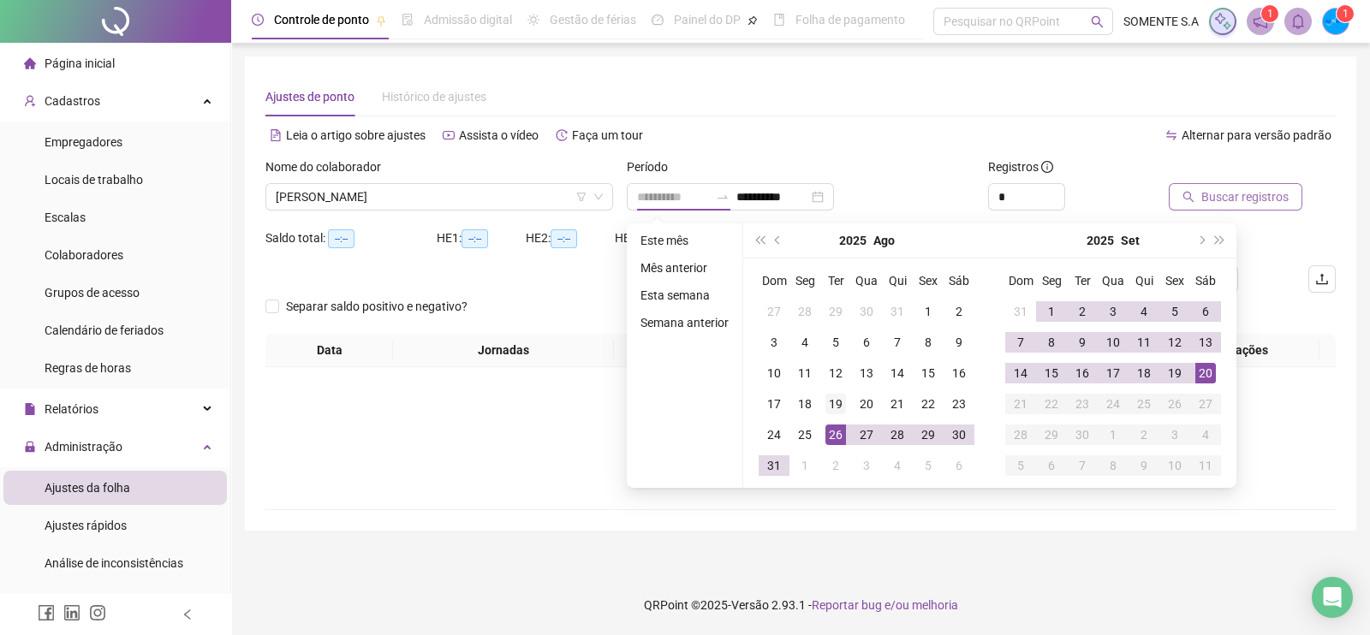
type input "**********"
click at [839, 408] on div "19" at bounding box center [835, 404] width 21 height 21
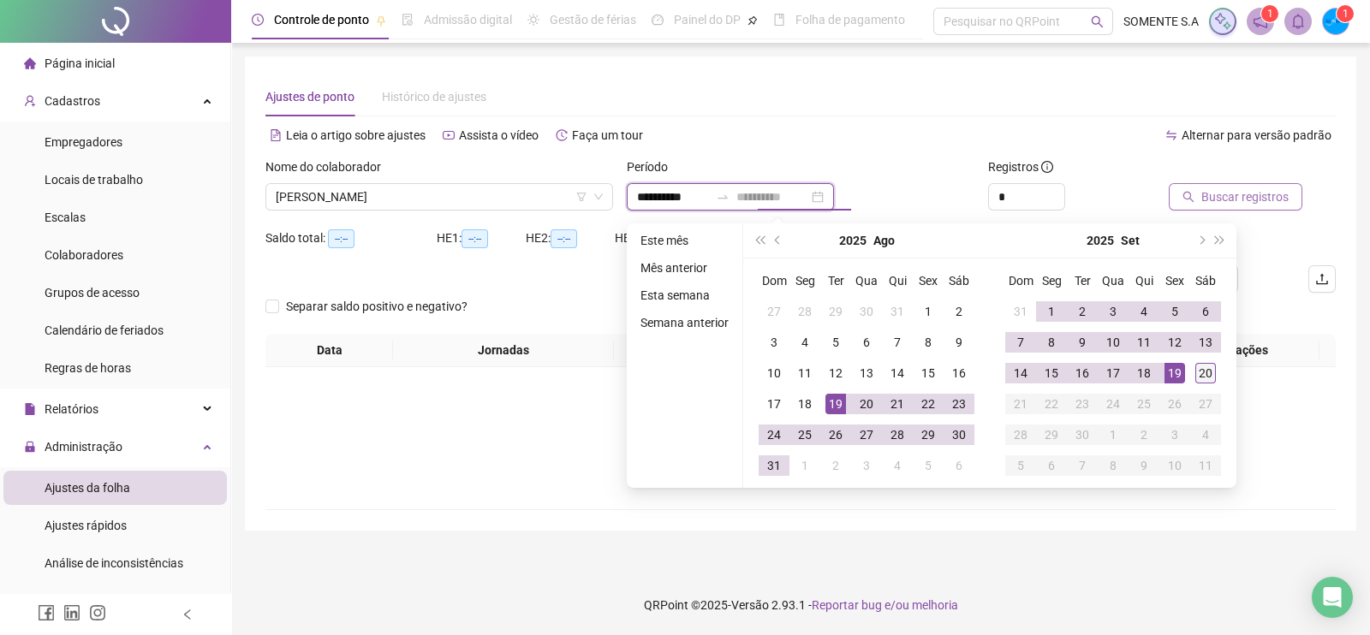
type input "**********"
click at [1197, 371] on div "20" at bounding box center [1205, 373] width 21 height 21
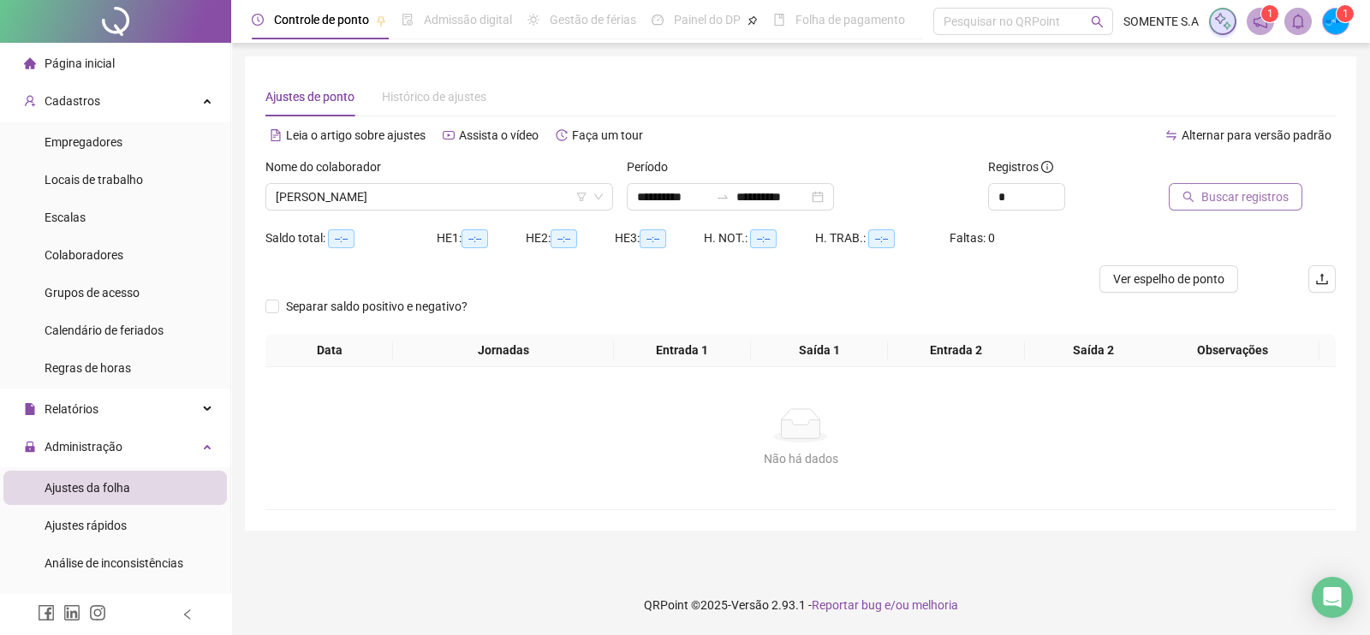
click at [1192, 204] on button "Buscar registros" at bounding box center [1235, 196] width 134 height 27
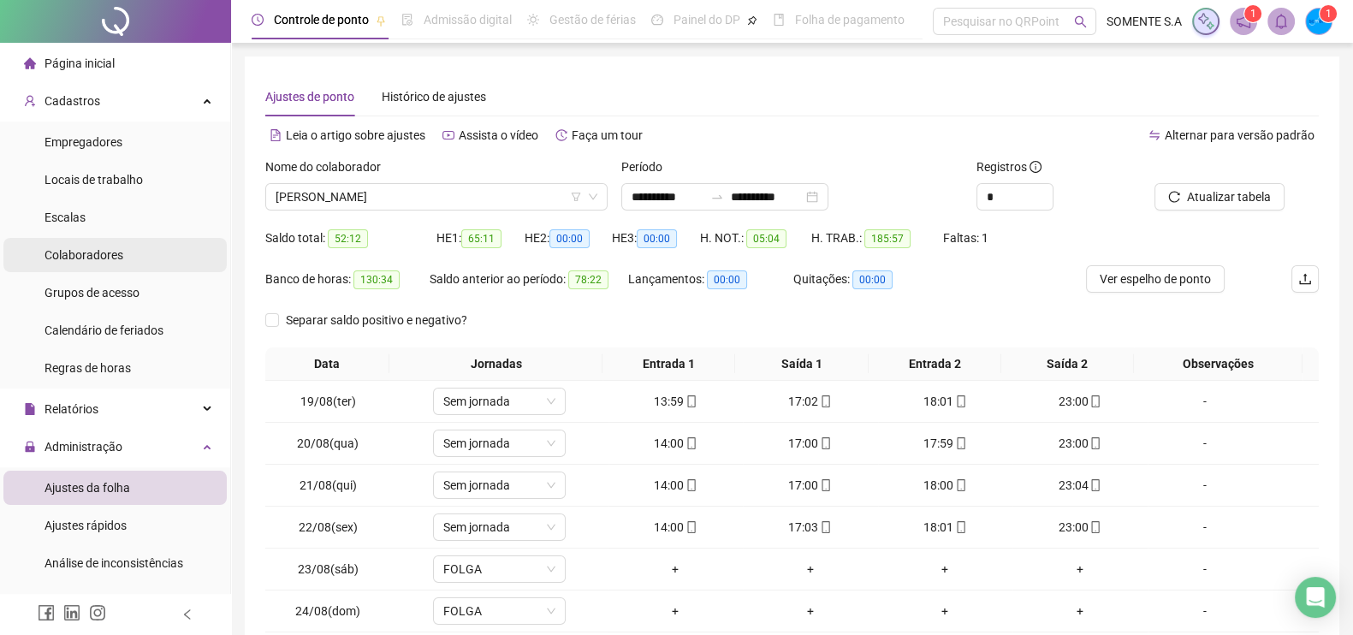
click at [90, 264] on div "Colaboradores" at bounding box center [84, 255] width 79 height 34
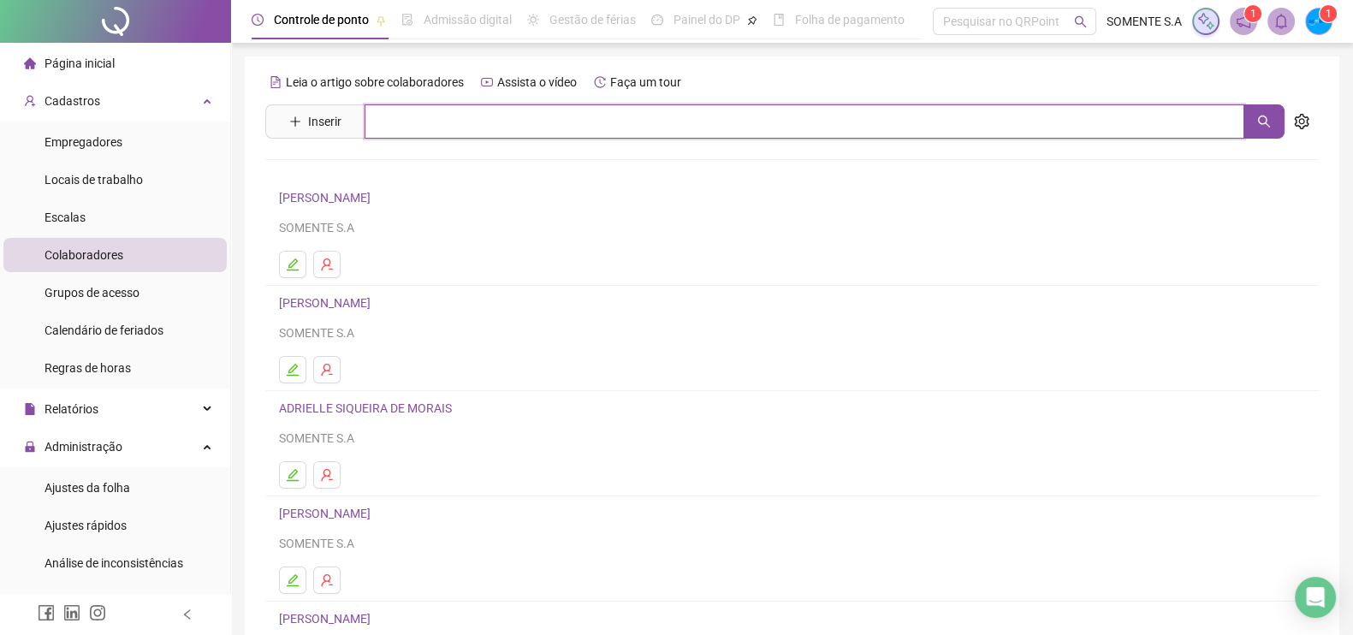
click at [461, 125] on input "text" at bounding box center [805, 121] width 880 height 34
click at [1267, 113] on button "button" at bounding box center [1264, 121] width 41 height 34
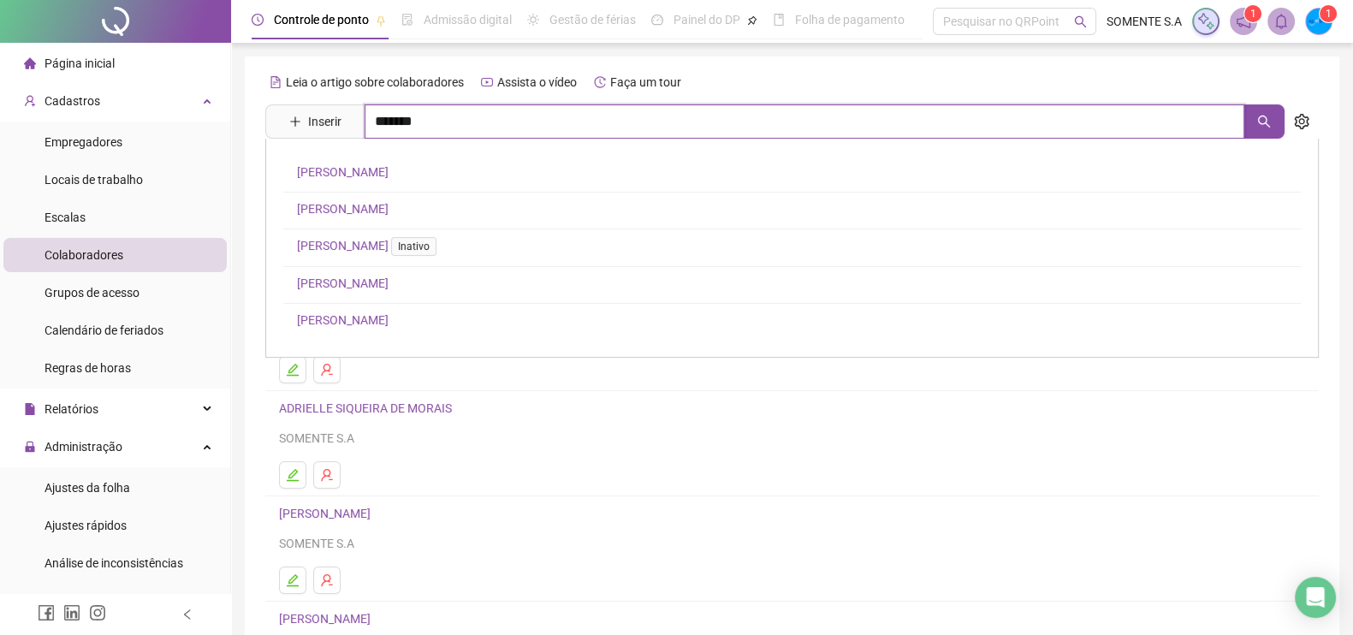
type input "*******"
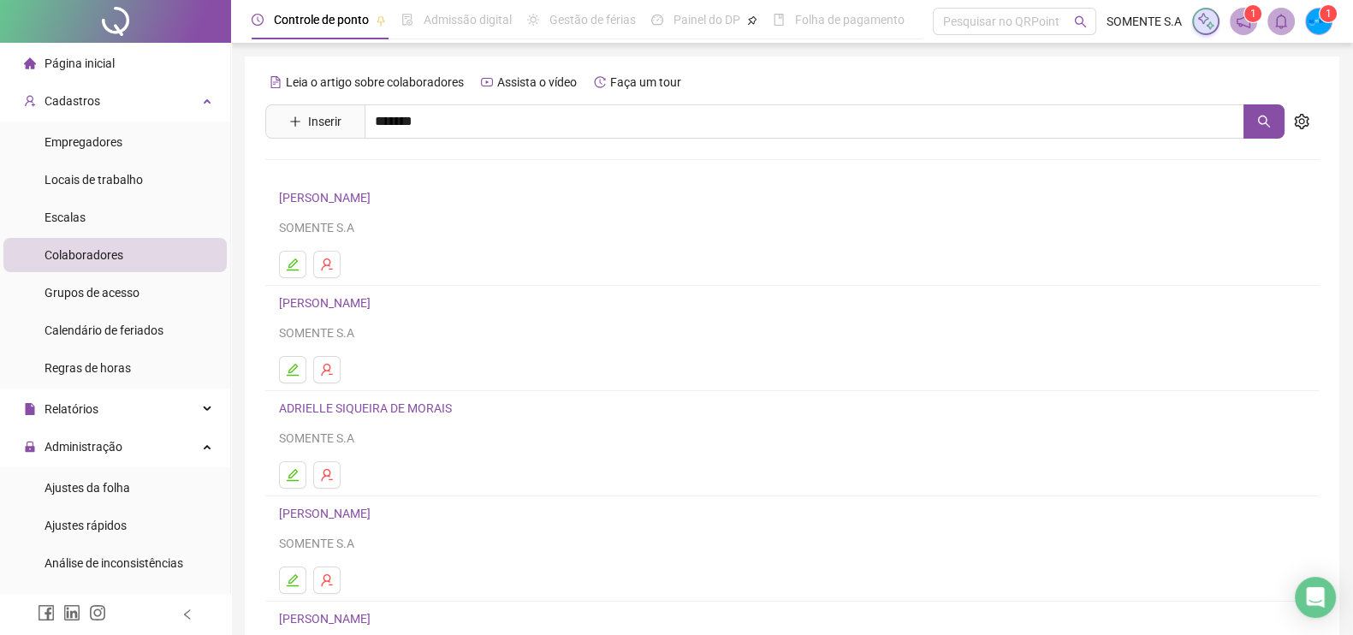
click at [389, 278] on link "[PERSON_NAME]" at bounding box center [343, 283] width 92 height 14
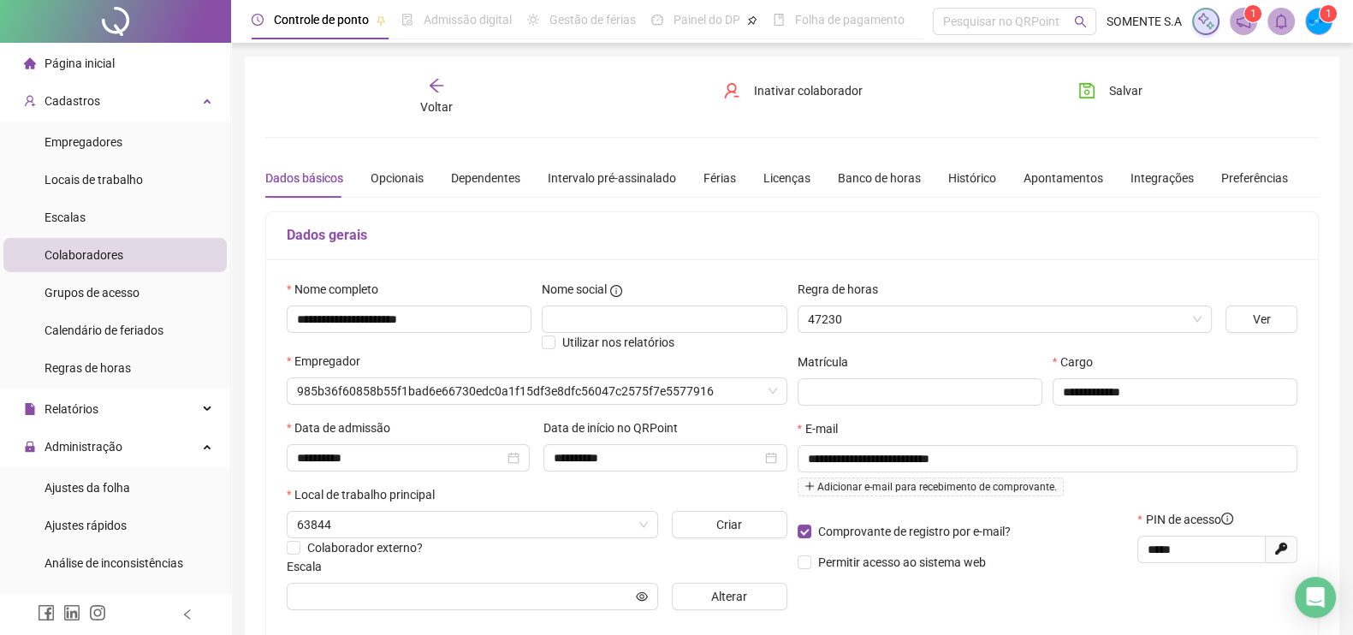
type input "**********"
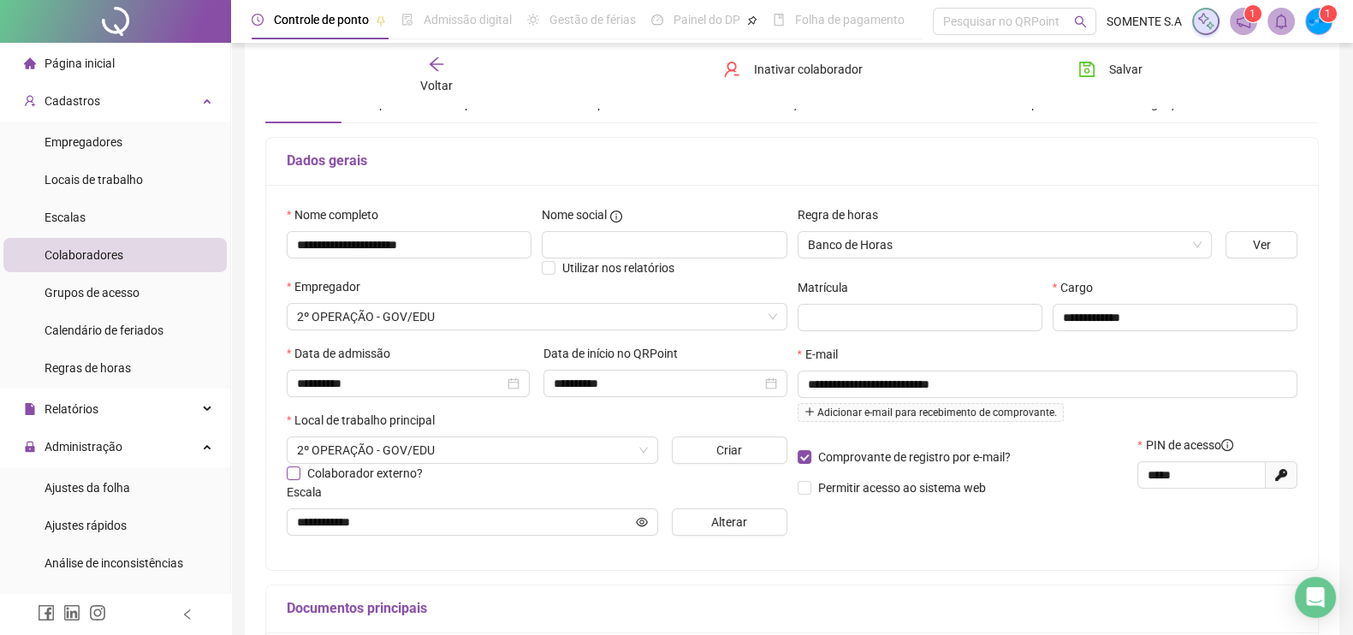
scroll to position [106, 0]
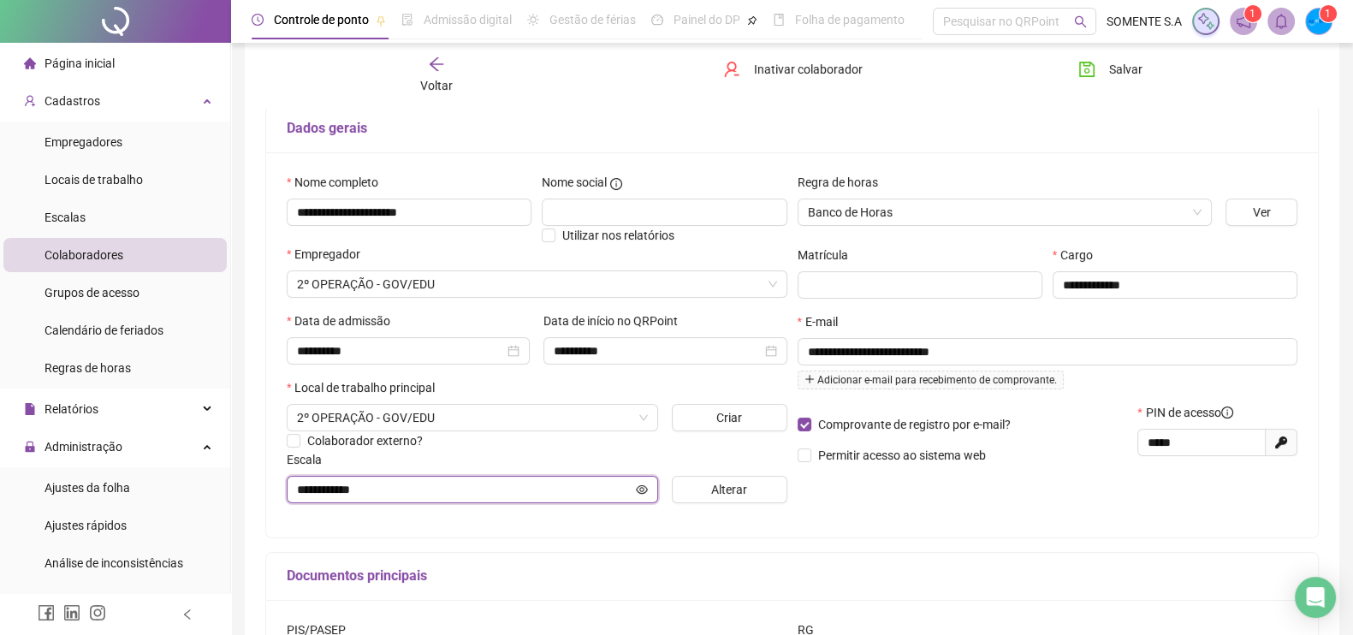
click at [412, 498] on input "**********" at bounding box center [465, 489] width 336 height 19
click at [698, 494] on button "Alterar" at bounding box center [729, 489] width 115 height 27
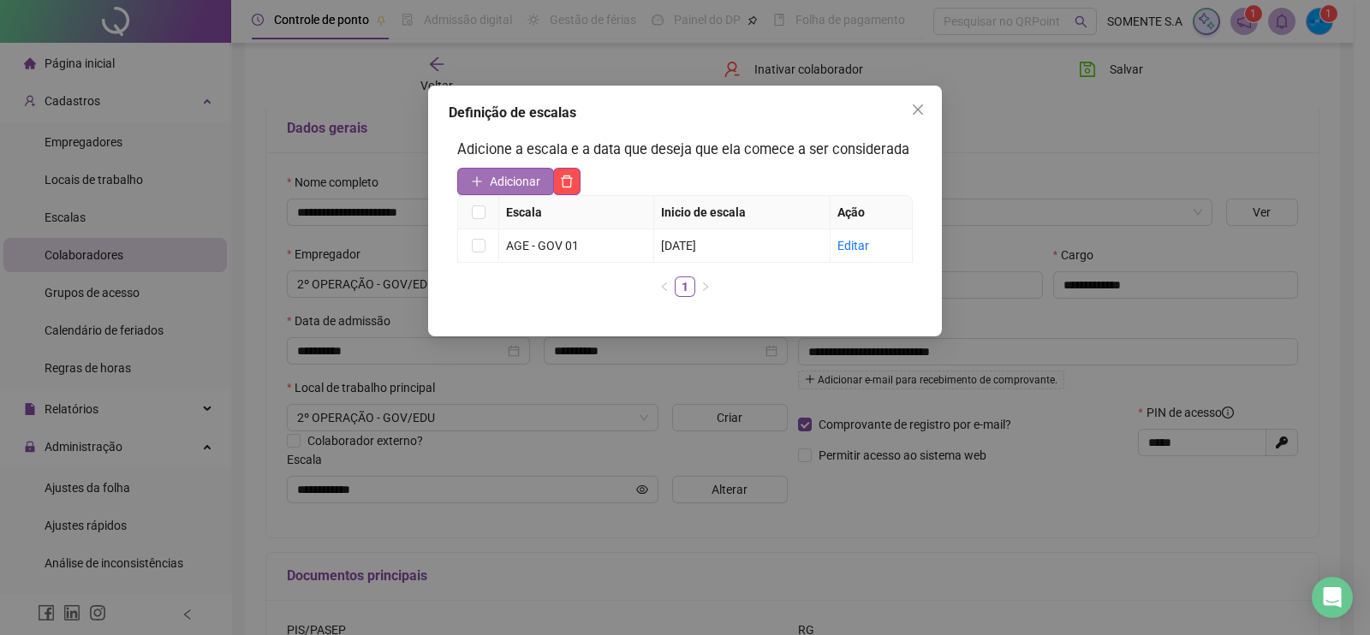
click at [484, 181] on button "Adicionar" at bounding box center [505, 181] width 97 height 27
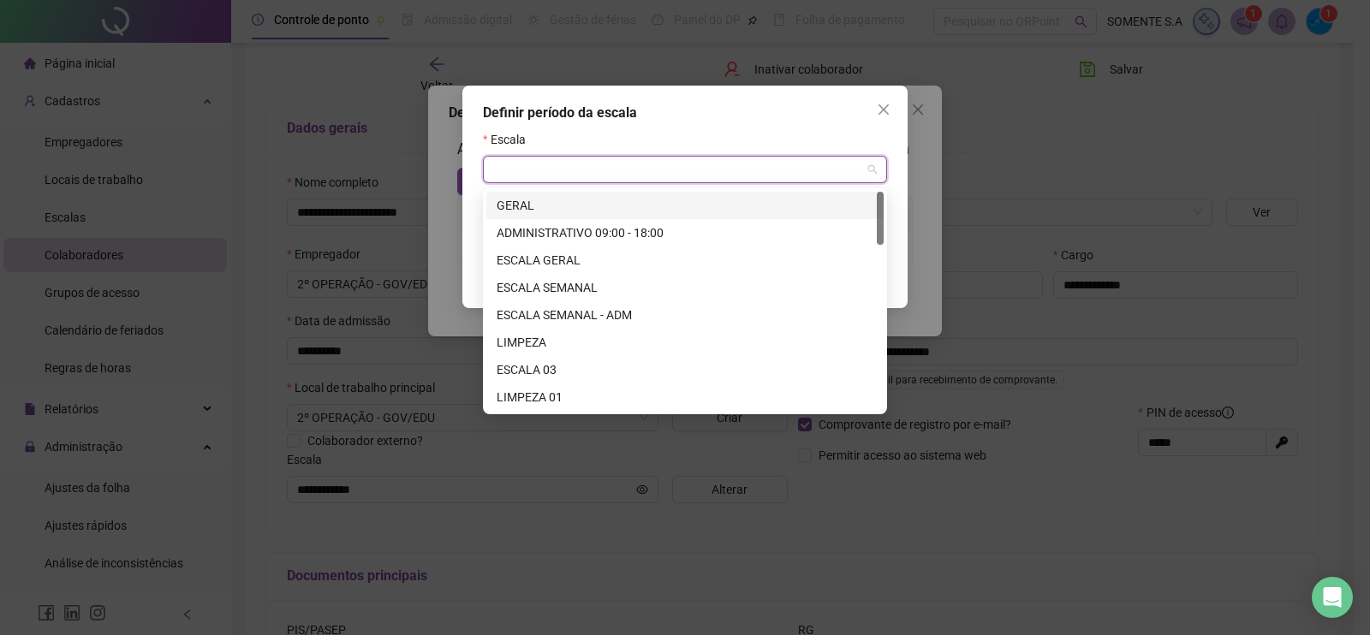
click at [589, 175] on input "search" at bounding box center [677, 170] width 368 height 26
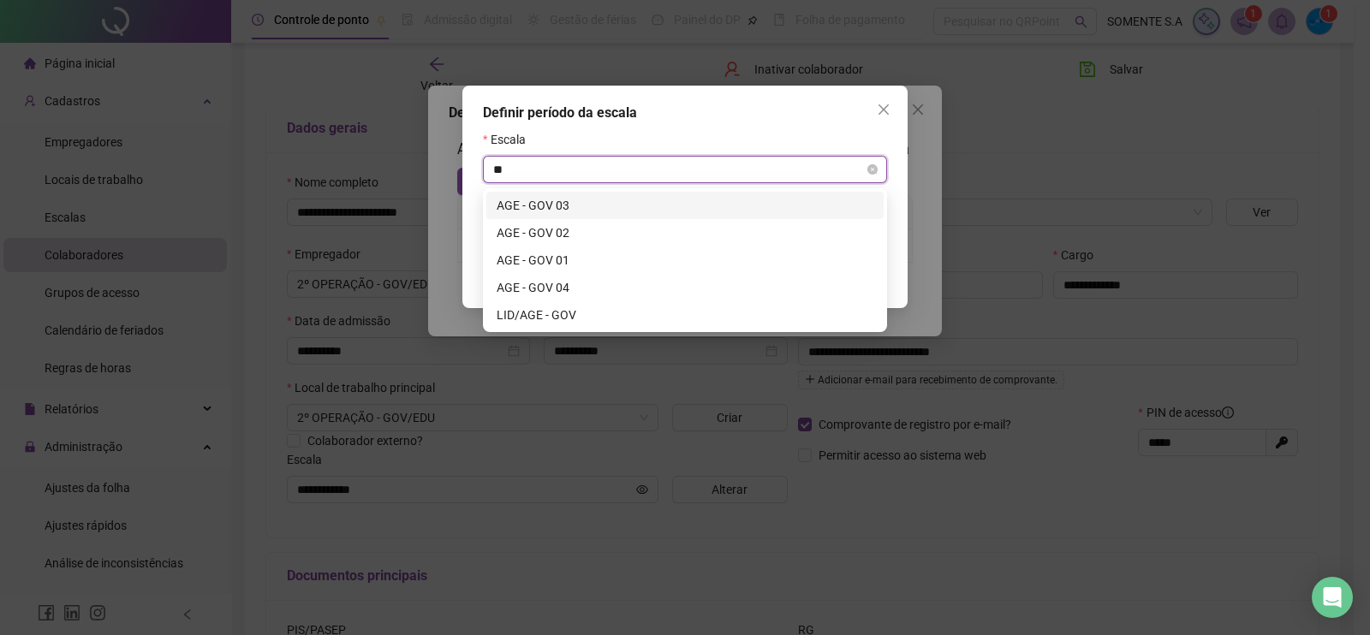
type input "***"
click at [586, 200] on div "AGE - GOV 03" at bounding box center [684, 205] width 377 height 19
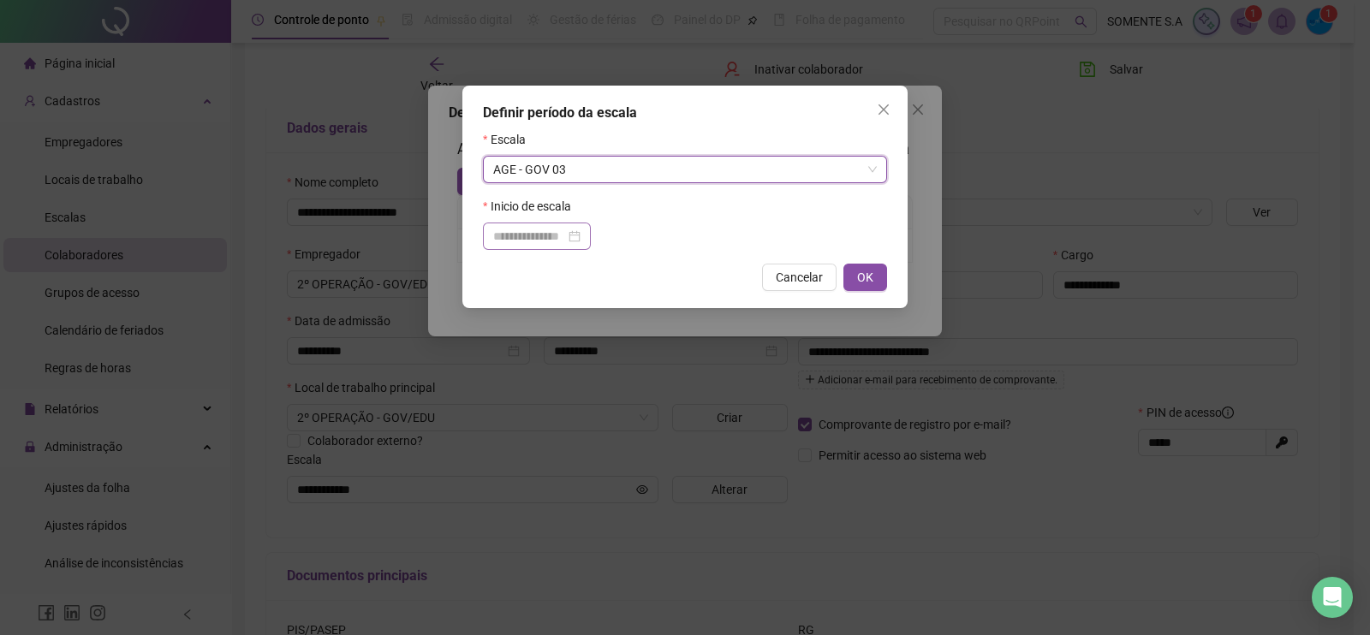
click at [580, 235] on div at bounding box center [536, 236] width 87 height 19
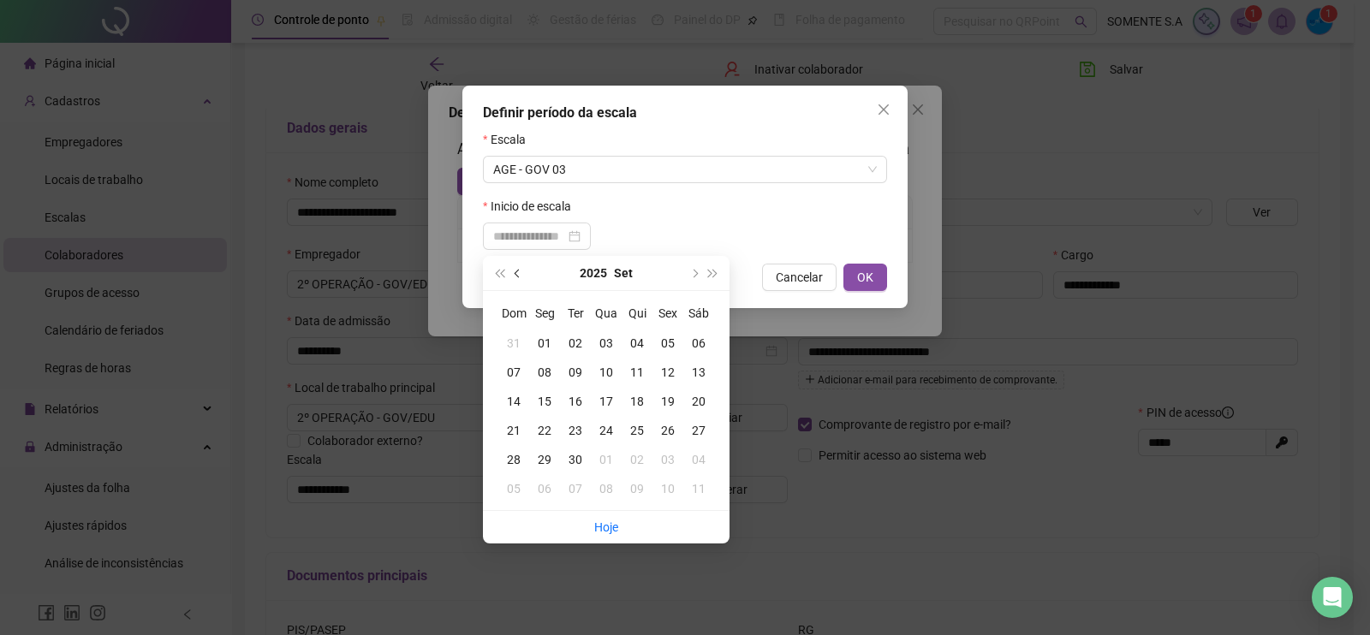
click at [519, 272] on span "prev-year" at bounding box center [518, 273] width 9 height 9
type input "**********"
click at [576, 434] on div "19" at bounding box center [575, 430] width 31 height 19
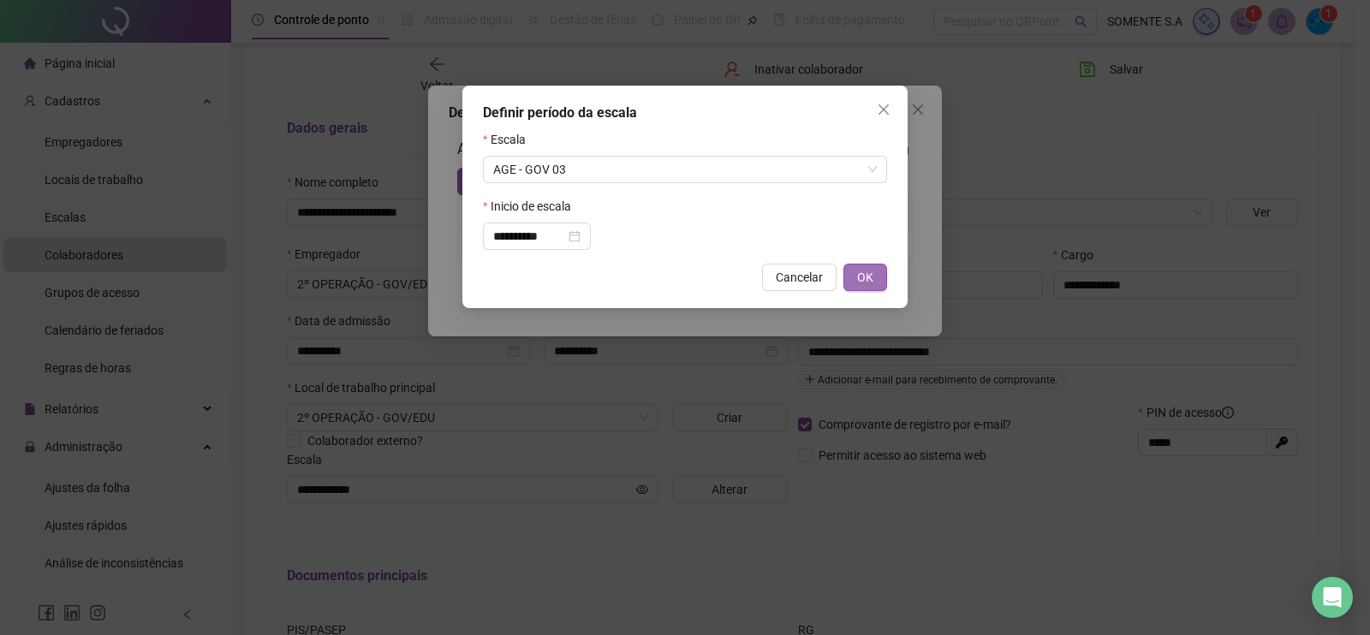
click at [861, 276] on span "OK" at bounding box center [865, 277] width 16 height 19
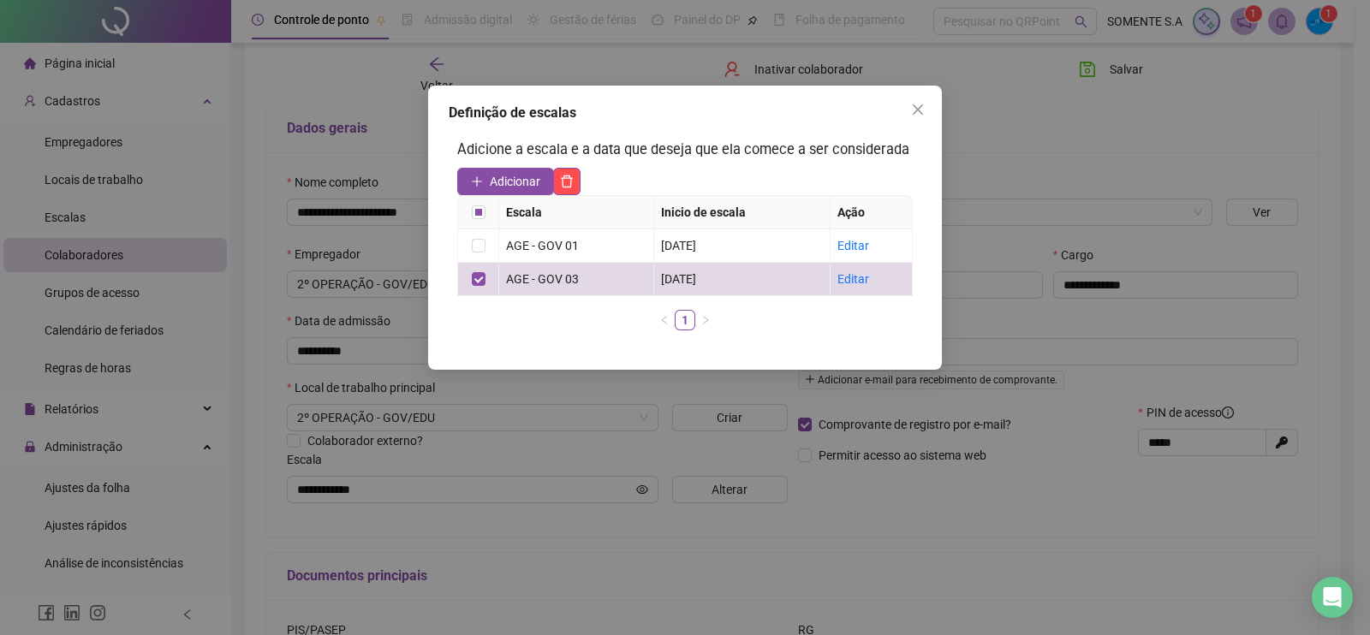
click at [998, 138] on div "Definição de escalas Adicione a escala e a data que deseja que ela comece a ser…" at bounding box center [685, 317] width 1370 height 635
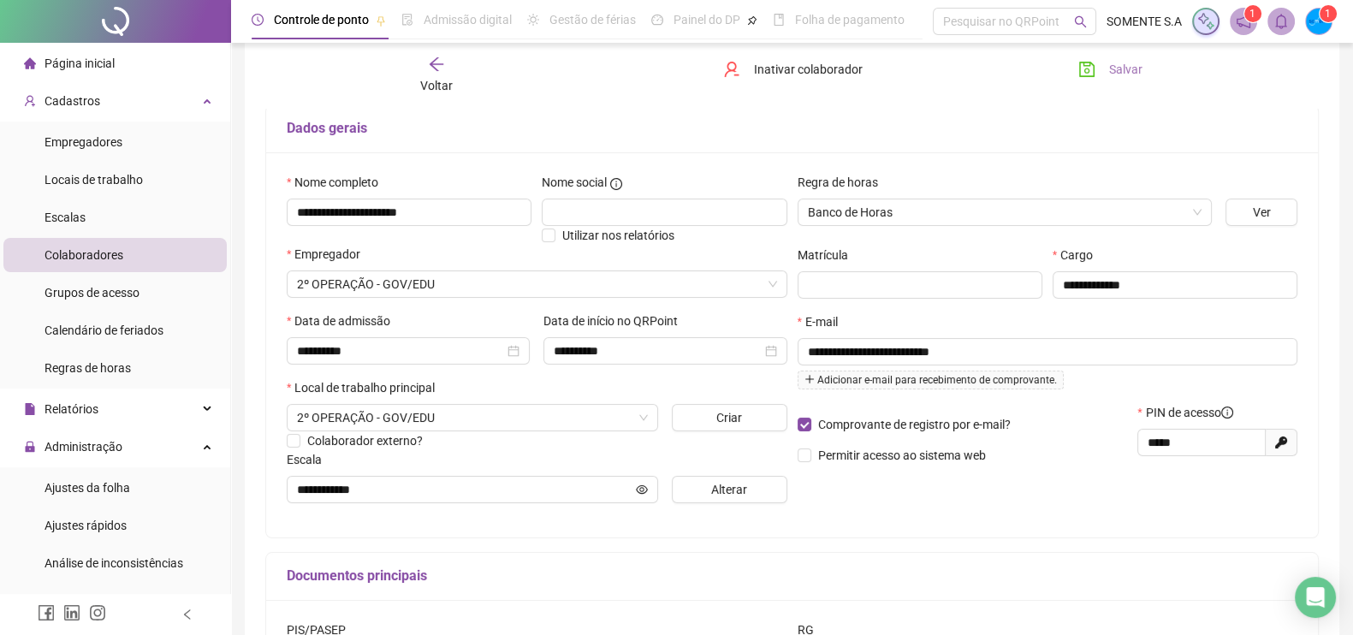
click at [1079, 74] on icon "save" at bounding box center [1086, 69] width 15 height 15
click at [134, 484] on li "Ajustes da folha" at bounding box center [114, 488] width 223 height 34
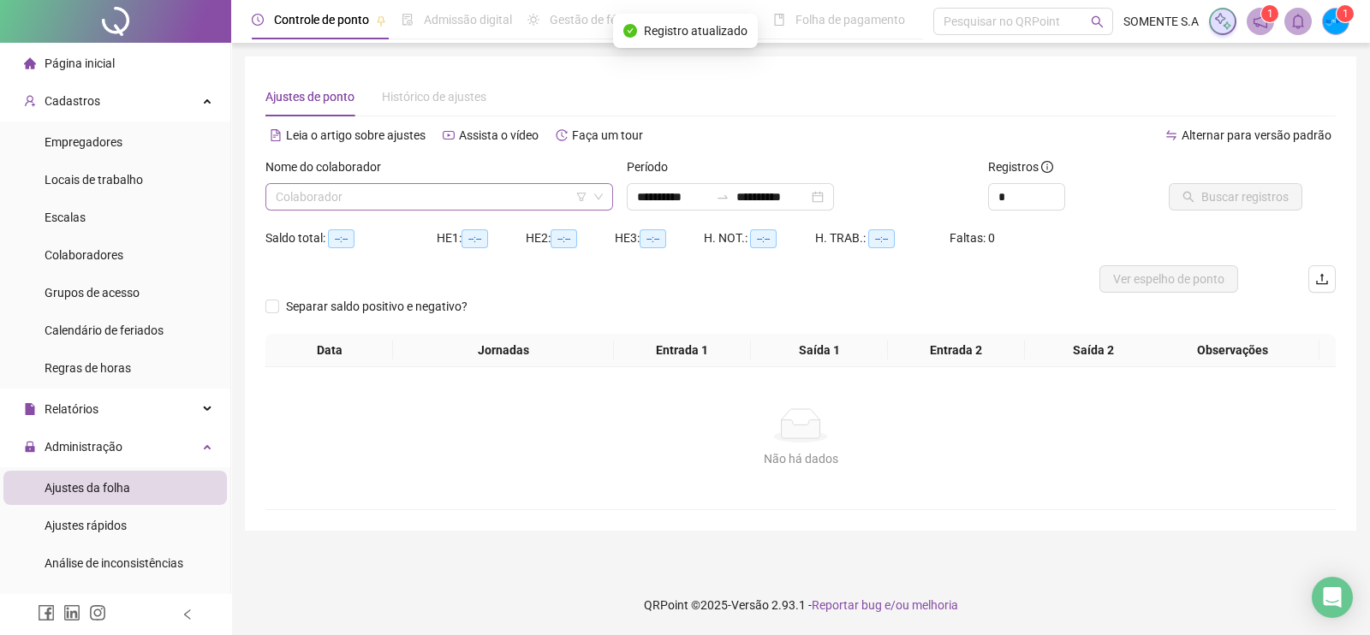
click at [412, 190] on input "search" at bounding box center [432, 197] width 312 height 26
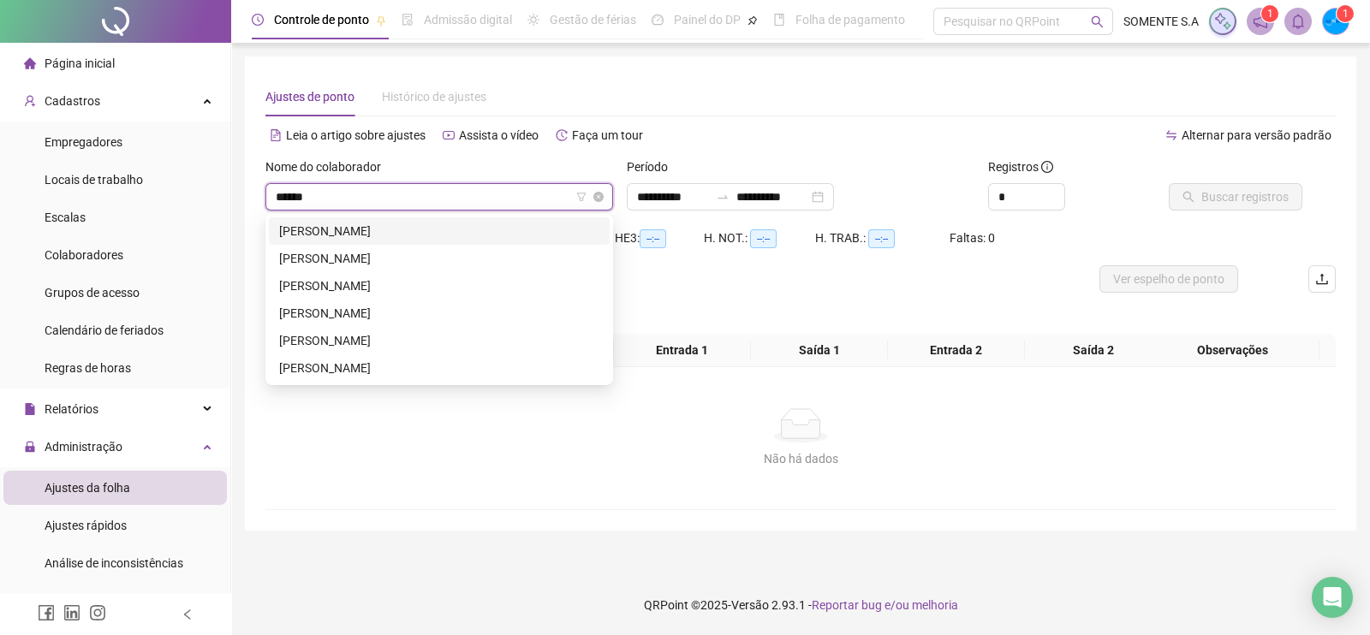
type input "*******"
click at [367, 282] on div "[PERSON_NAME]" at bounding box center [439, 285] width 320 height 19
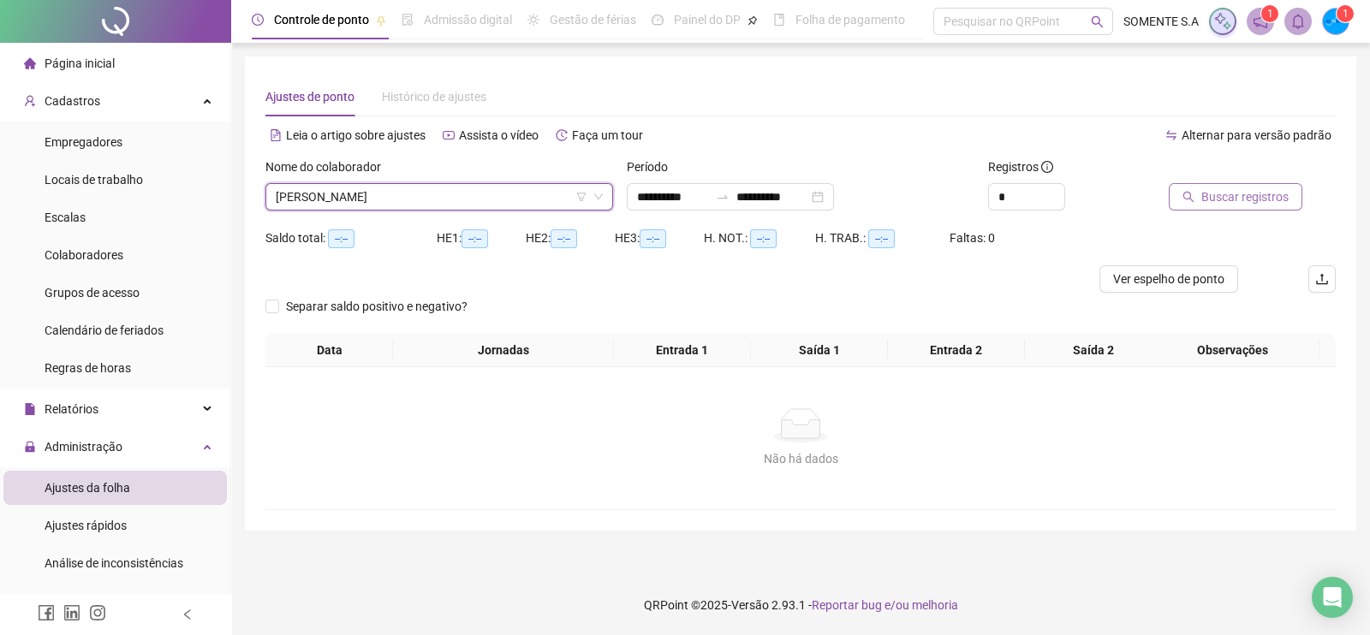
click at [1190, 200] on icon "search" at bounding box center [1188, 197] width 12 height 12
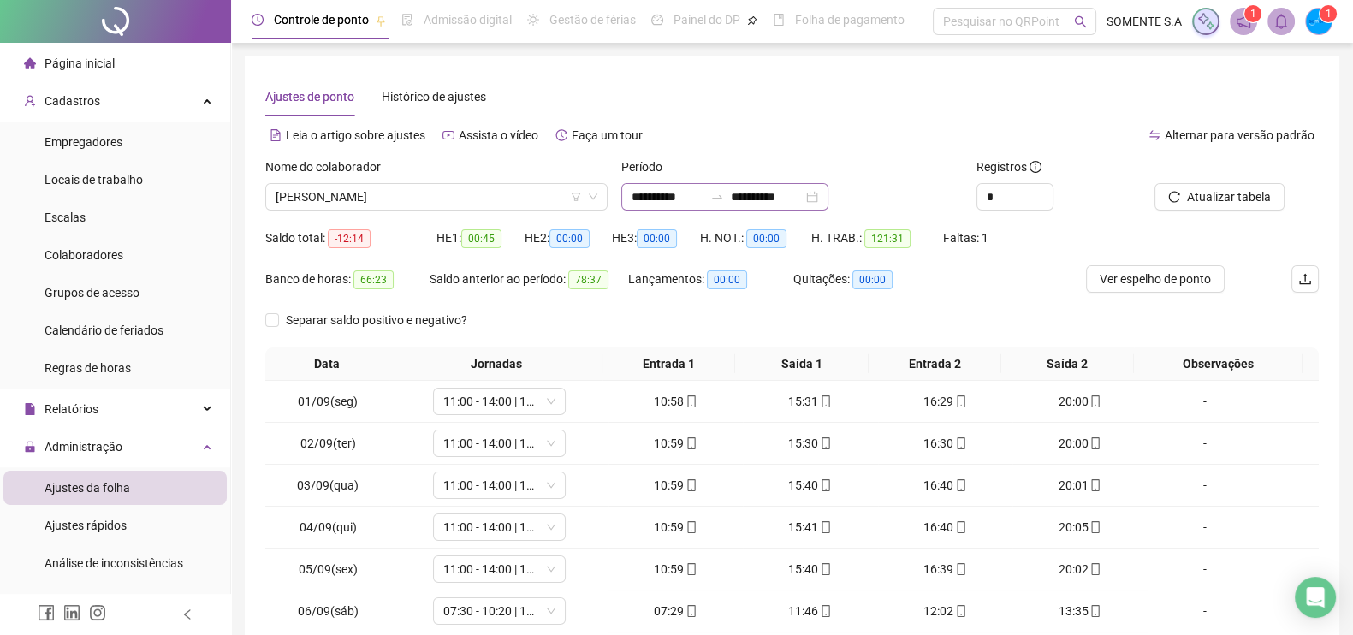
click at [829, 202] on div "**********" at bounding box center [724, 196] width 207 height 27
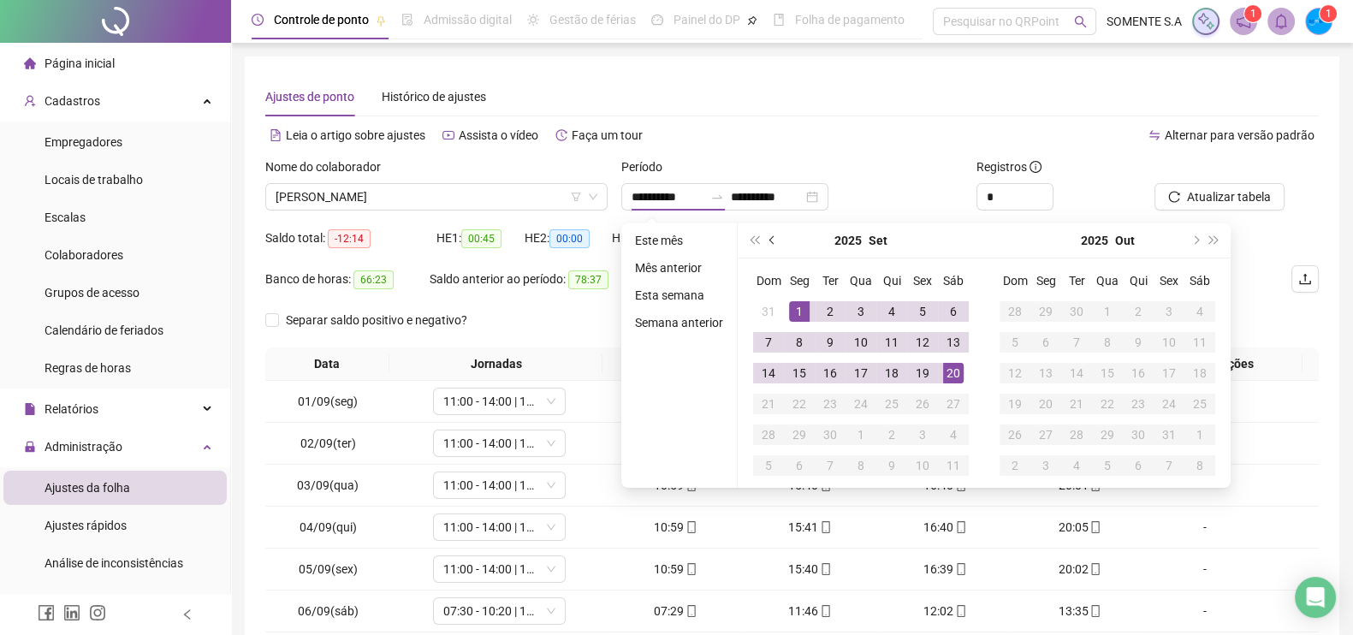
click at [765, 237] on button "prev-year" at bounding box center [772, 240] width 19 height 34
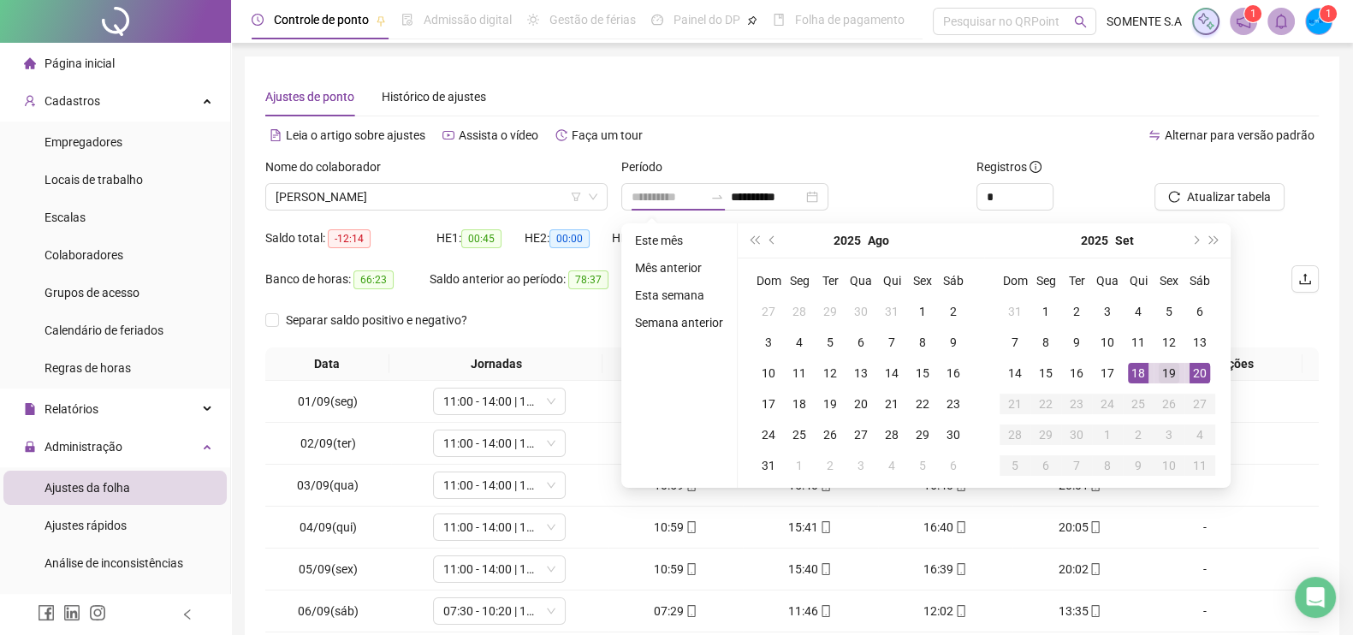
type input "**********"
click at [1167, 376] on div "19" at bounding box center [1169, 373] width 21 height 21
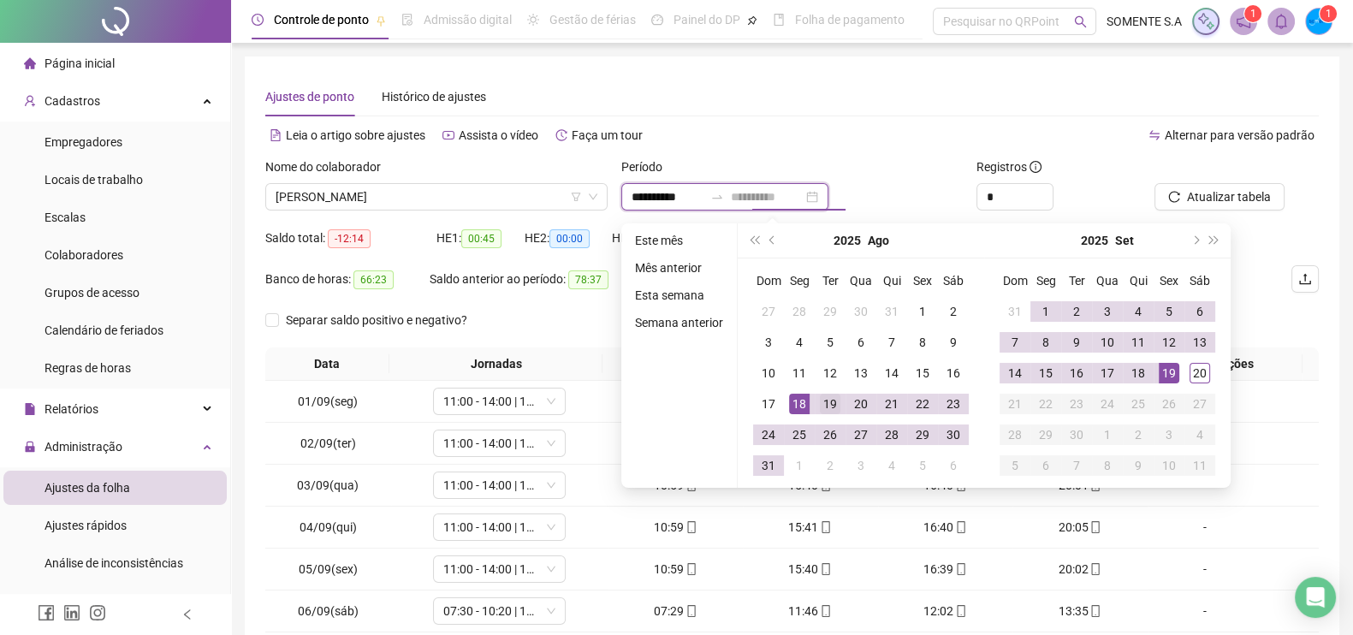
type input "**********"
click at [828, 402] on div "19" at bounding box center [830, 404] width 21 height 21
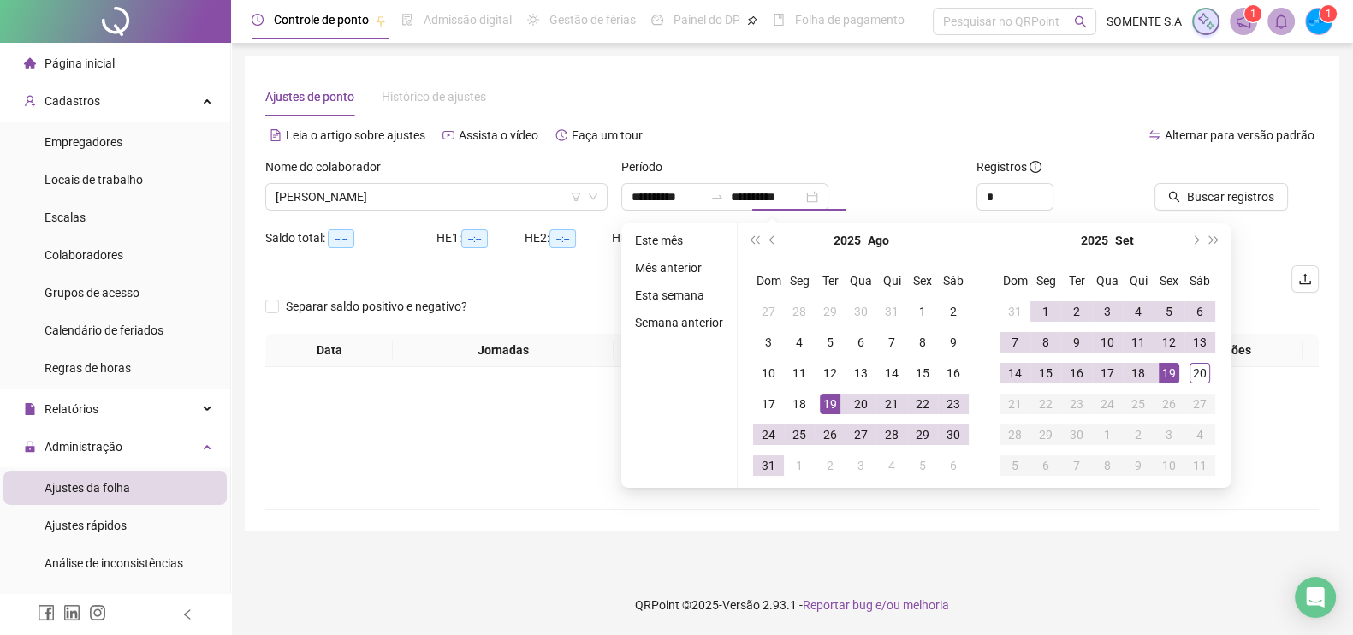
type input "**********"
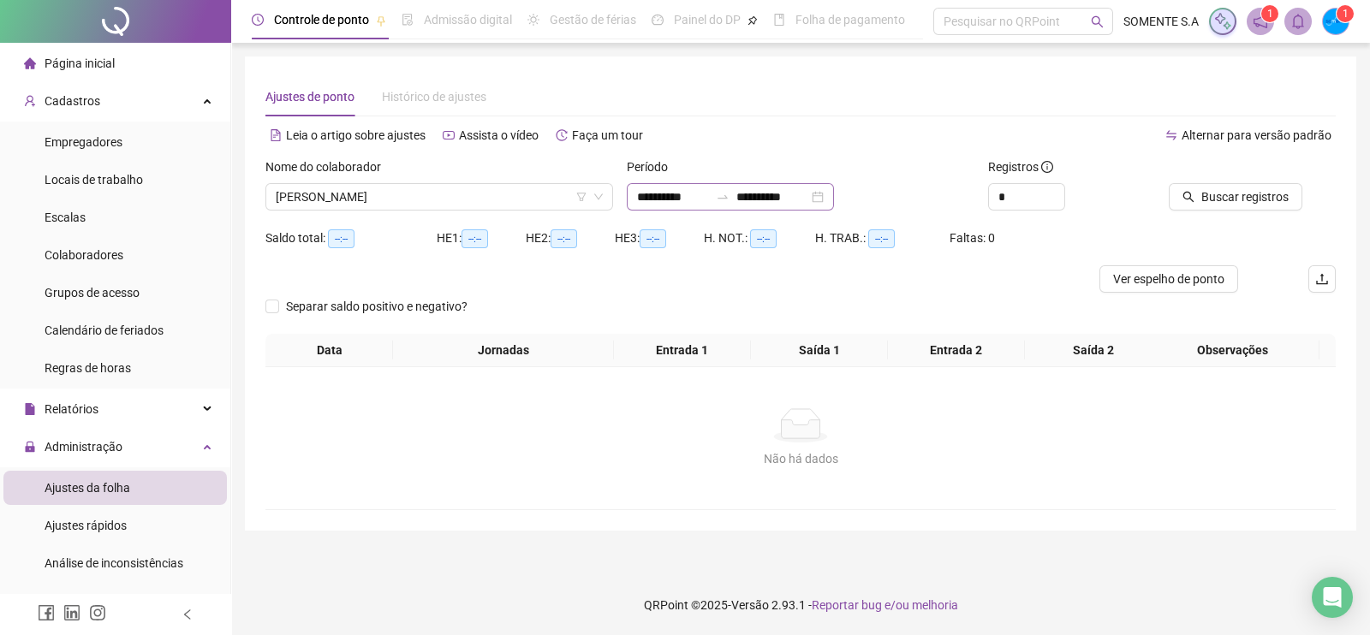
click at [834, 203] on div "**********" at bounding box center [730, 196] width 207 height 27
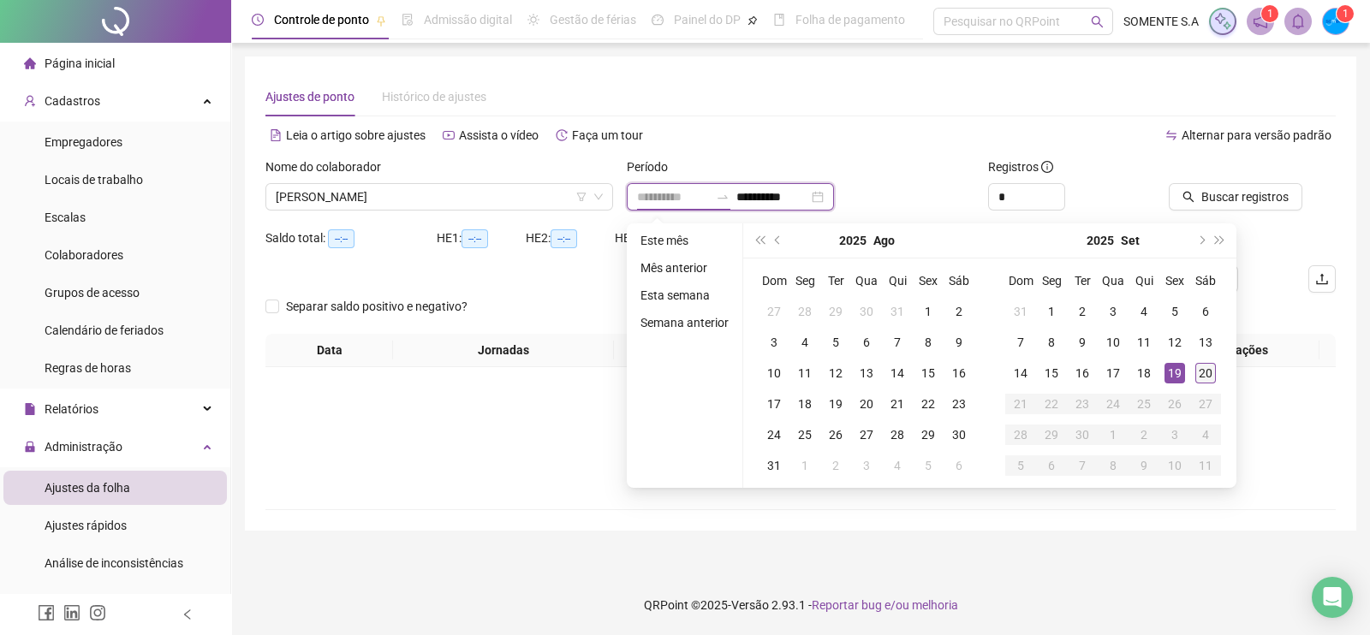
type input "**********"
click at [1203, 372] on div "20" at bounding box center [1205, 373] width 21 height 21
click at [834, 195] on div "**********" at bounding box center [730, 196] width 207 height 27
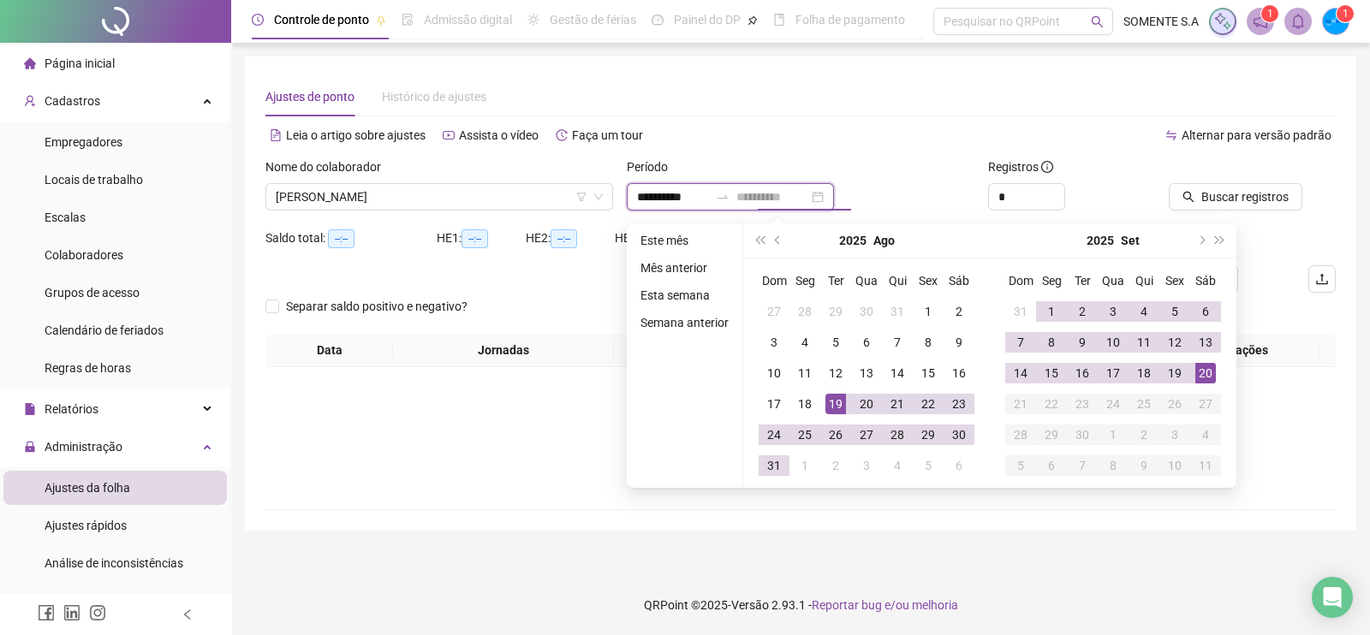
type input "**********"
click at [835, 404] on div "19" at bounding box center [835, 404] width 21 height 21
type input "**********"
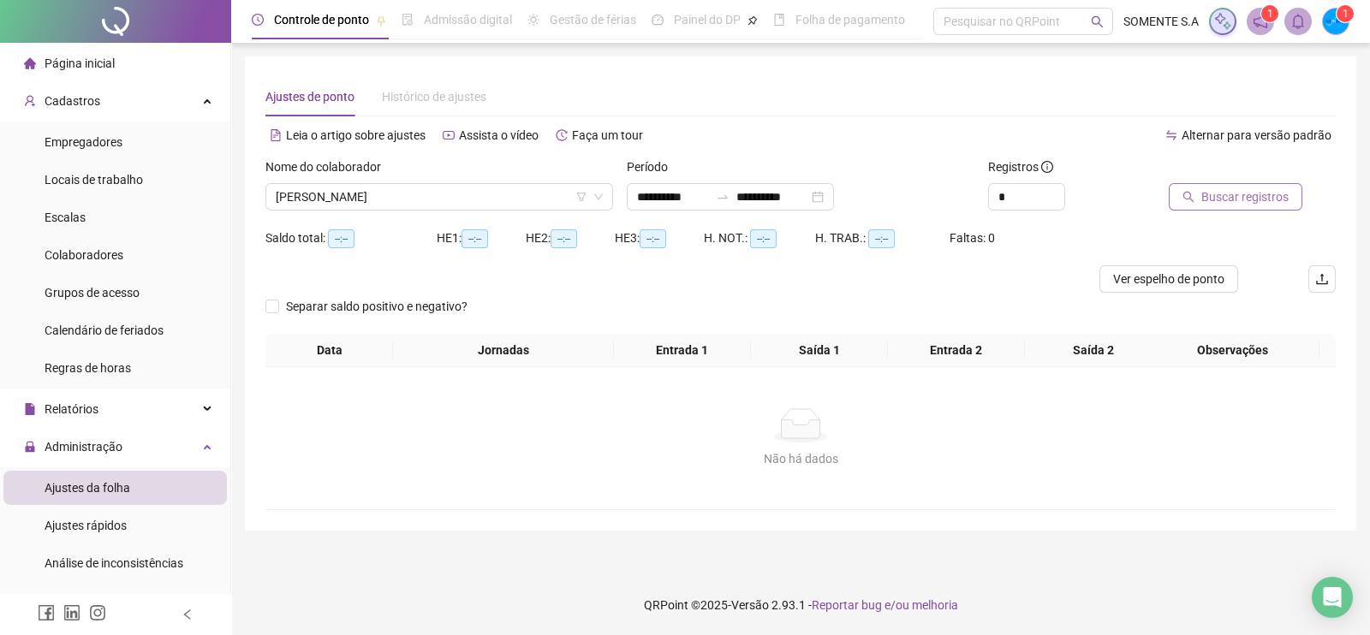
click at [1231, 194] on span "Buscar registros" at bounding box center [1244, 196] width 87 height 19
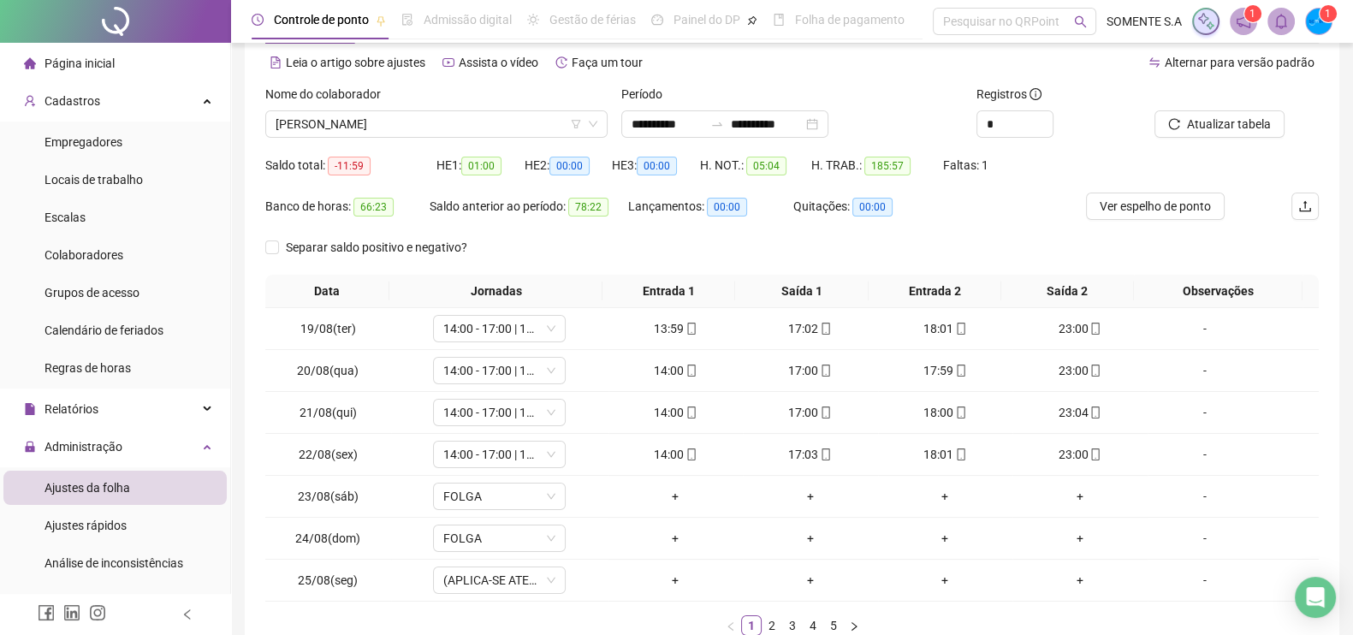
scroll to position [106, 0]
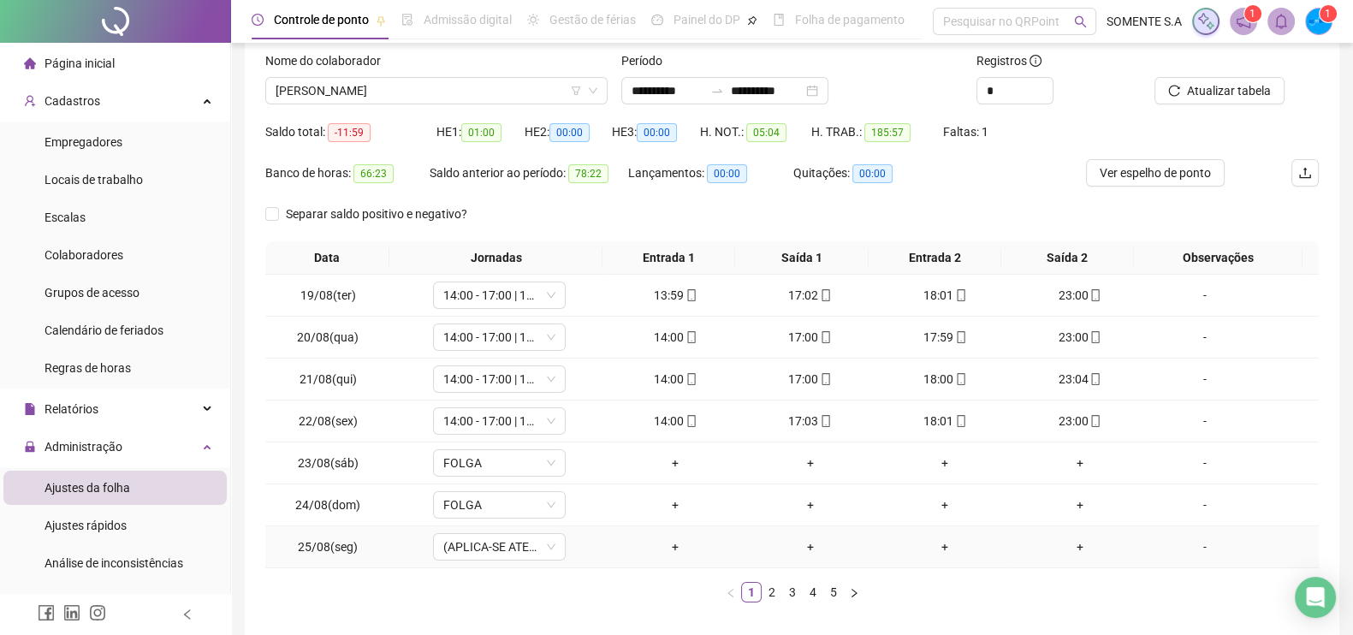
click at [1215, 545] on div "-" at bounding box center [1205, 547] width 101 height 19
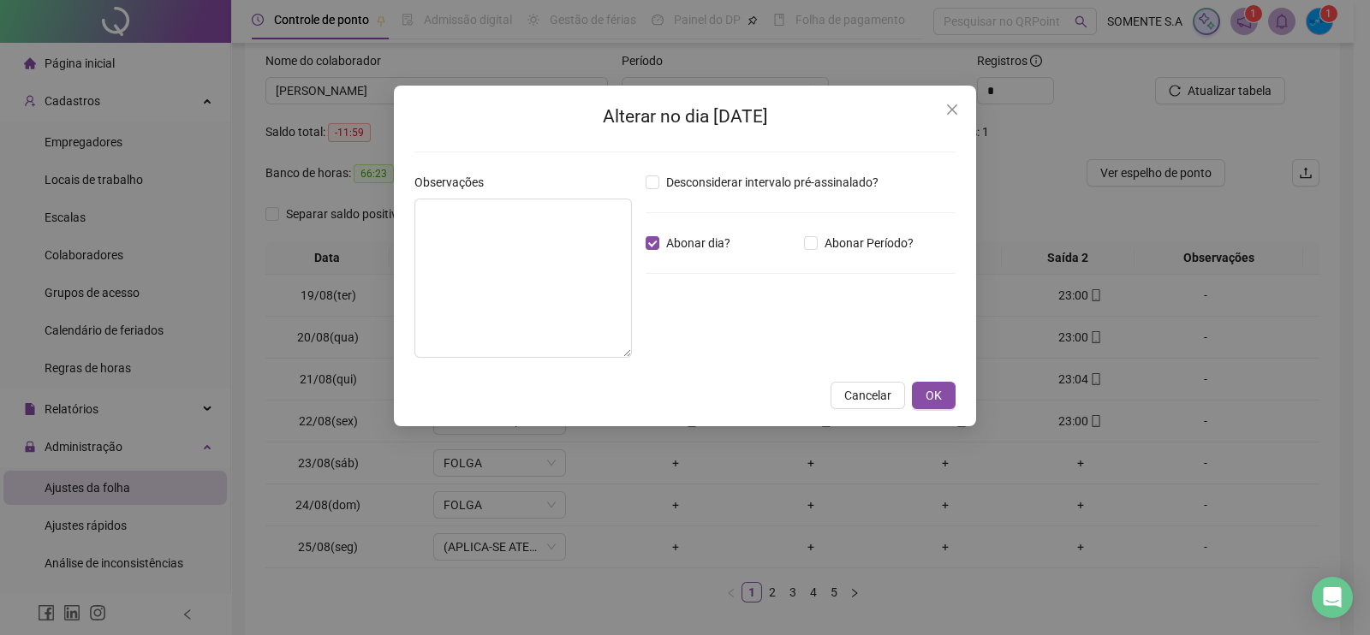
click at [397, 241] on div "Alterar no dia [DATE] Observações Desconsiderar intervalo pré-assinalado? Abona…" at bounding box center [685, 256] width 582 height 341
click at [482, 246] on textarea at bounding box center [522, 278] width 217 height 159
type textarea "********"
click at [933, 394] on span "OK" at bounding box center [933, 395] width 16 height 19
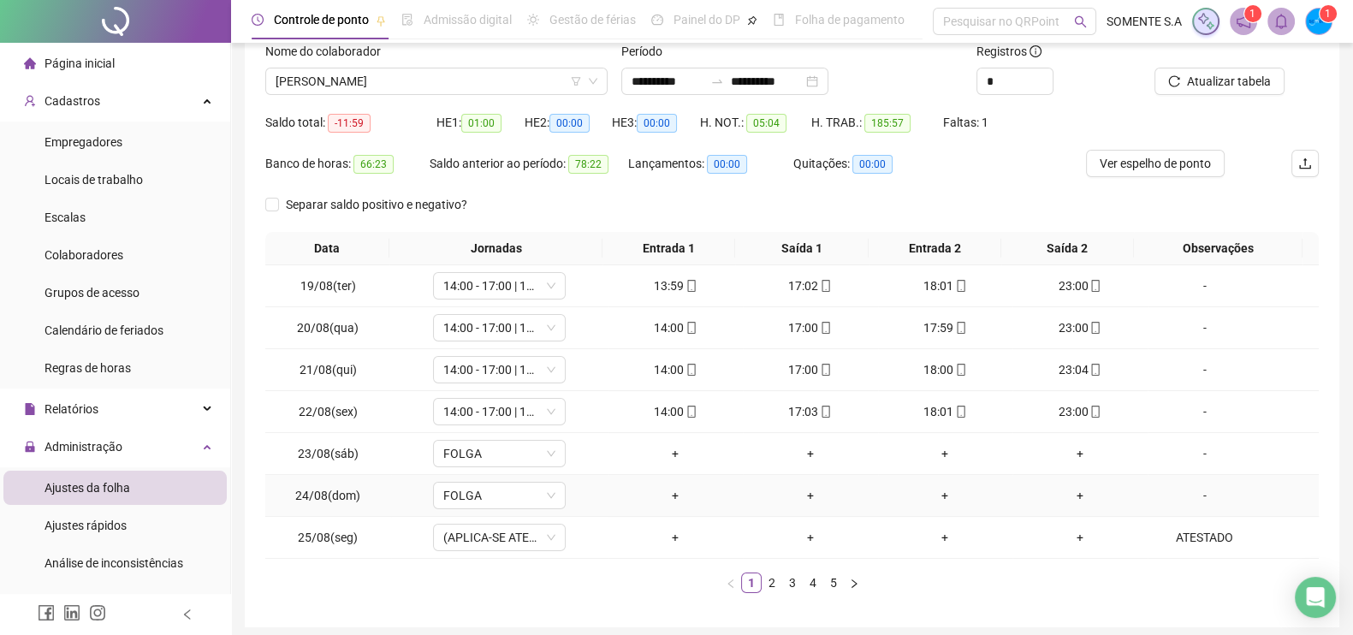
scroll to position [180, 0]
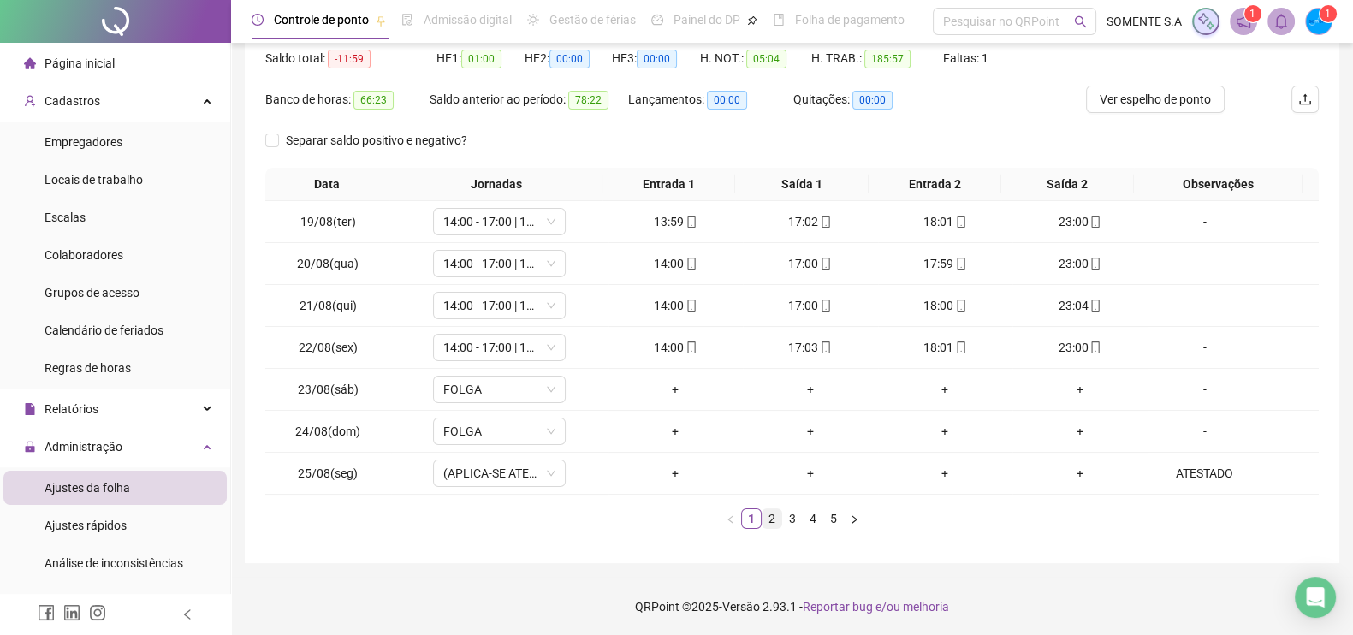
click at [772, 519] on link "2" at bounding box center [772, 518] width 19 height 19
click at [787, 513] on link "3" at bounding box center [792, 518] width 19 height 19
click at [766, 514] on link "2" at bounding box center [772, 518] width 19 height 19
click at [516, 311] on span "14:00 - 17:00 | 18:00 - 23:00" at bounding box center [499, 306] width 112 height 26
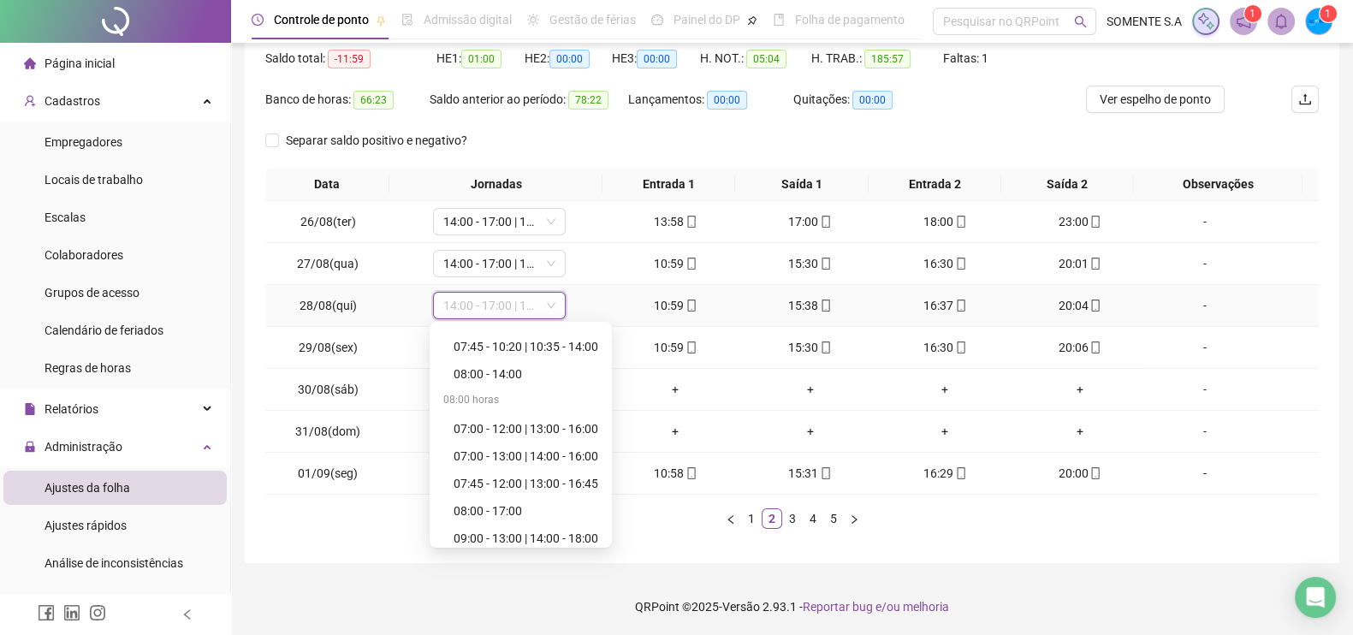
scroll to position [427, 0]
click at [497, 486] on div "11:00 - 14:00 | 15:00 - 20:00" at bounding box center [526, 487] width 145 height 19
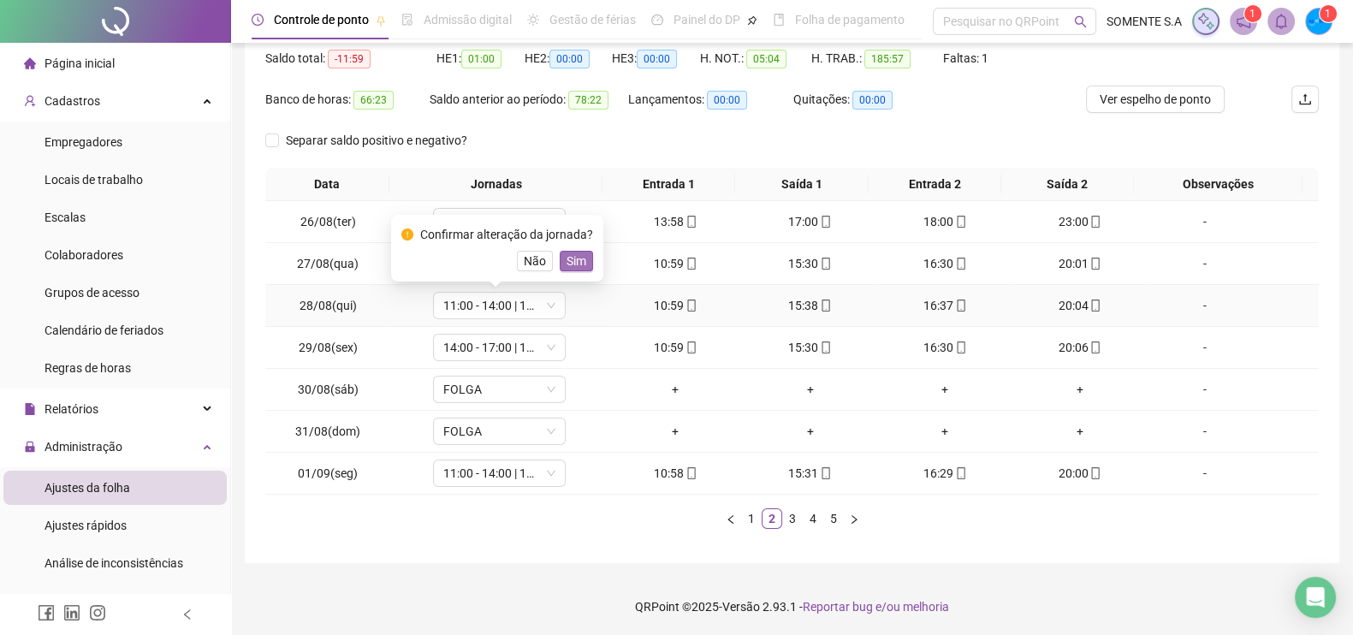
click at [574, 255] on span "Sim" at bounding box center [577, 261] width 20 height 19
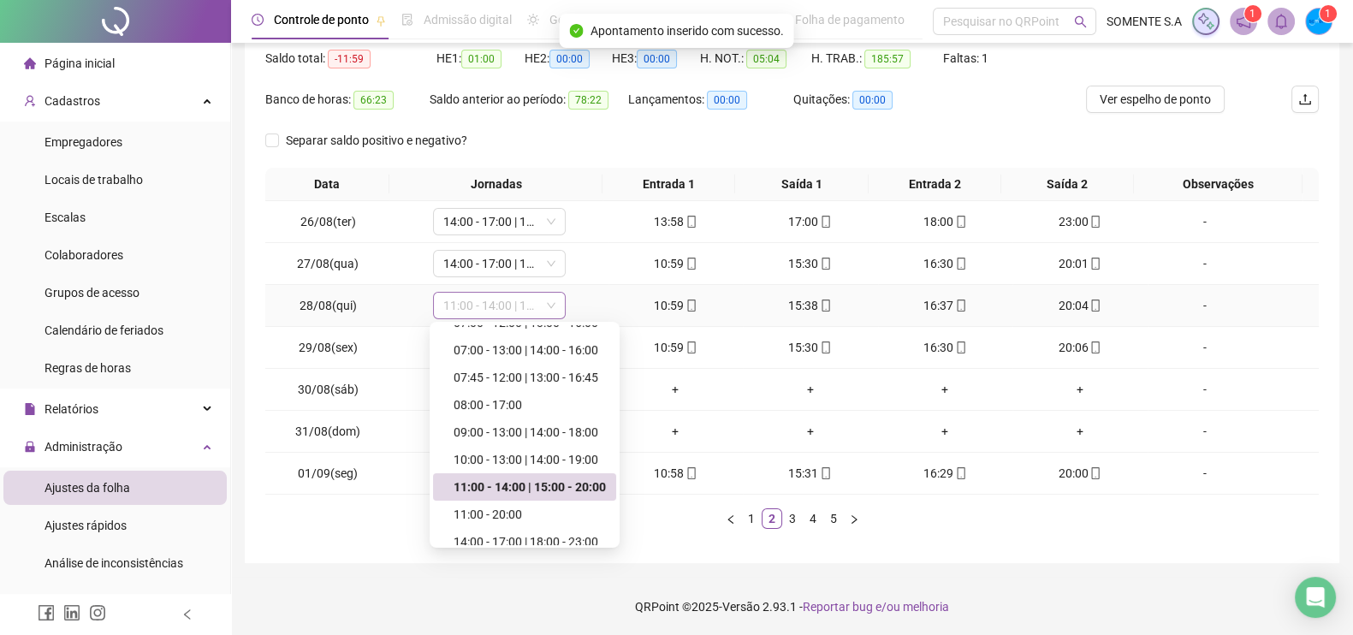
click at [486, 307] on span "11:00 - 14:00 | 15:00 - 20:00" at bounding box center [499, 306] width 112 height 26
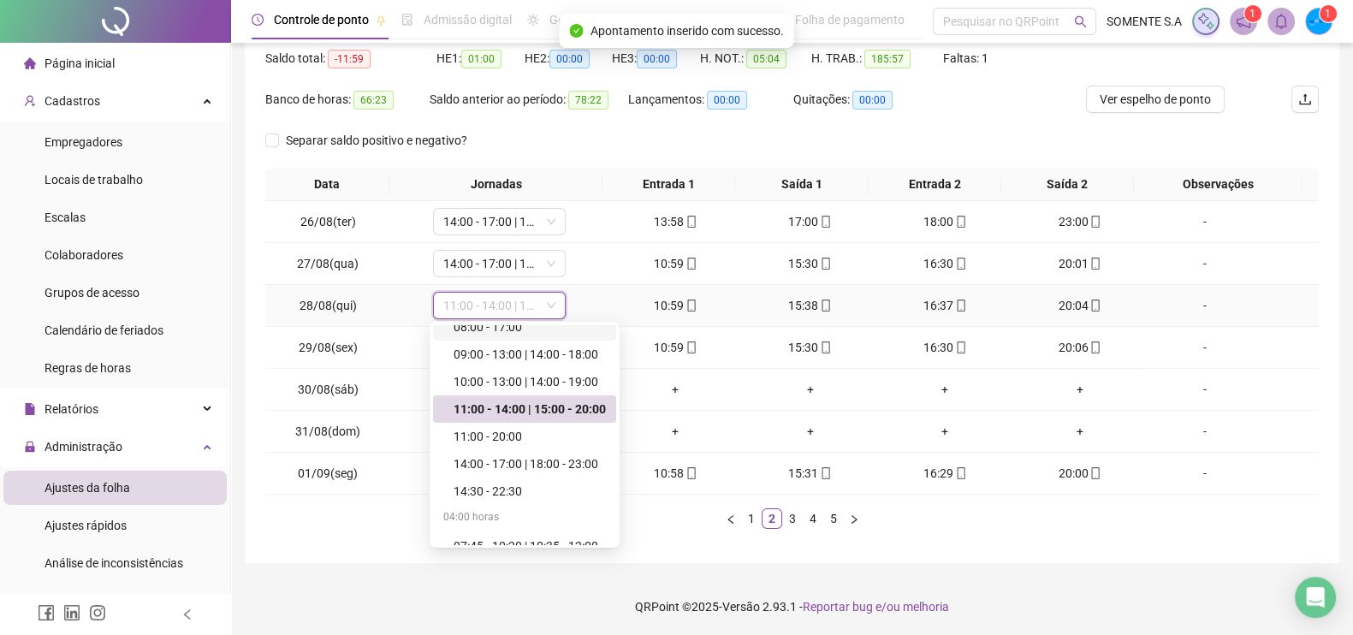
scroll to position [535, 0]
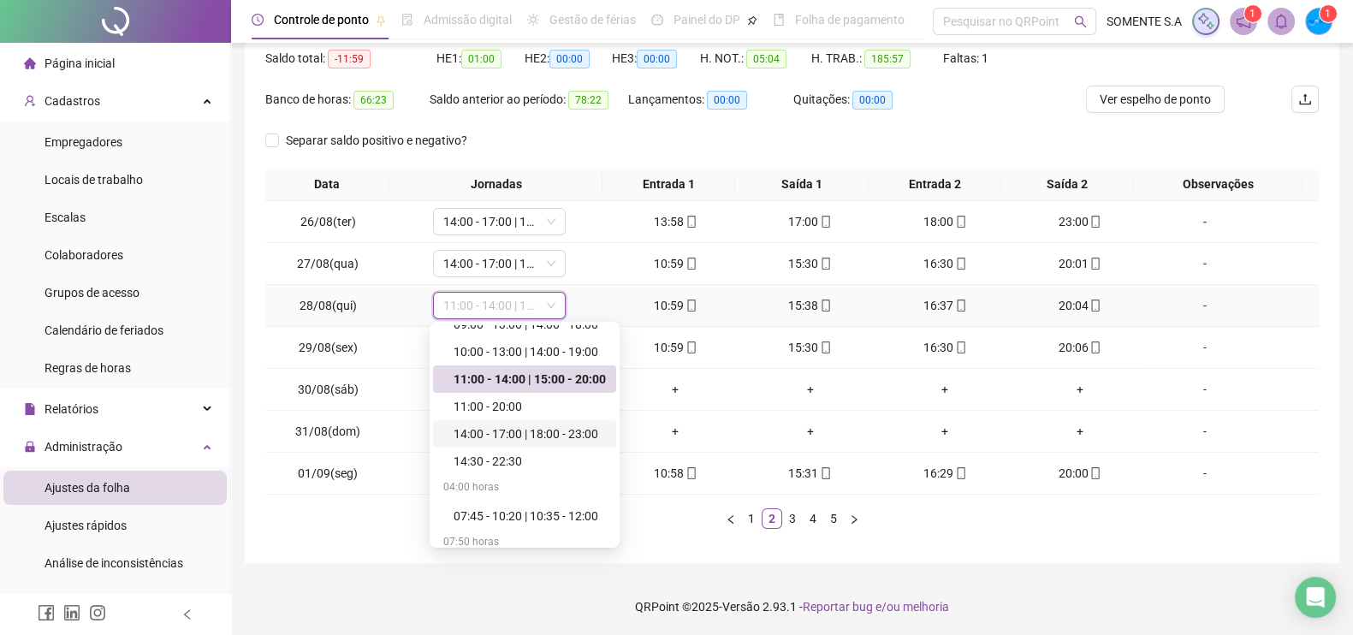
click at [514, 430] on div "14:00 - 17:00 | 18:00 - 23:00" at bounding box center [530, 434] width 152 height 19
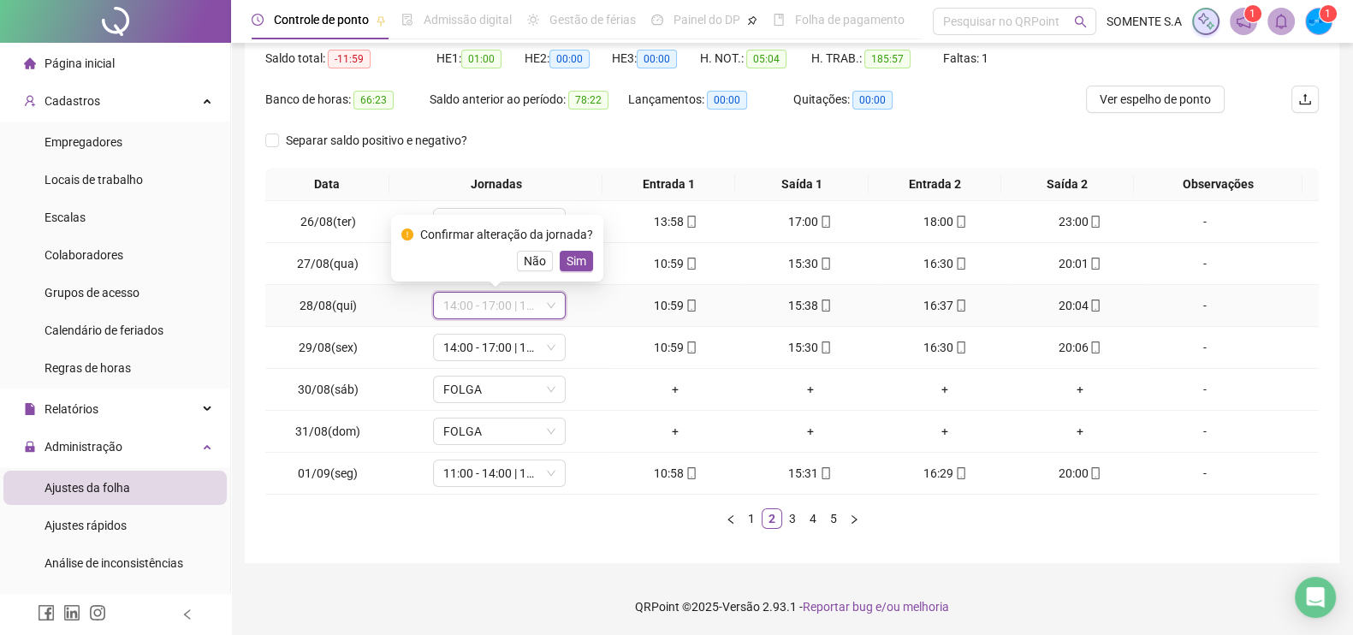
click at [520, 306] on span "14:00 - 17:00 | 18:00 - 23:00" at bounding box center [499, 306] width 112 height 26
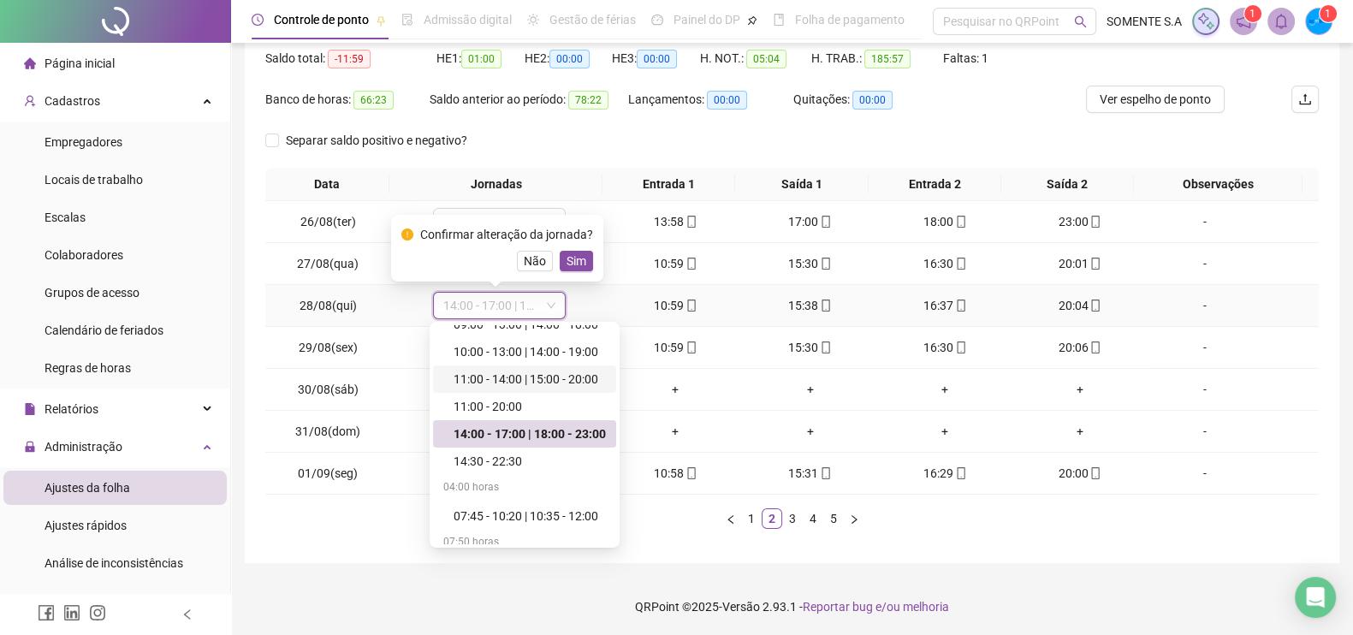
click at [482, 374] on div "11:00 - 14:00 | 15:00 - 20:00" at bounding box center [530, 379] width 152 height 19
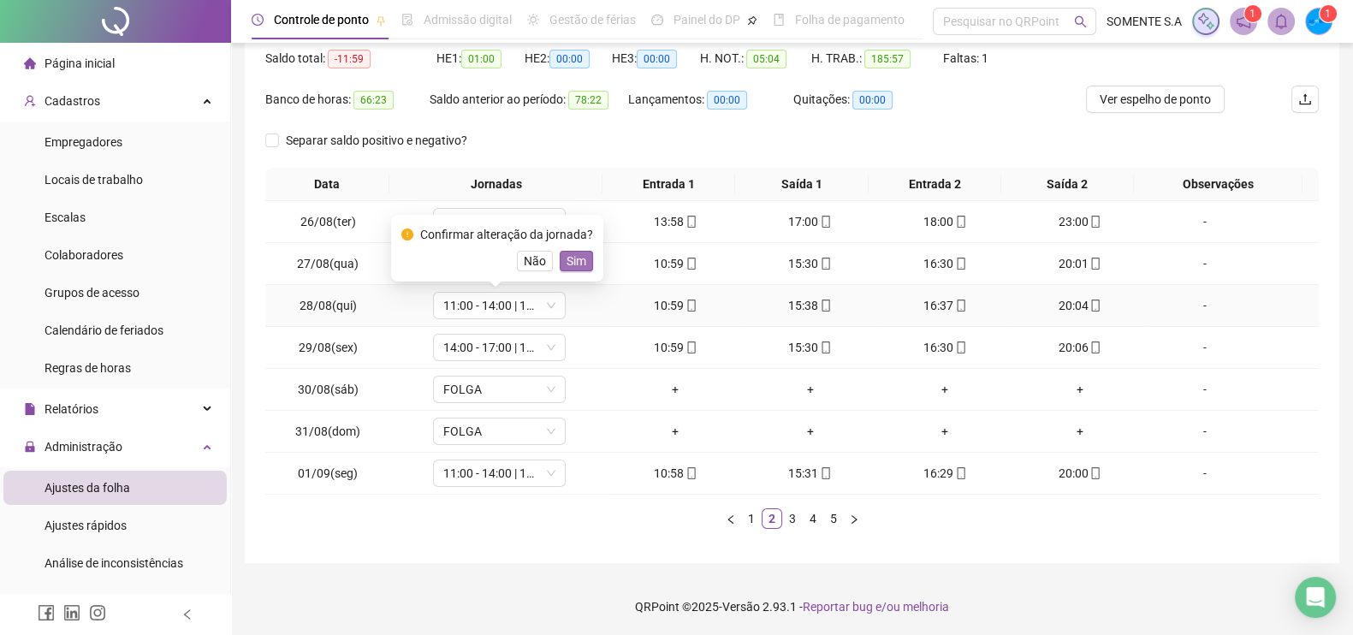
click at [573, 263] on span "Sim" at bounding box center [577, 261] width 20 height 19
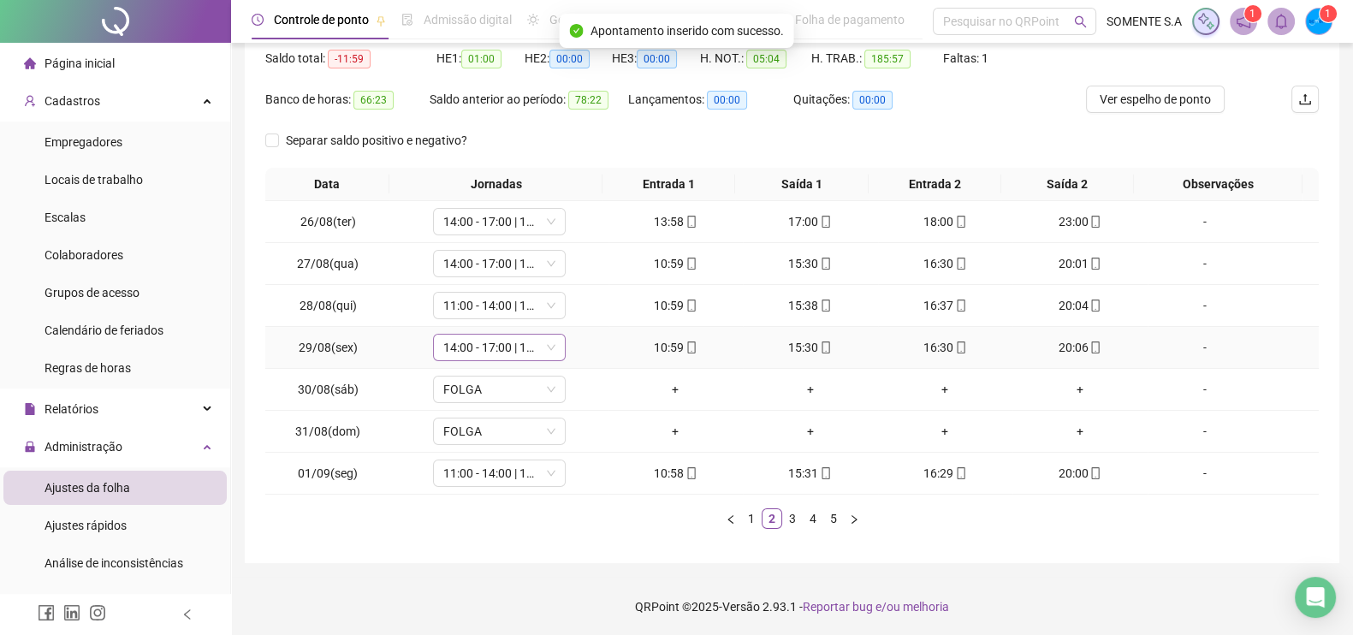
click at [527, 348] on span "14:00 - 17:00 | 18:00 - 23:00" at bounding box center [499, 348] width 112 height 26
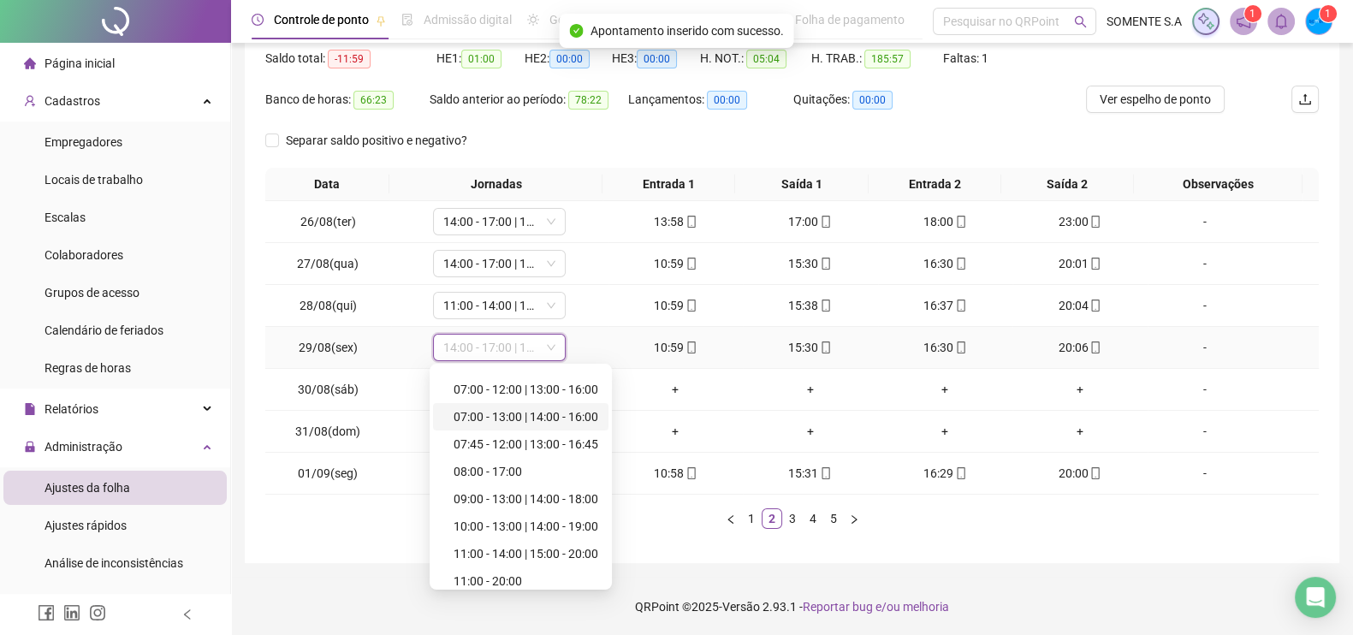
scroll to position [427, 0]
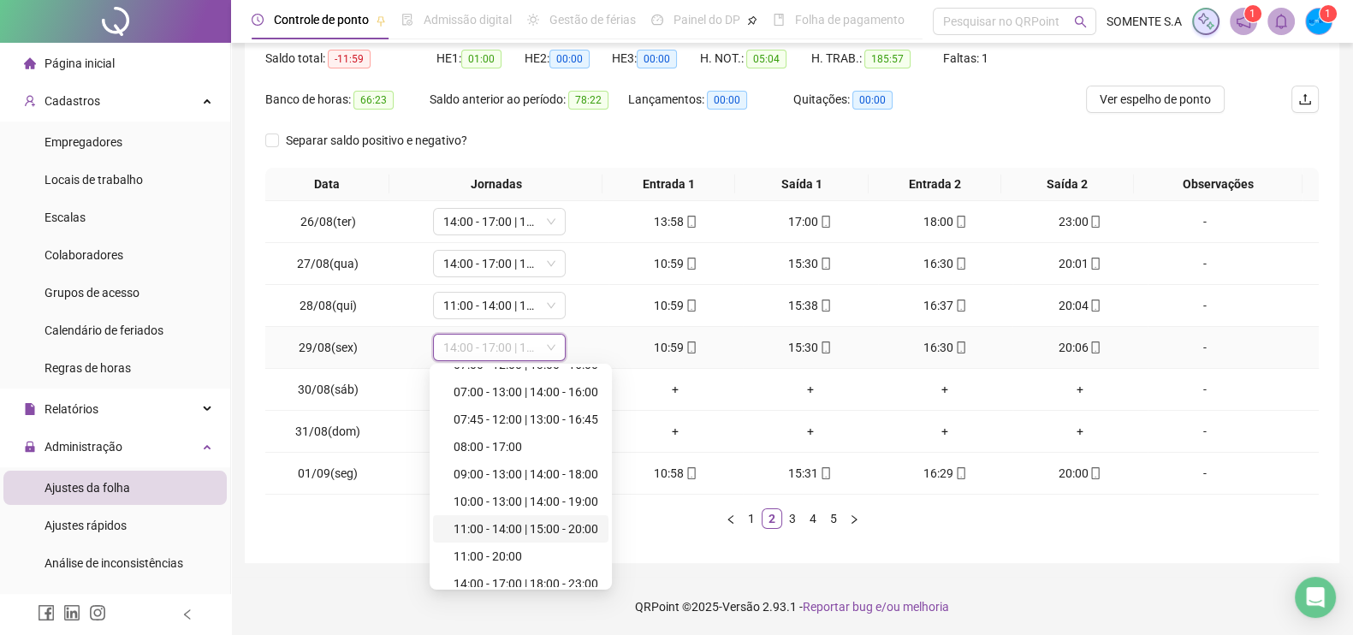
click at [508, 538] on div "11:00 - 14:00 | 15:00 - 20:00" at bounding box center [520, 528] width 175 height 27
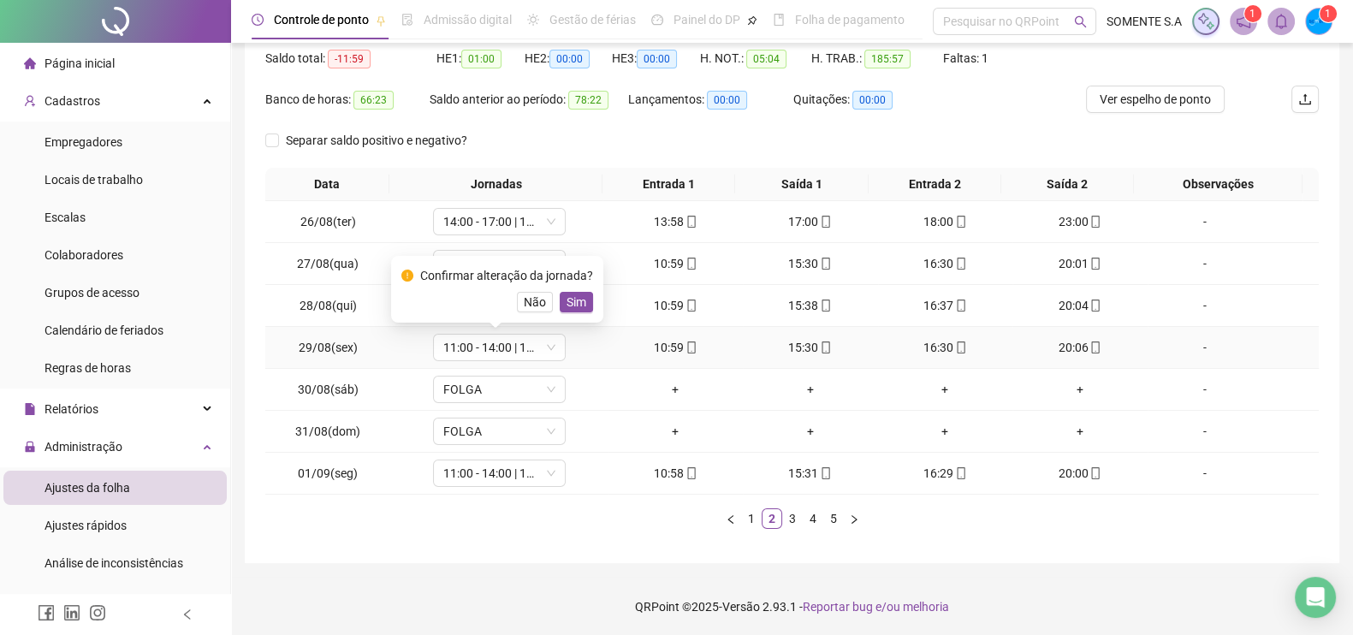
click at [578, 302] on span "Sim" at bounding box center [577, 302] width 20 height 19
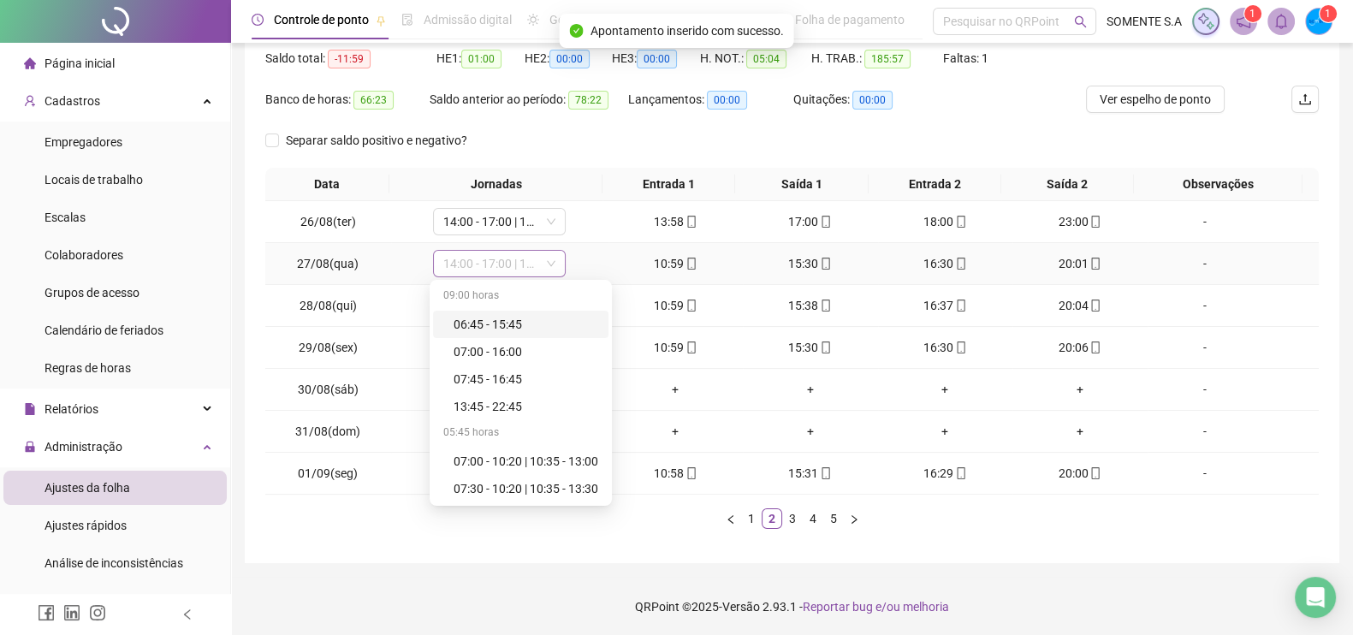
click at [494, 261] on span "14:00 - 17:00 | 18:00 - 23:00" at bounding box center [499, 264] width 112 height 26
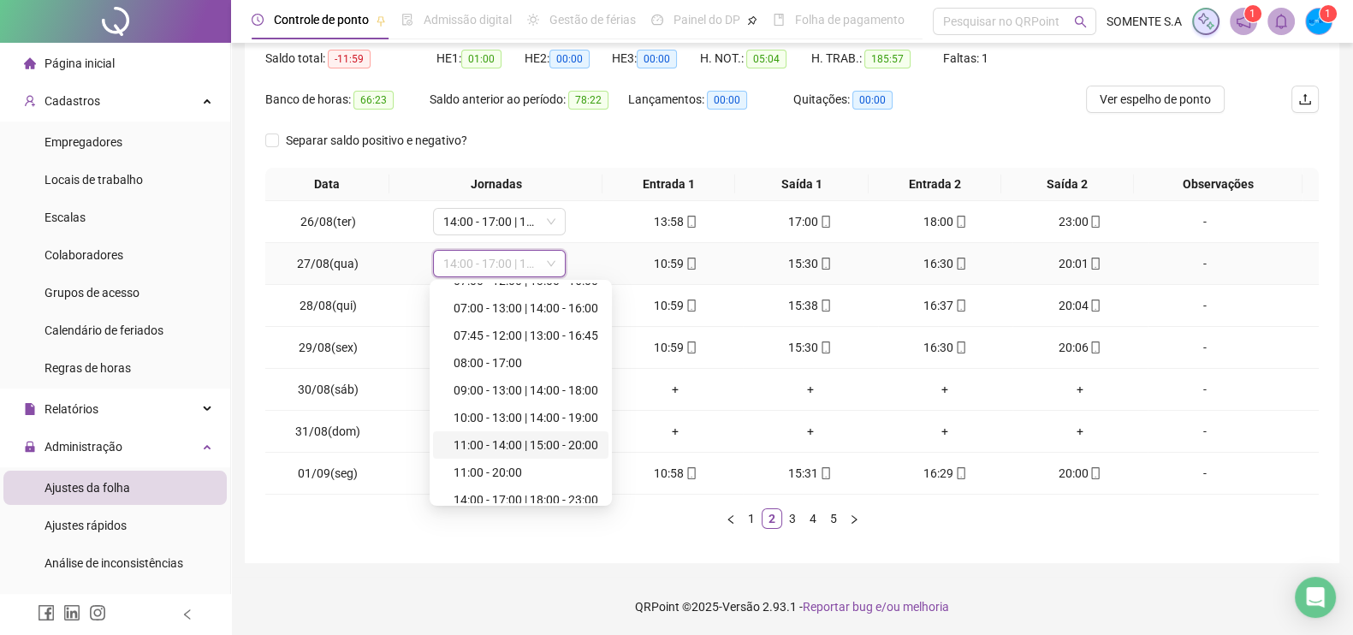
click at [507, 436] on div "11:00 - 14:00 | 15:00 - 20:00" at bounding box center [526, 445] width 145 height 19
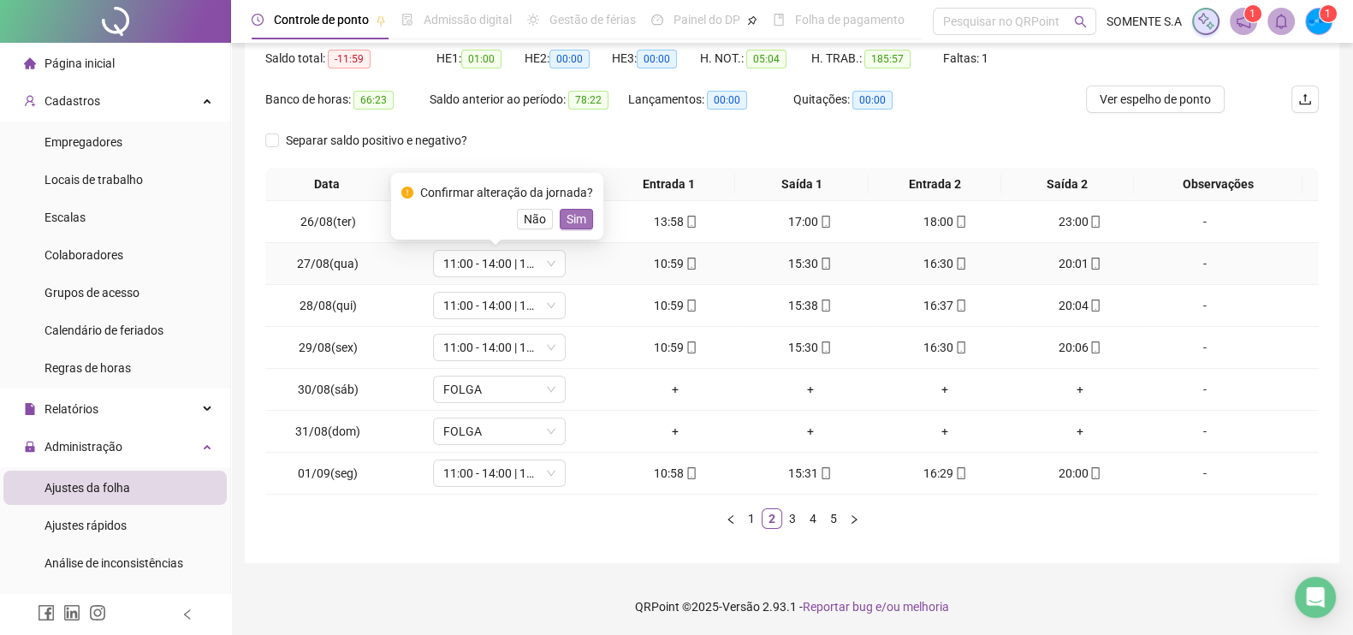
click at [567, 219] on span "Sim" at bounding box center [577, 219] width 20 height 19
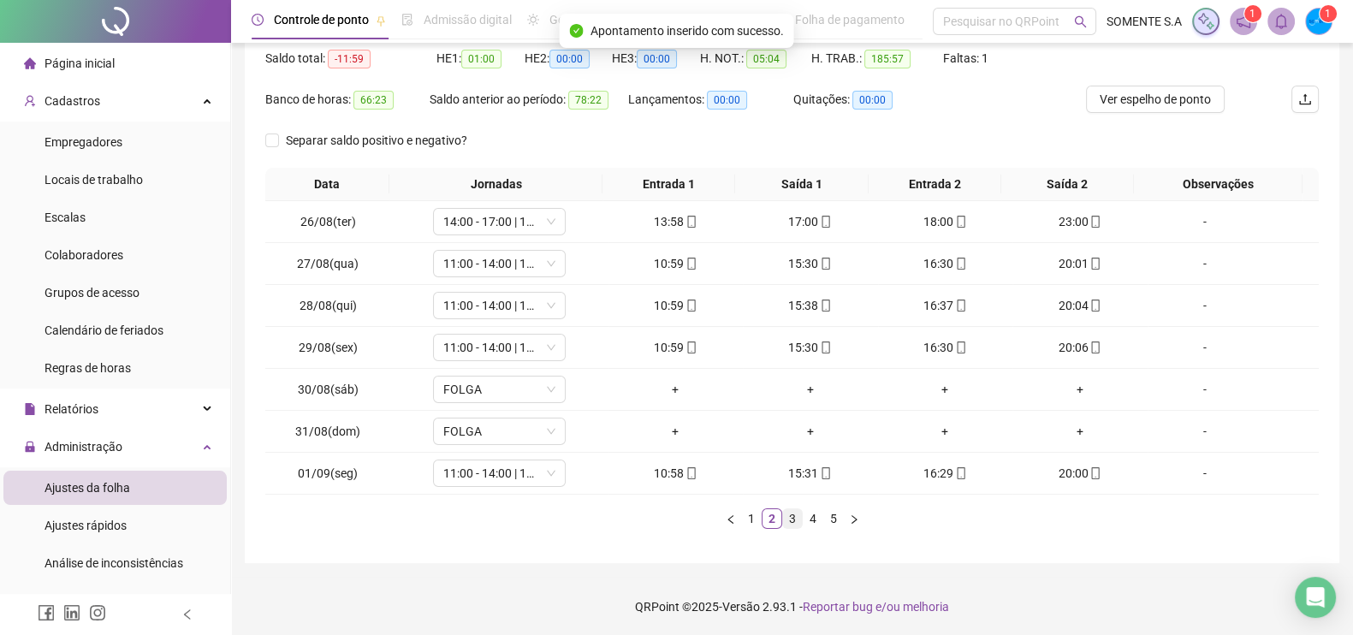
click at [787, 518] on link "3" at bounding box center [792, 518] width 19 height 19
click at [808, 519] on link "4" at bounding box center [813, 518] width 19 height 19
click at [827, 520] on link "5" at bounding box center [833, 518] width 19 height 19
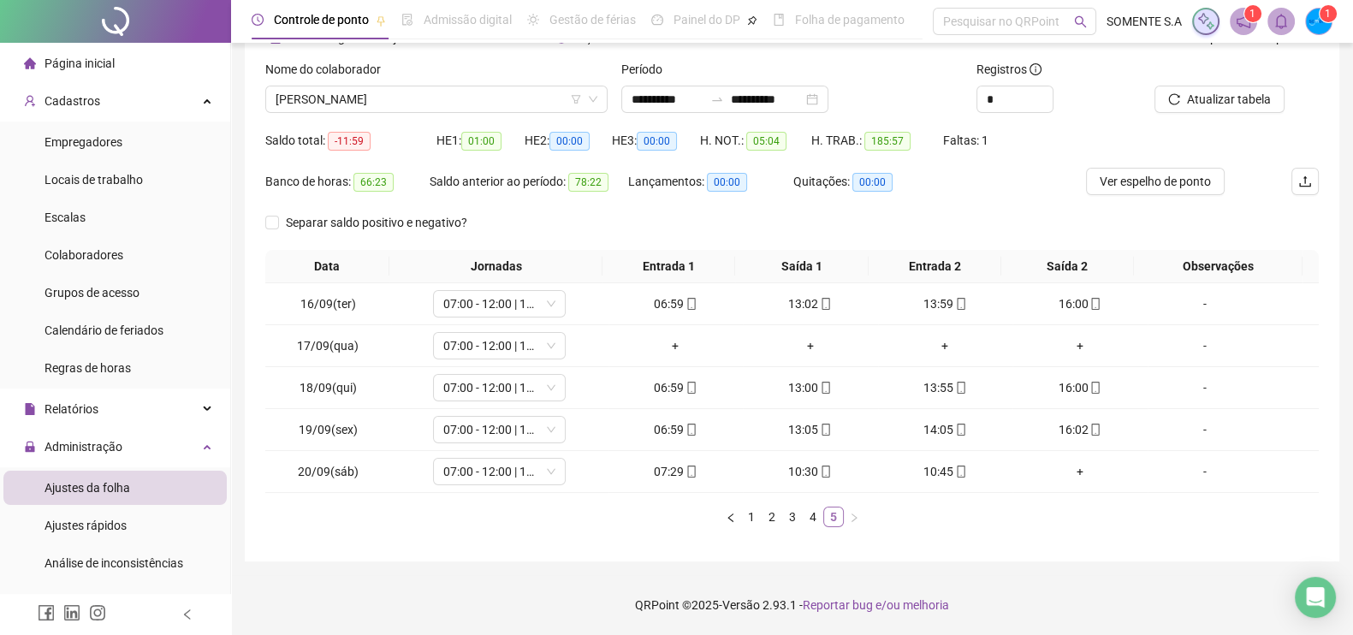
scroll to position [97, 0]
